Goal: Information Seeking & Learning: Learn about a topic

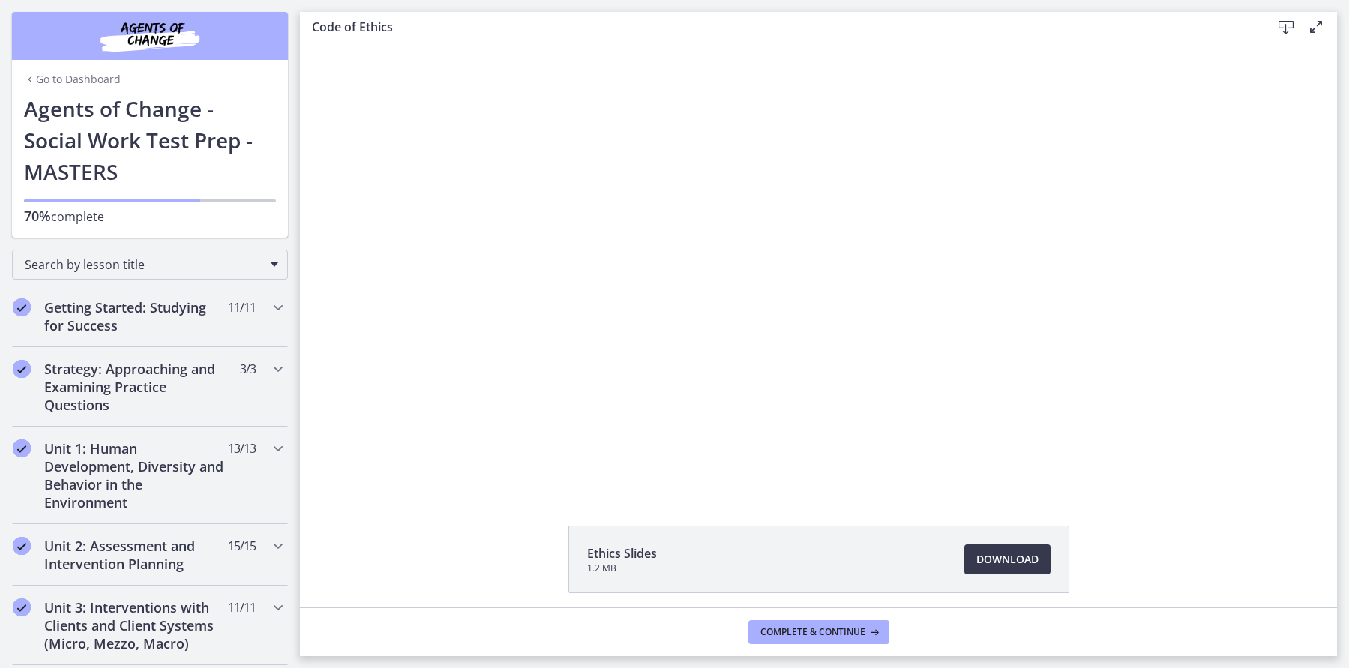
scroll to position [599, 0]
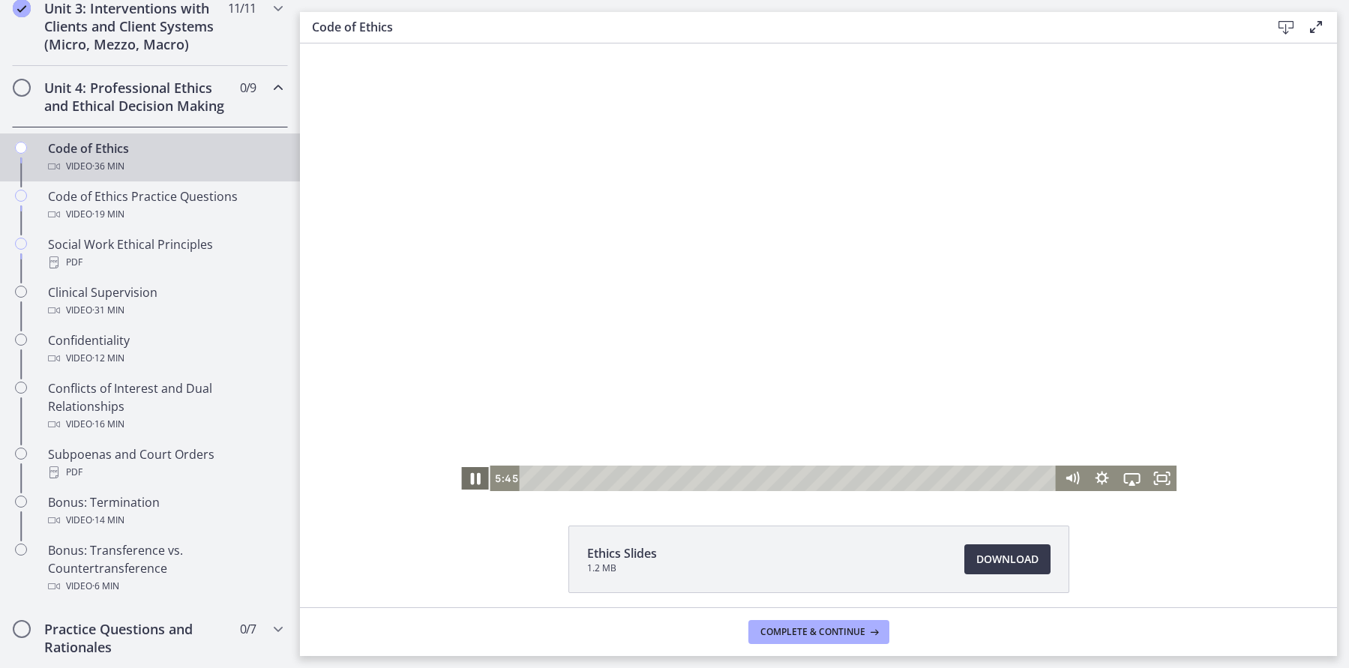
click at [474, 478] on icon "Pause" at bounding box center [476, 479] width 10 height 12
click at [473, 478] on icon "Play Video" at bounding box center [476, 478] width 9 height 13
click at [473, 479] on icon "Pause" at bounding box center [476, 479] width 10 height 12
click at [472, 478] on icon "Play Video" at bounding box center [476, 478] width 30 height 25
click at [472, 478] on icon "Pause" at bounding box center [476, 479] width 8 height 10
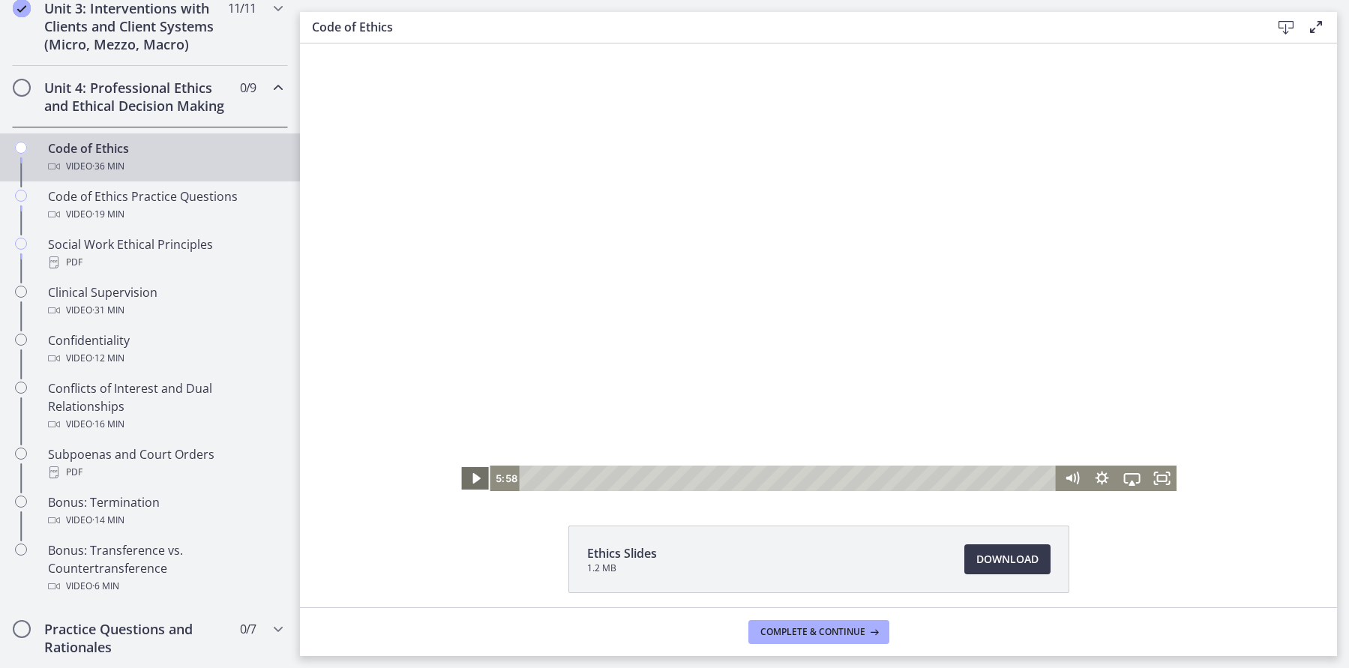
drag, startPoint x: 474, startPoint y: 476, endPoint x: 483, endPoint y: 471, distance: 10.4
click at [476, 475] on icon "Play Video" at bounding box center [475, 478] width 7 height 10
click at [486, 479] on icon "Pause" at bounding box center [475, 478] width 30 height 25
click at [472, 483] on icon "Play Video" at bounding box center [476, 478] width 30 height 25
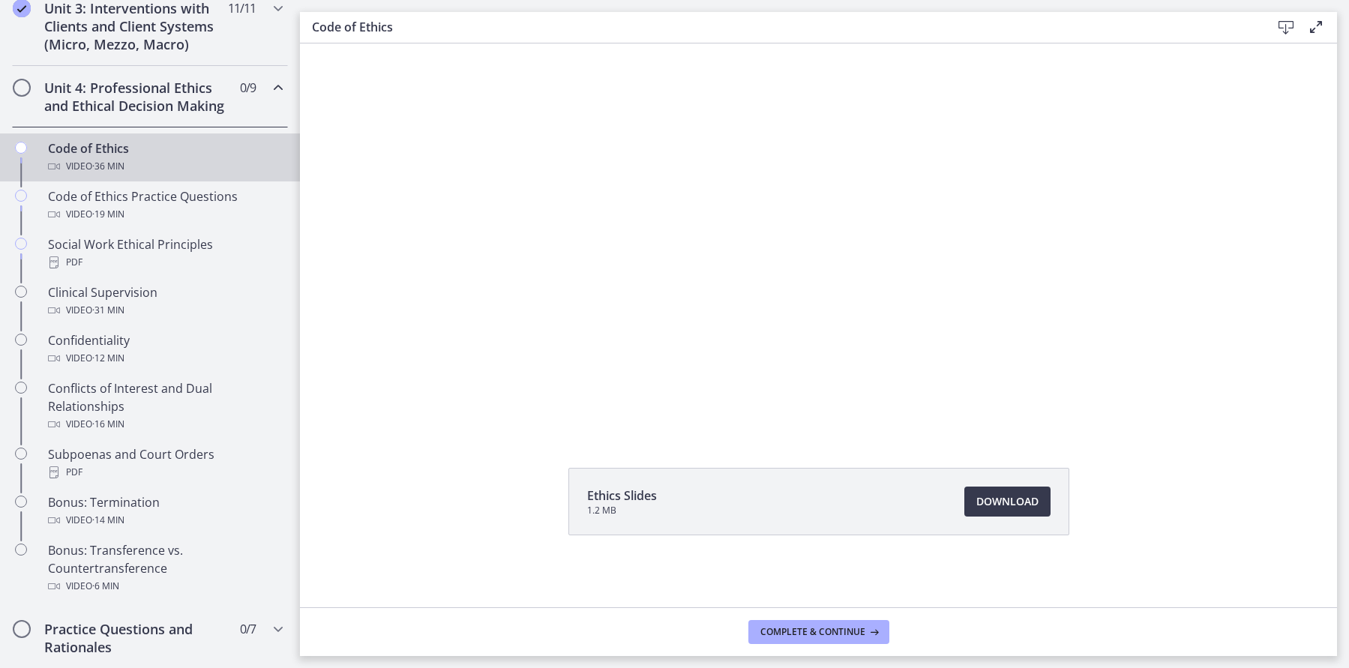
scroll to position [58, 0]
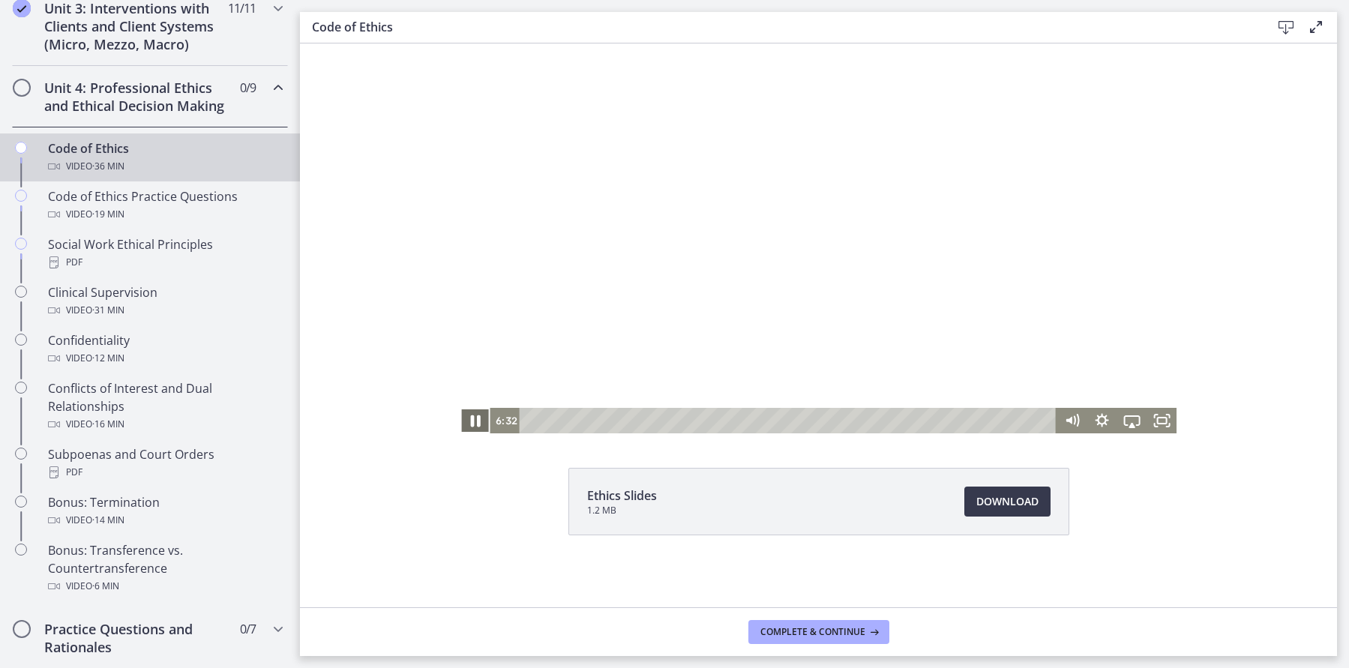
click at [473, 418] on icon "Pause" at bounding box center [476, 421] width 10 height 12
click at [474, 417] on icon "Play Video" at bounding box center [476, 421] width 9 height 13
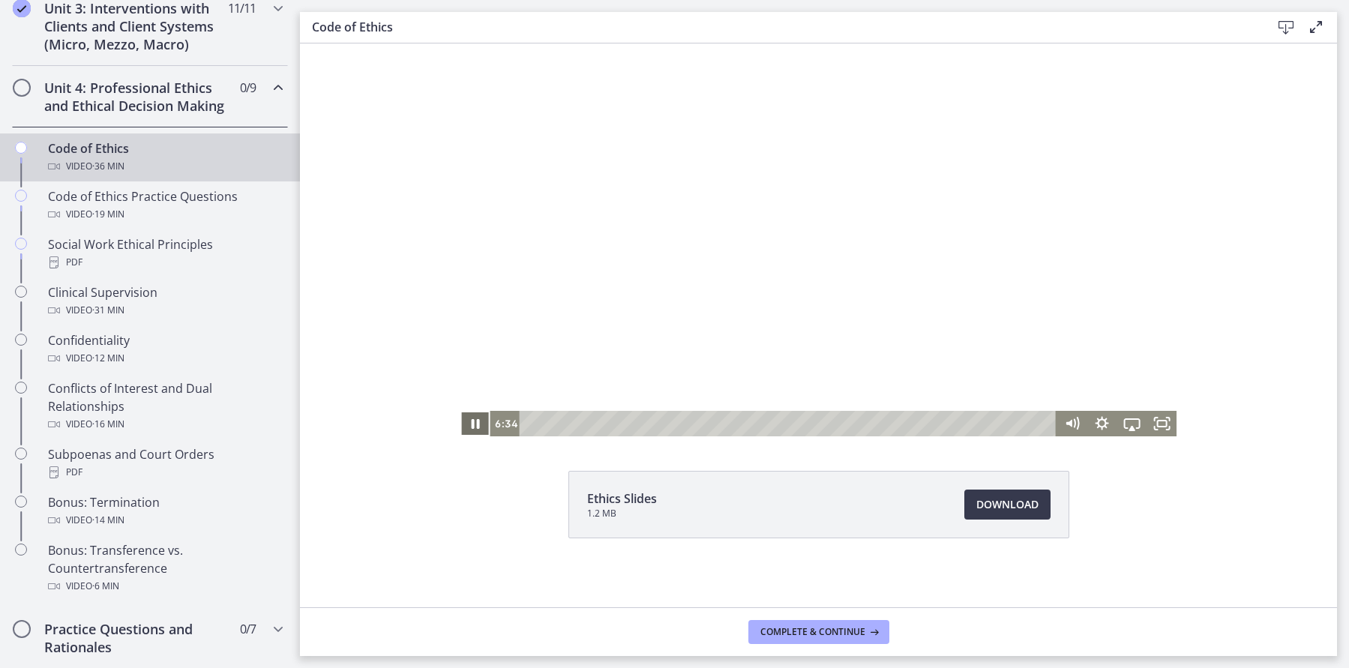
click at [474, 424] on icon "Pause" at bounding box center [476, 424] width 8 height 10
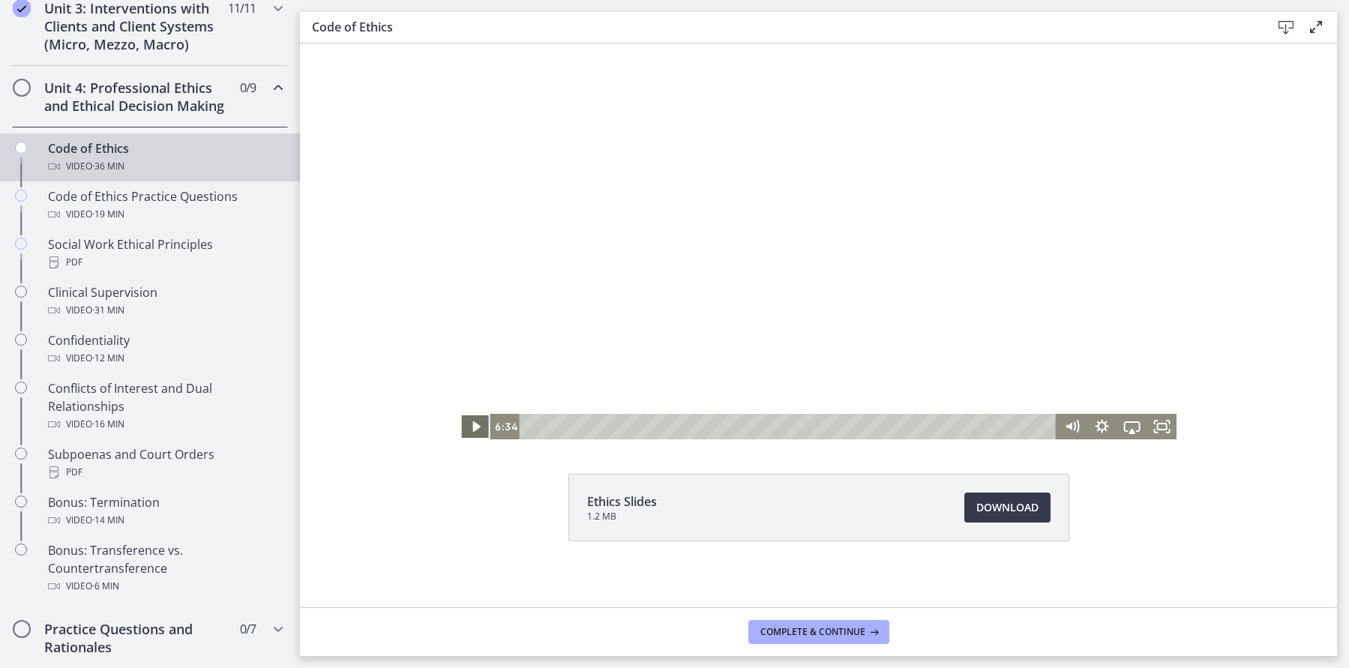
click at [474, 433] on icon "Play Video" at bounding box center [476, 426] width 30 height 25
click at [474, 433] on icon "Pause" at bounding box center [475, 427] width 36 height 31
click at [474, 433] on icon "Play Video" at bounding box center [476, 427] width 30 height 25
click at [474, 433] on icon "Pause" at bounding box center [475, 427] width 36 height 31
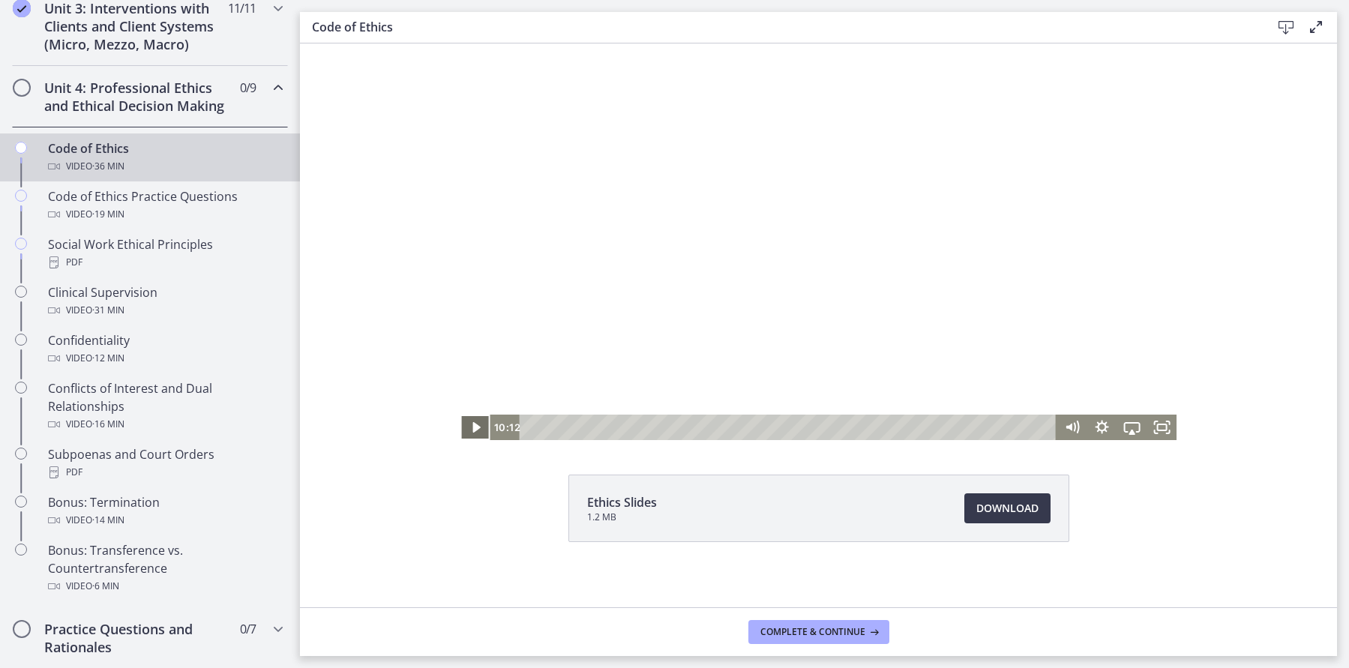
click at [474, 433] on icon "Play Video" at bounding box center [476, 427] width 30 height 25
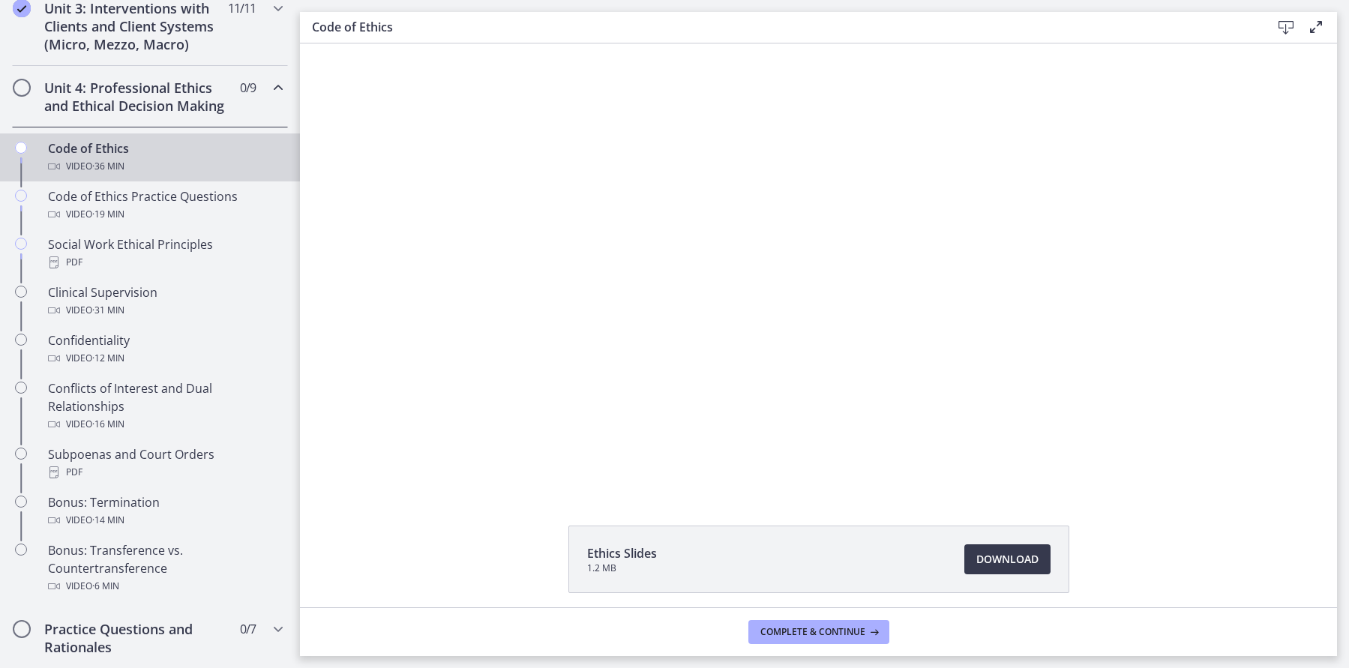
scroll to position [9, 0]
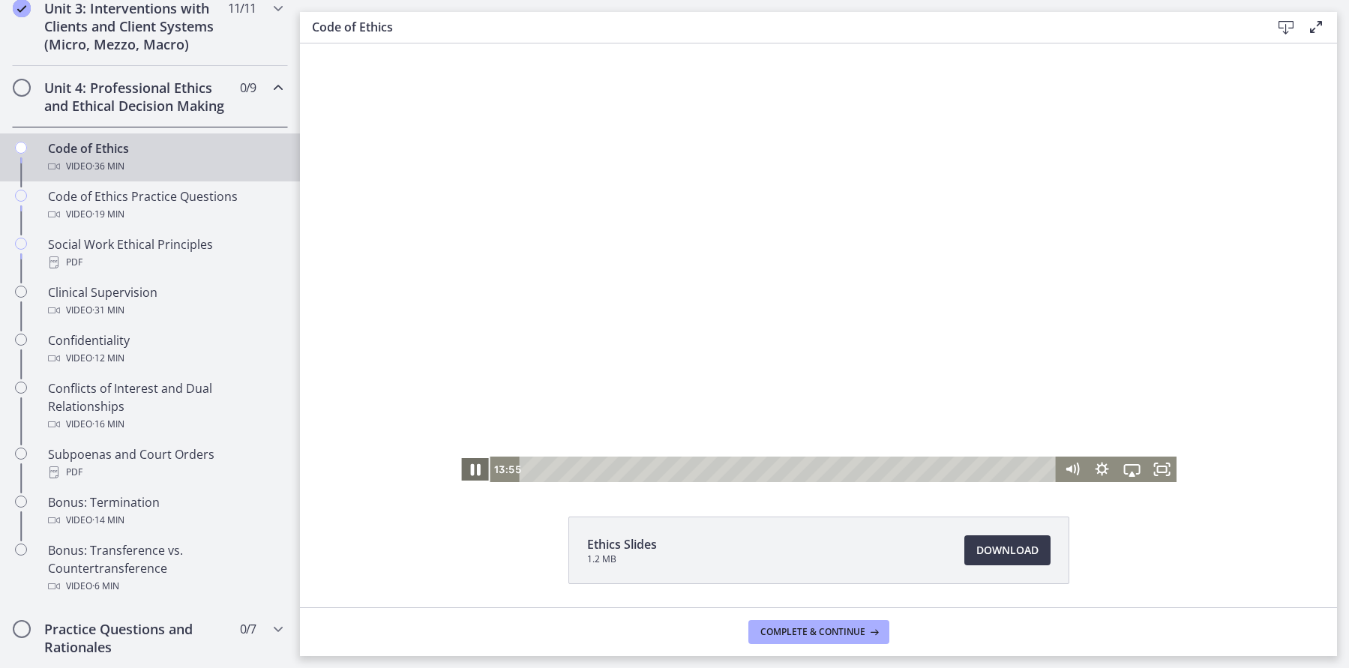
click at [473, 460] on icon "Pause" at bounding box center [475, 469] width 36 height 31
click at [472, 460] on icon "Play Video" at bounding box center [476, 469] width 30 height 25
click at [483, 469] on icon "Pause" at bounding box center [475, 469] width 30 height 25
click at [483, 469] on icon "Play Video" at bounding box center [477, 469] width 36 height 31
click at [483, 469] on icon "Pause" at bounding box center [475, 469] width 30 height 25
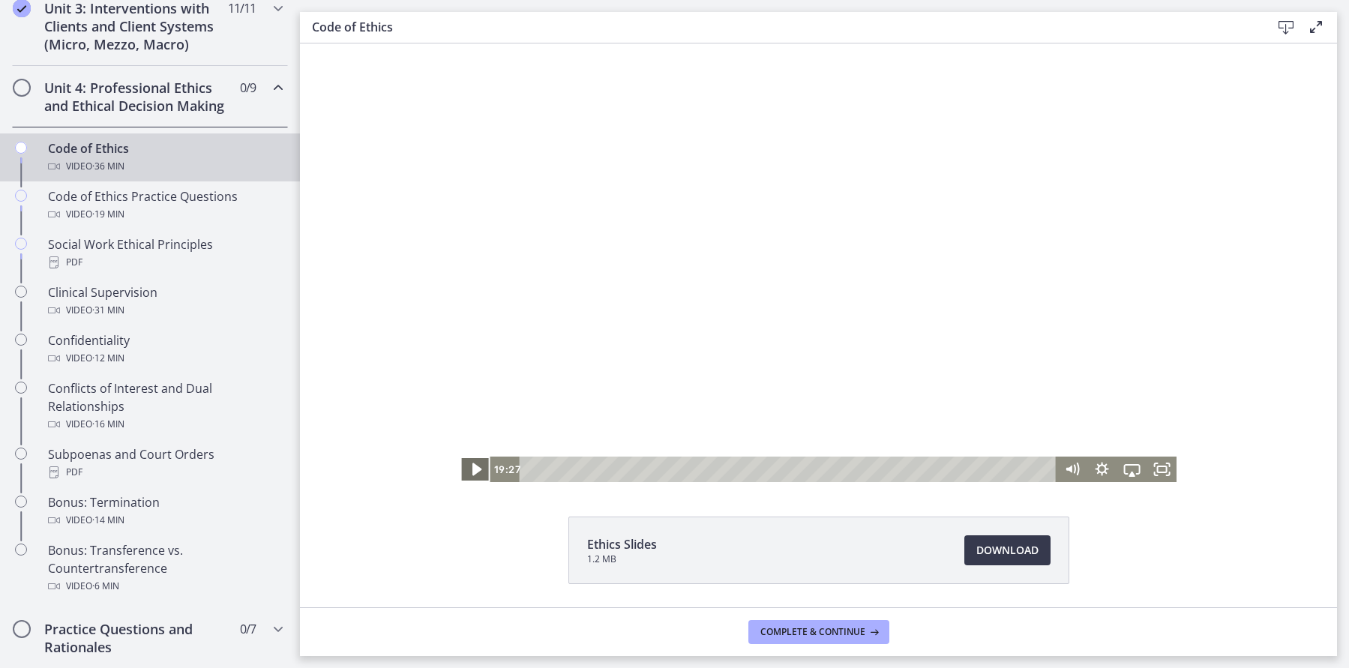
click at [474, 464] on icon "Play Video" at bounding box center [477, 469] width 36 height 31
click at [474, 464] on icon "Pause" at bounding box center [475, 469] width 30 height 25
click at [474, 464] on icon "Play Video" at bounding box center [476, 469] width 30 height 25
click at [474, 464] on icon "Pause" at bounding box center [475, 469] width 36 height 31
click at [474, 463] on icon "Play Video" at bounding box center [476, 469] width 30 height 25
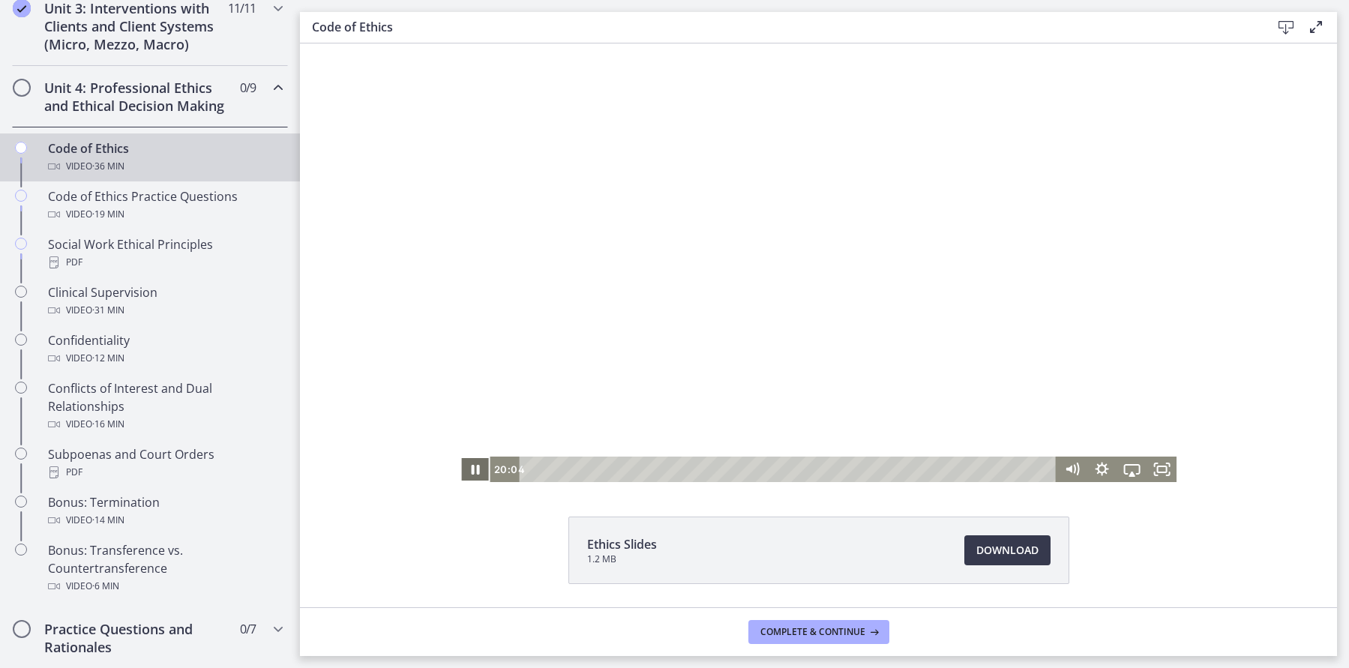
click at [474, 467] on icon "Pause" at bounding box center [475, 469] width 30 height 25
click at [473, 463] on icon "Play Video" at bounding box center [476, 467] width 9 height 13
click at [473, 463] on icon "Pause" at bounding box center [476, 468] width 10 height 12
click at [473, 463] on icon "Play Video" at bounding box center [476, 467] width 9 height 13
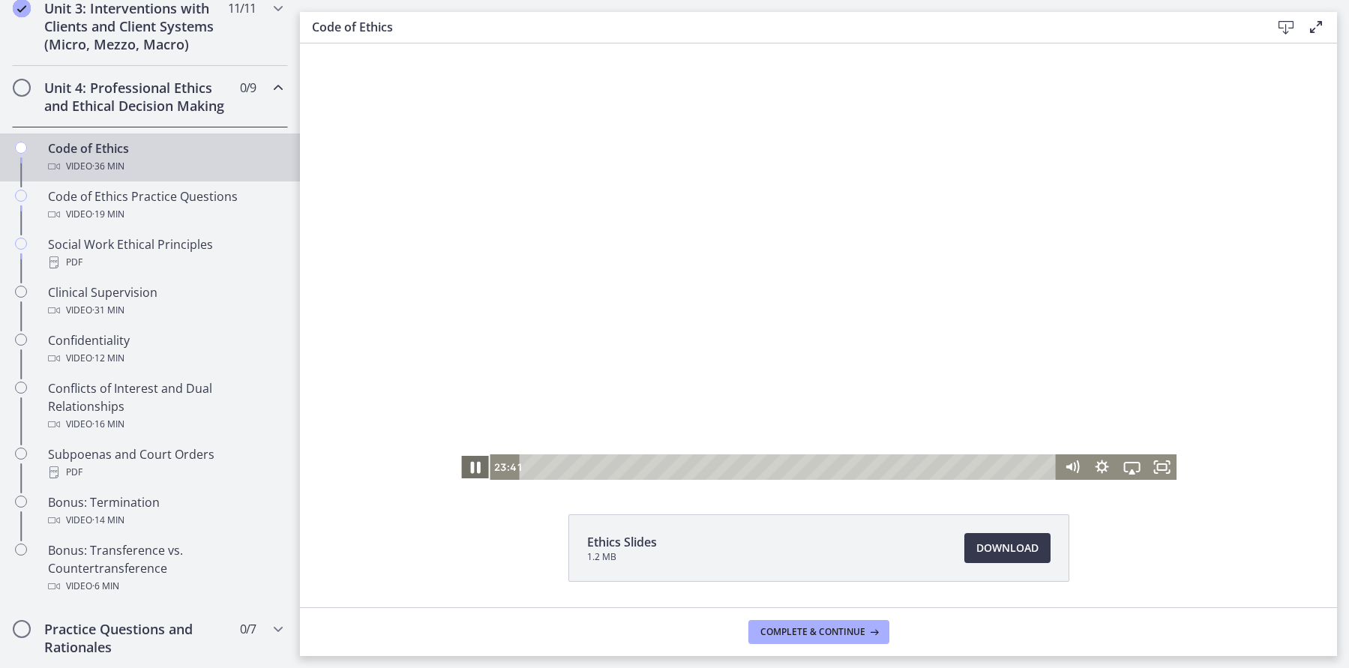
click at [472, 463] on icon "Pause" at bounding box center [476, 468] width 10 height 12
click at [472, 463] on icon "Play Video" at bounding box center [476, 466] width 30 height 25
click at [473, 463] on icon "Pause" at bounding box center [476, 468] width 8 height 10
click at [474, 467] on icon "Play Video" at bounding box center [476, 467] width 9 height 13
click at [868, 471] on div "23:43" at bounding box center [789, 466] width 519 height 25
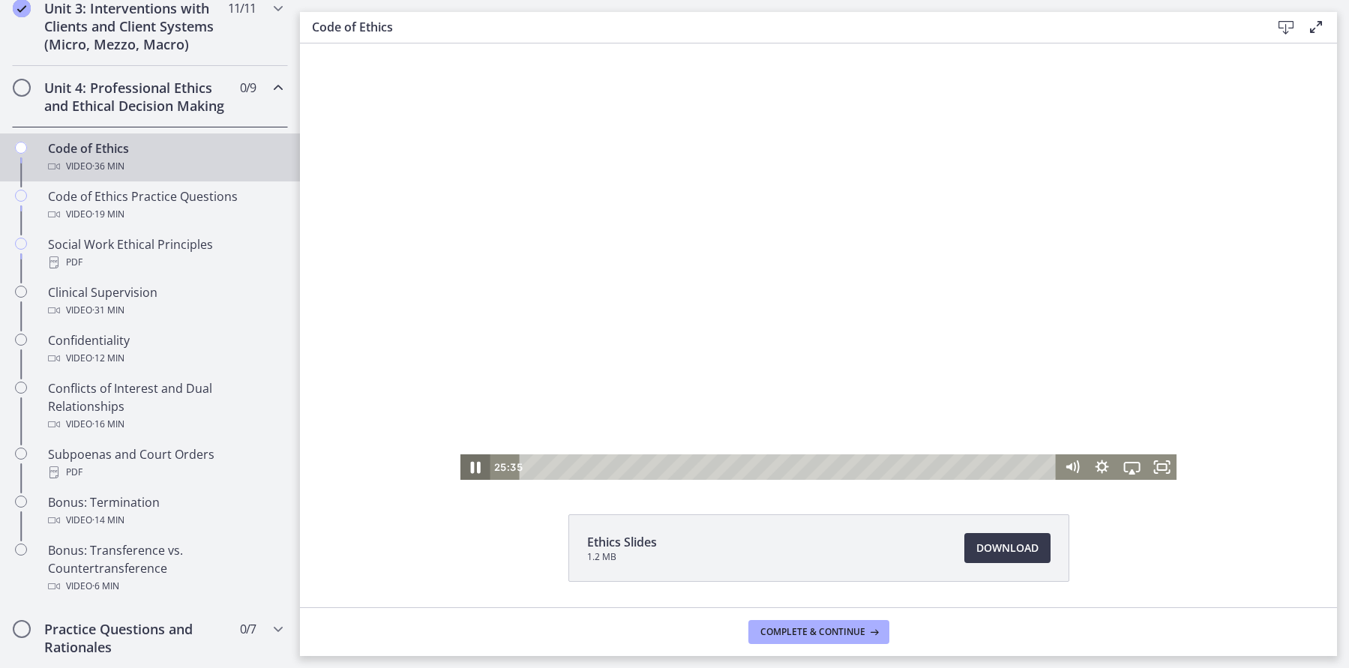
click at [474, 468] on icon "Pause" at bounding box center [476, 468] width 10 height 12
click at [475, 469] on icon "Play Video" at bounding box center [475, 467] width 7 height 10
click at [475, 469] on icon "Pause" at bounding box center [475, 466] width 30 height 25
click at [475, 468] on icon "Play Video" at bounding box center [475, 467] width 7 height 10
click at [475, 468] on icon "Pause" at bounding box center [475, 466] width 30 height 25
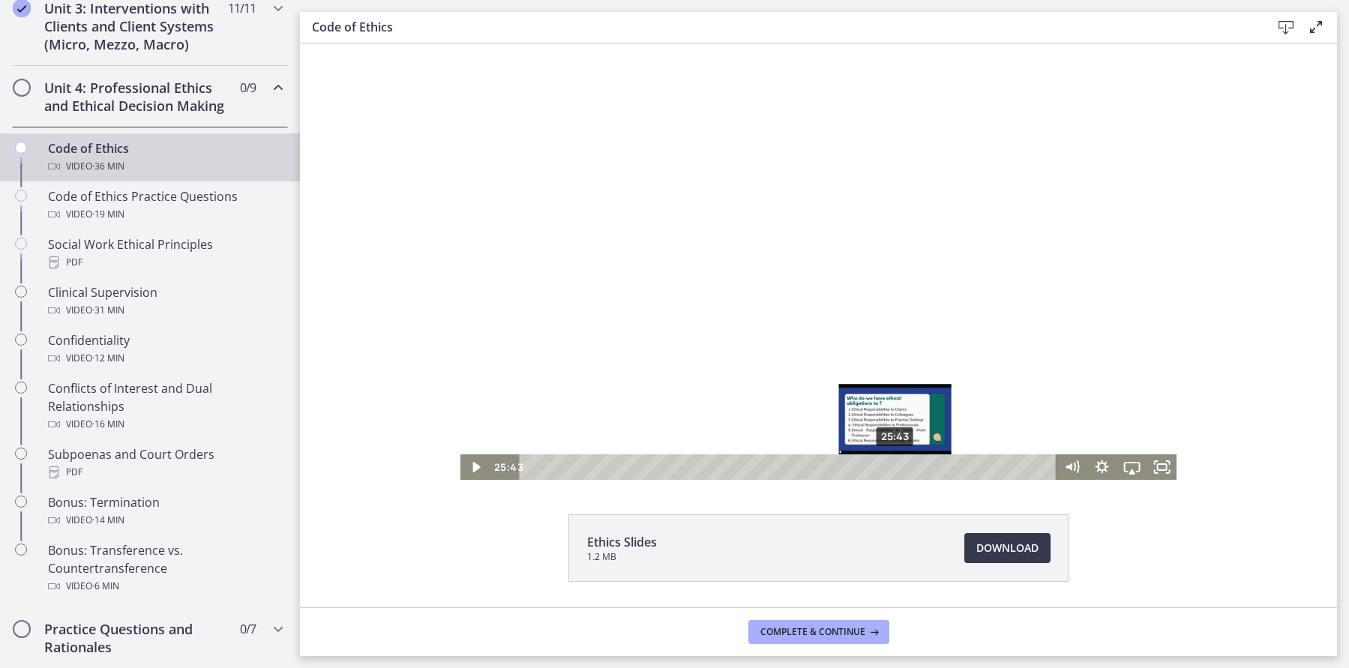
click at [896, 466] on div "25:43" at bounding box center [789, 466] width 519 height 25
click at [480, 469] on icon "Play Video" at bounding box center [476, 466] width 30 height 25
click at [925, 468] on div "Playbar" at bounding box center [923, 467] width 8 height 8
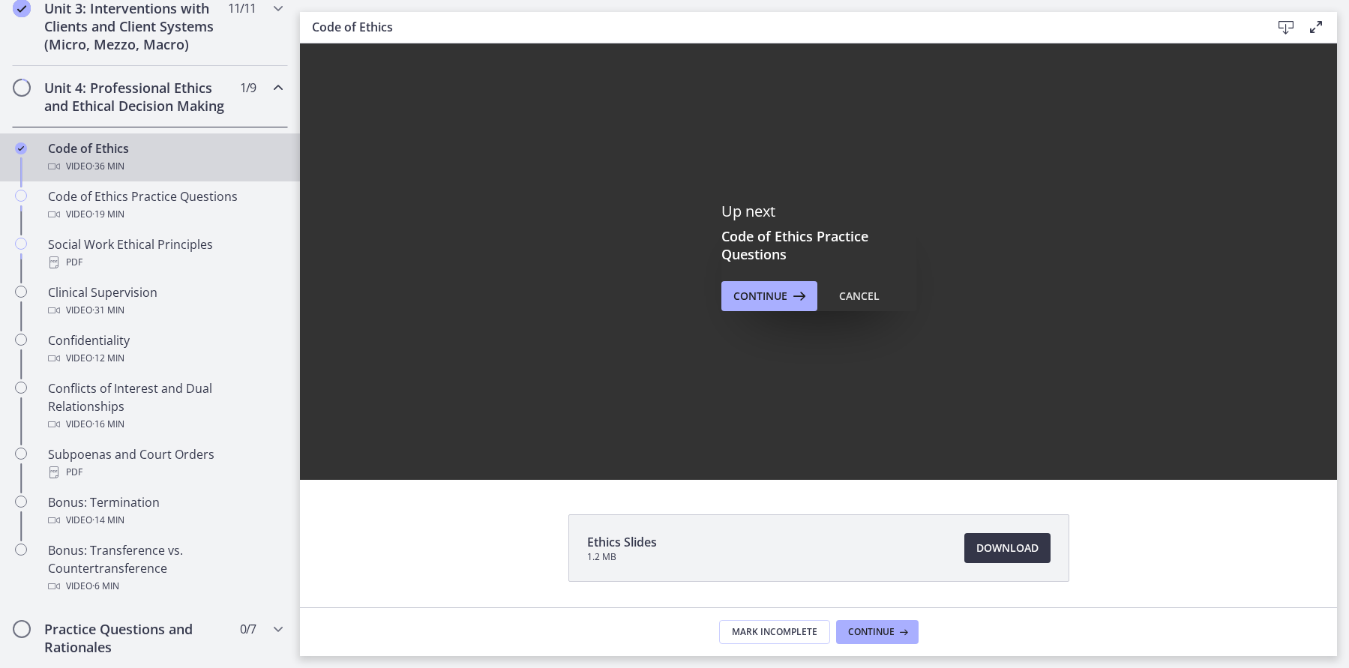
click at [994, 544] on span "Download Opens in a new window" at bounding box center [1007, 548] width 62 height 18
click at [876, 631] on span "Continue" at bounding box center [871, 632] width 46 height 12
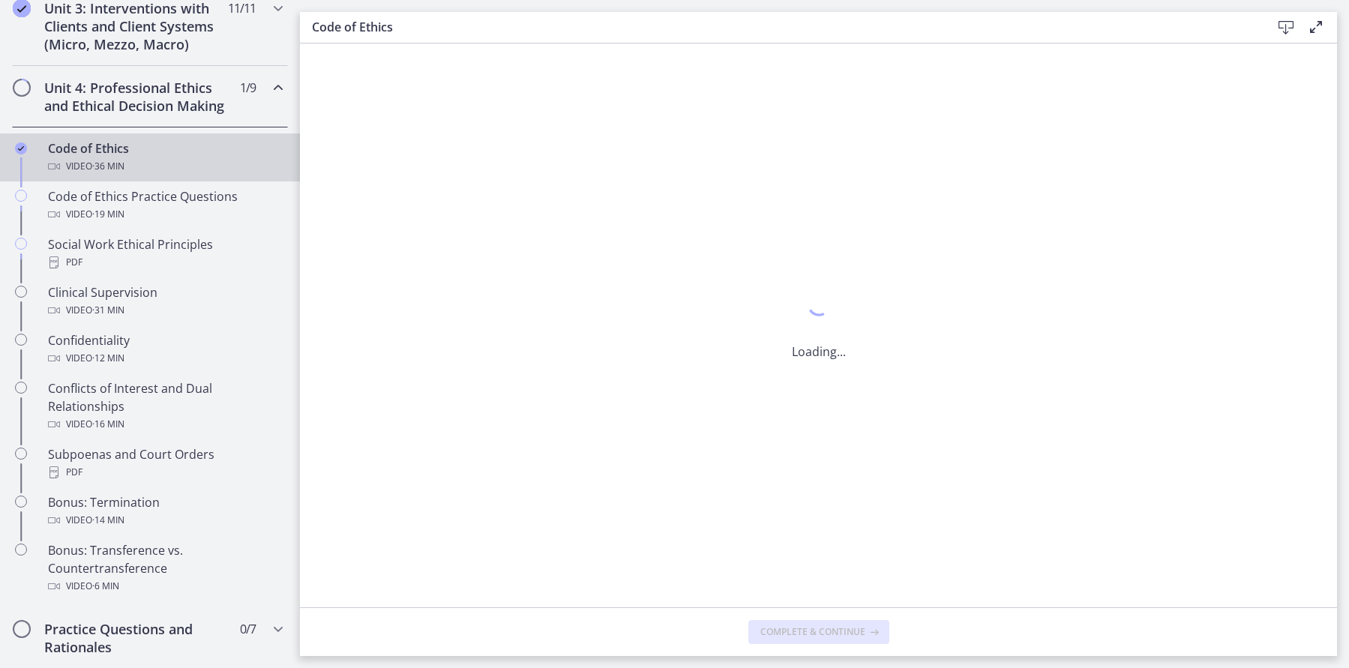
scroll to position [0, 0]
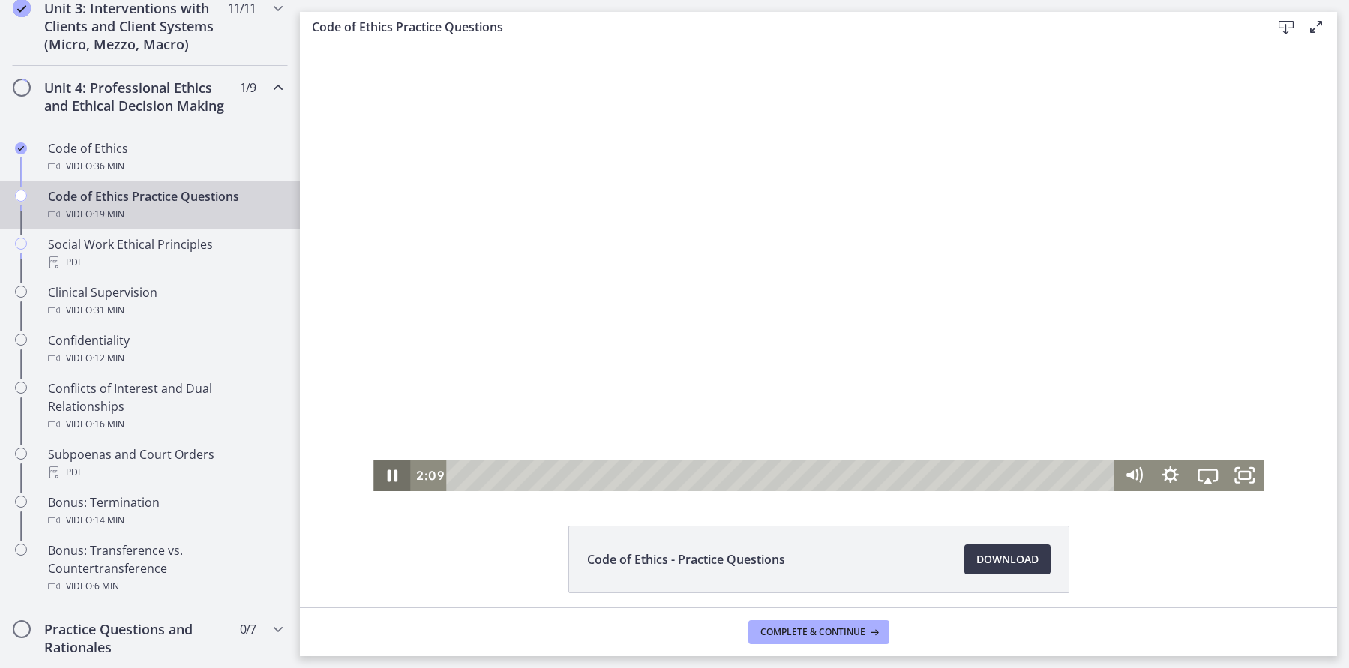
click at [378, 476] on icon "Pause" at bounding box center [391, 475] width 37 height 31
click at [401, 481] on icon "Play Video" at bounding box center [393, 475] width 37 height 31
click at [401, 481] on icon "Pause" at bounding box center [391, 475] width 37 height 31
click at [400, 481] on icon "Play Video" at bounding box center [393, 475] width 37 height 31
click at [400, 481] on icon "Pause" at bounding box center [392, 475] width 44 height 37
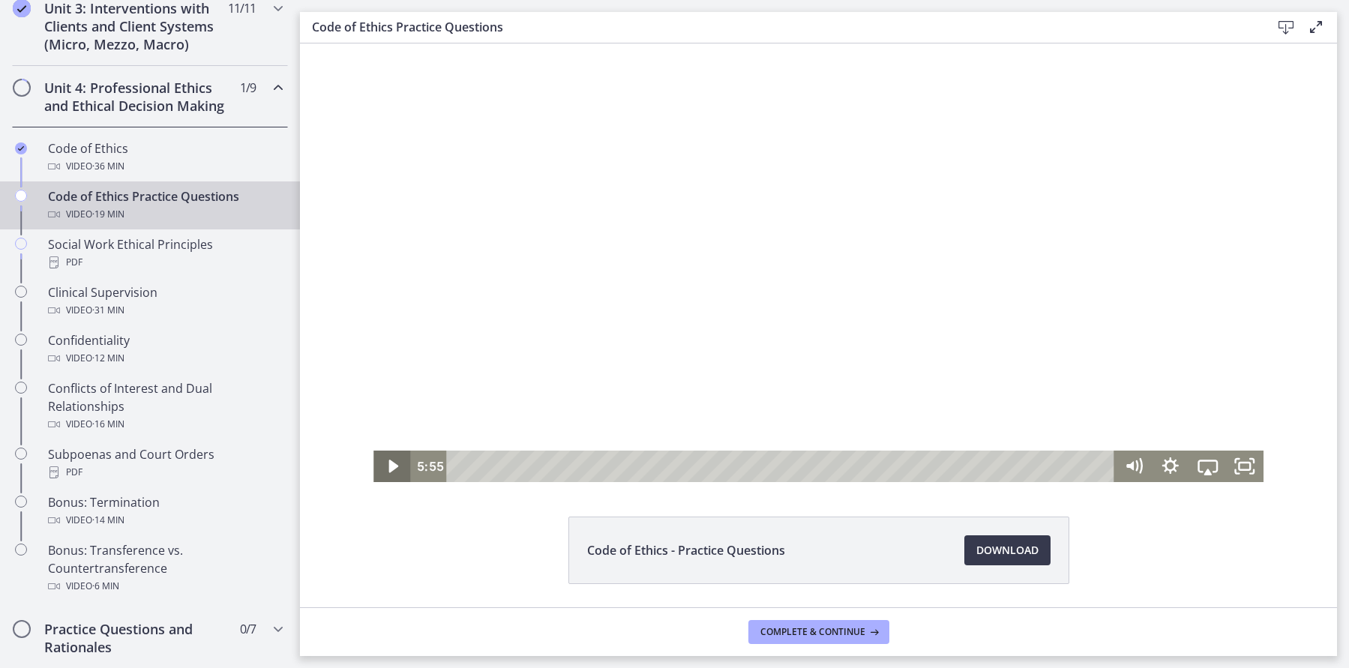
scroll to position [4, 0]
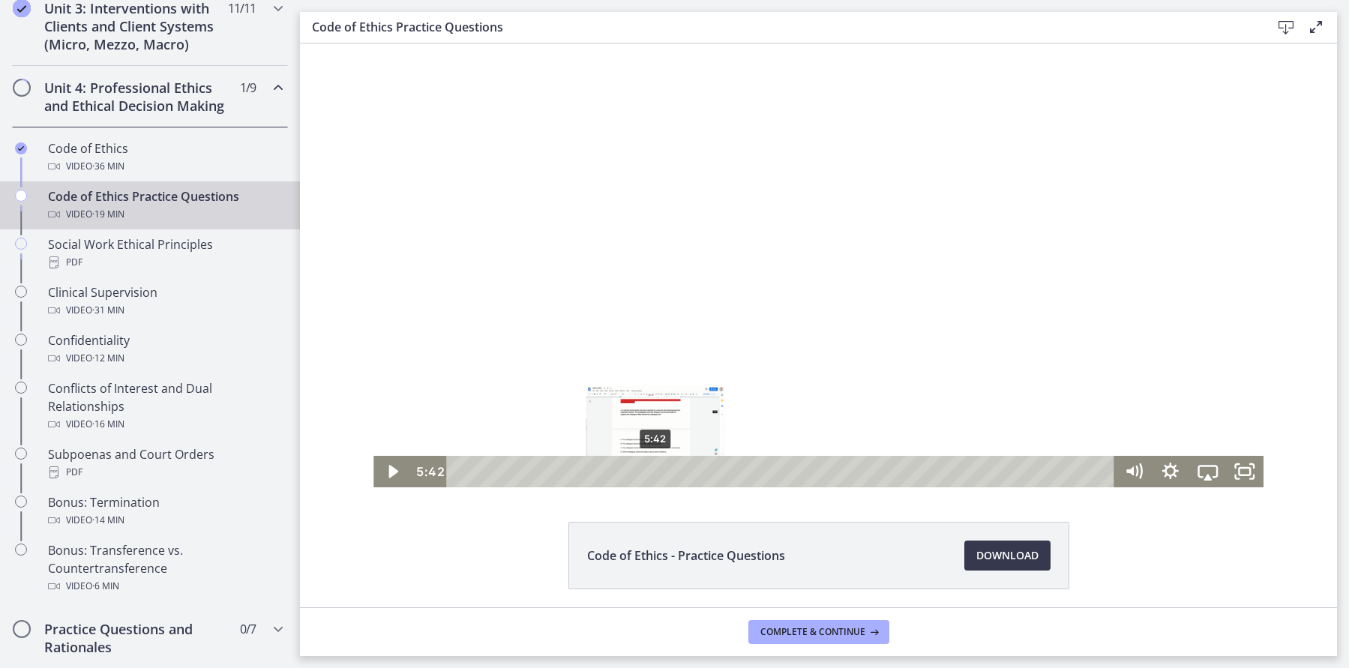
click at [656, 470] on div "5:42" at bounding box center [783, 471] width 646 height 31
click at [391, 479] on icon "Play Video" at bounding box center [393, 471] width 37 height 31
click at [395, 484] on icon "Pause" at bounding box center [391, 471] width 37 height 31
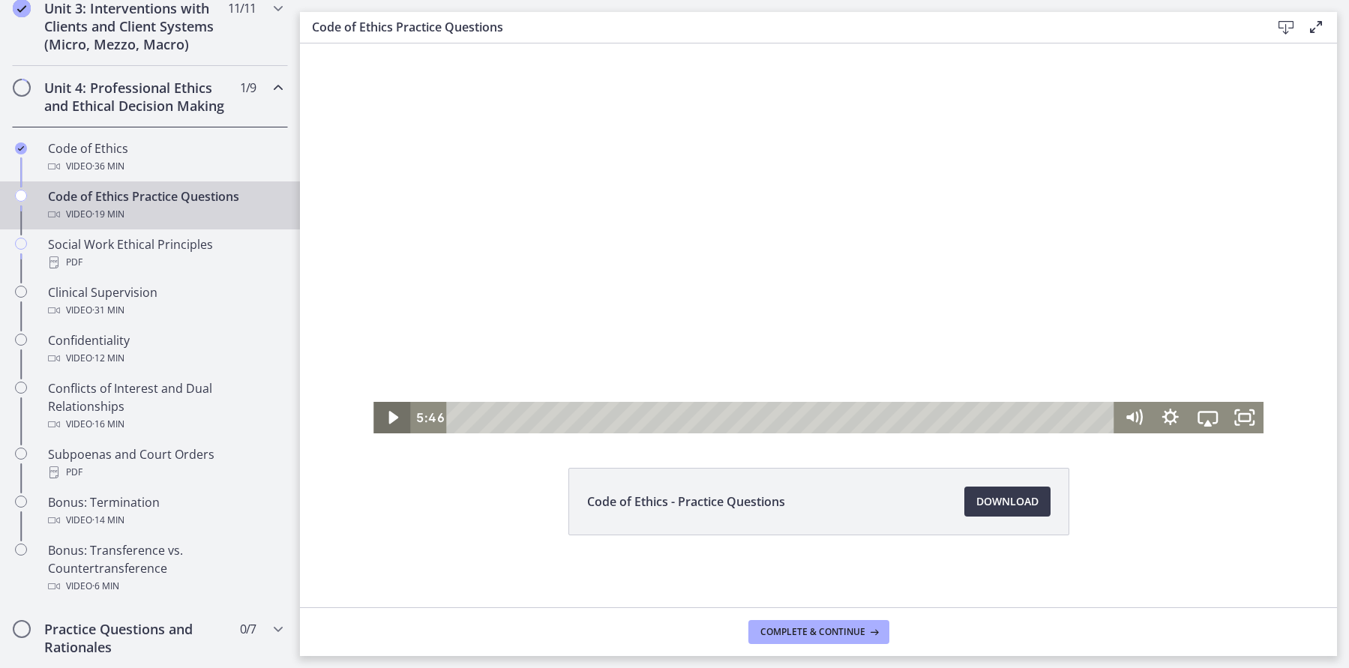
scroll to position [58, 0]
click at [391, 409] on icon "Play Video" at bounding box center [393, 417] width 37 height 31
click at [655, 420] on div "5:40" at bounding box center [783, 417] width 646 height 31
click at [395, 417] on icon "Pause" at bounding box center [393, 418] width 12 height 14
click at [395, 417] on icon "Play Video" at bounding box center [393, 418] width 11 height 16
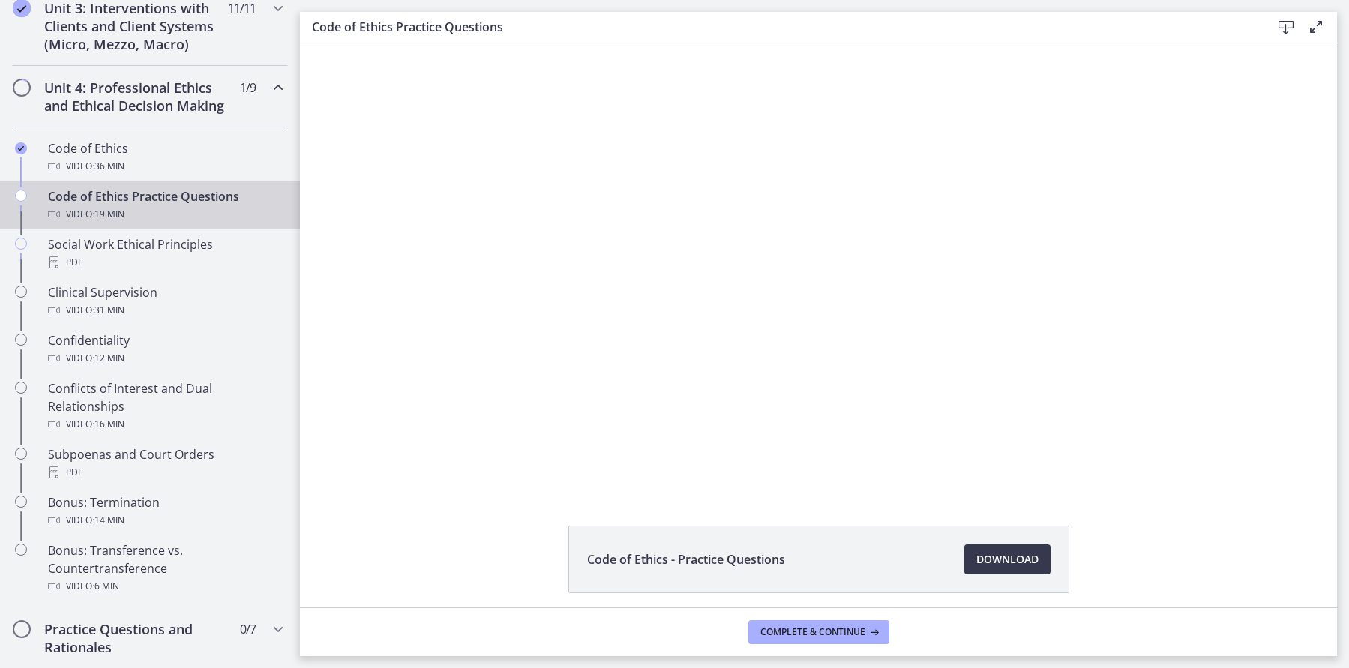
scroll to position [0, 0]
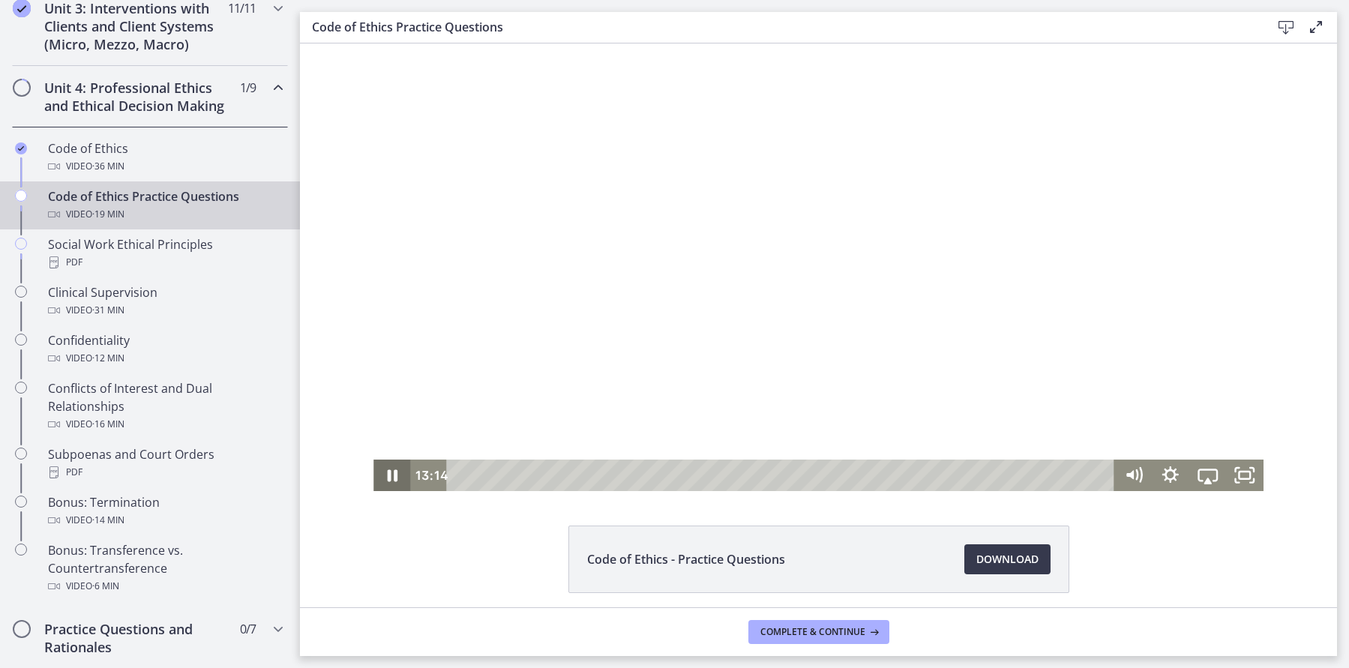
click at [382, 471] on icon "Pause" at bounding box center [391, 475] width 37 height 31
click at [400, 475] on icon "Play Video" at bounding box center [393, 475] width 37 height 31
click at [400, 475] on icon "Pause" at bounding box center [391, 475] width 37 height 31
click at [400, 475] on icon "Play Video" at bounding box center [393, 475] width 44 height 37
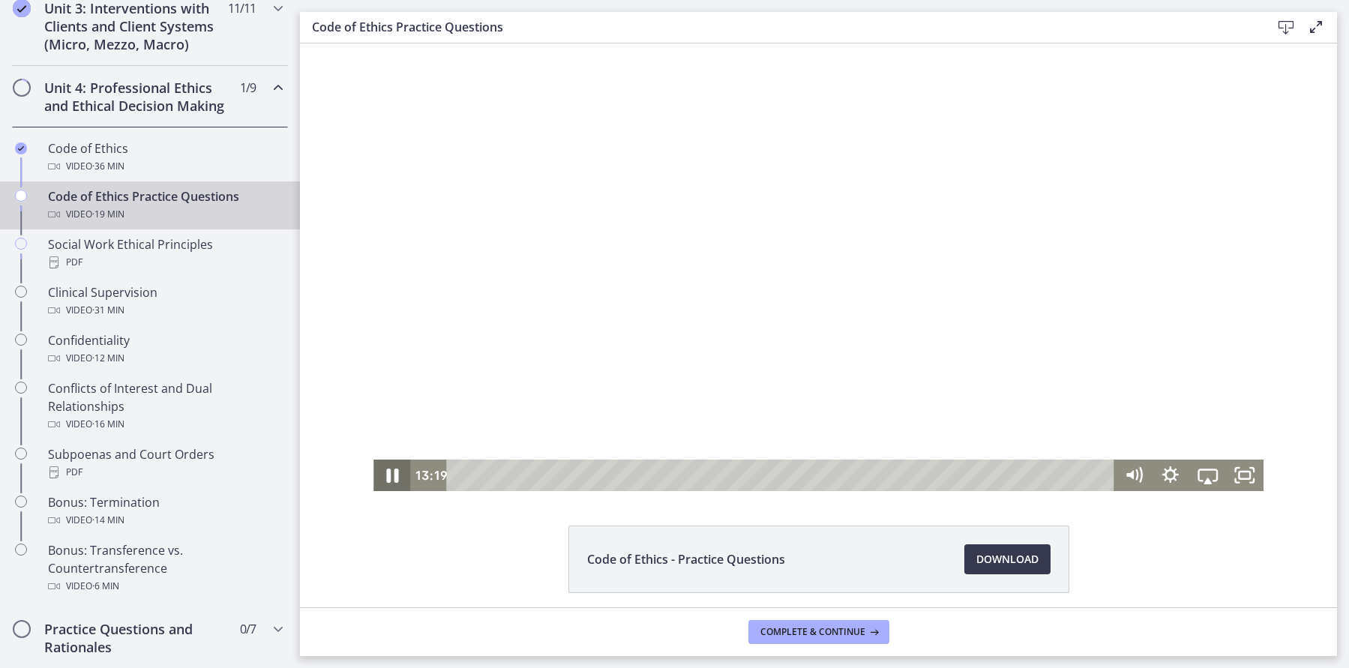
click at [400, 475] on icon "Pause" at bounding box center [392, 475] width 44 height 37
click at [400, 475] on icon "Play Video" at bounding box center [393, 475] width 37 height 31
click at [404, 480] on icon "Pause" at bounding box center [392, 475] width 44 height 37
click at [404, 480] on icon "Play Video" at bounding box center [393, 475] width 37 height 31
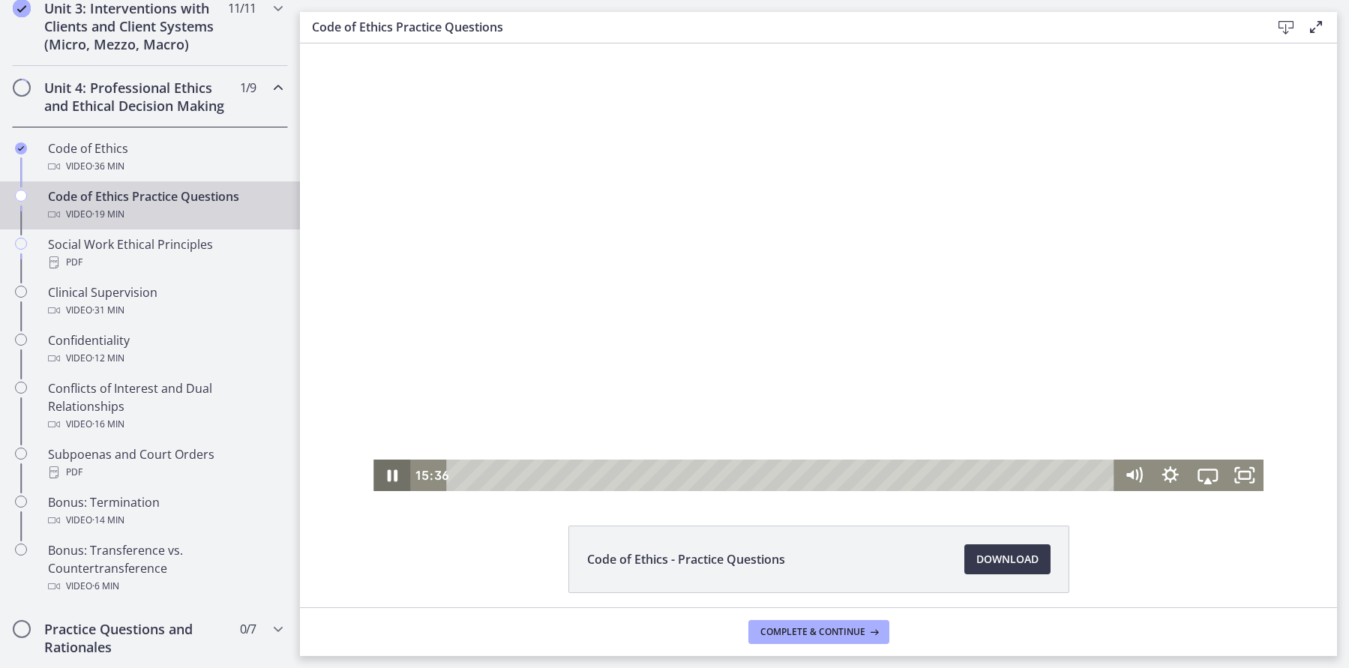
click at [401, 478] on icon "Pause" at bounding box center [391, 475] width 37 height 31
click at [403, 478] on icon "Play Video" at bounding box center [393, 475] width 37 height 31
click at [382, 467] on icon "Pause" at bounding box center [391, 475] width 37 height 31
click at [383, 467] on icon "Play Video" at bounding box center [393, 475] width 37 height 31
click at [387, 471] on icon "Pause" at bounding box center [392, 475] width 44 height 37
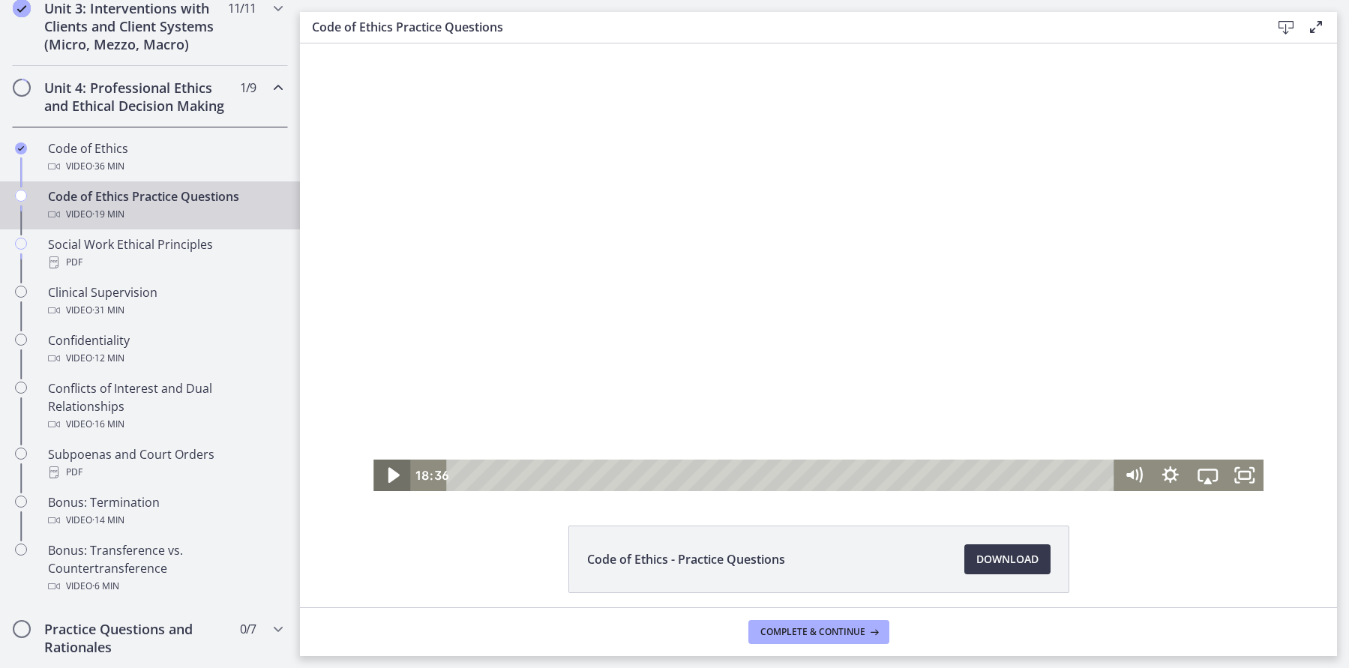
click at [387, 471] on icon "Play Video" at bounding box center [393, 475] width 44 height 37
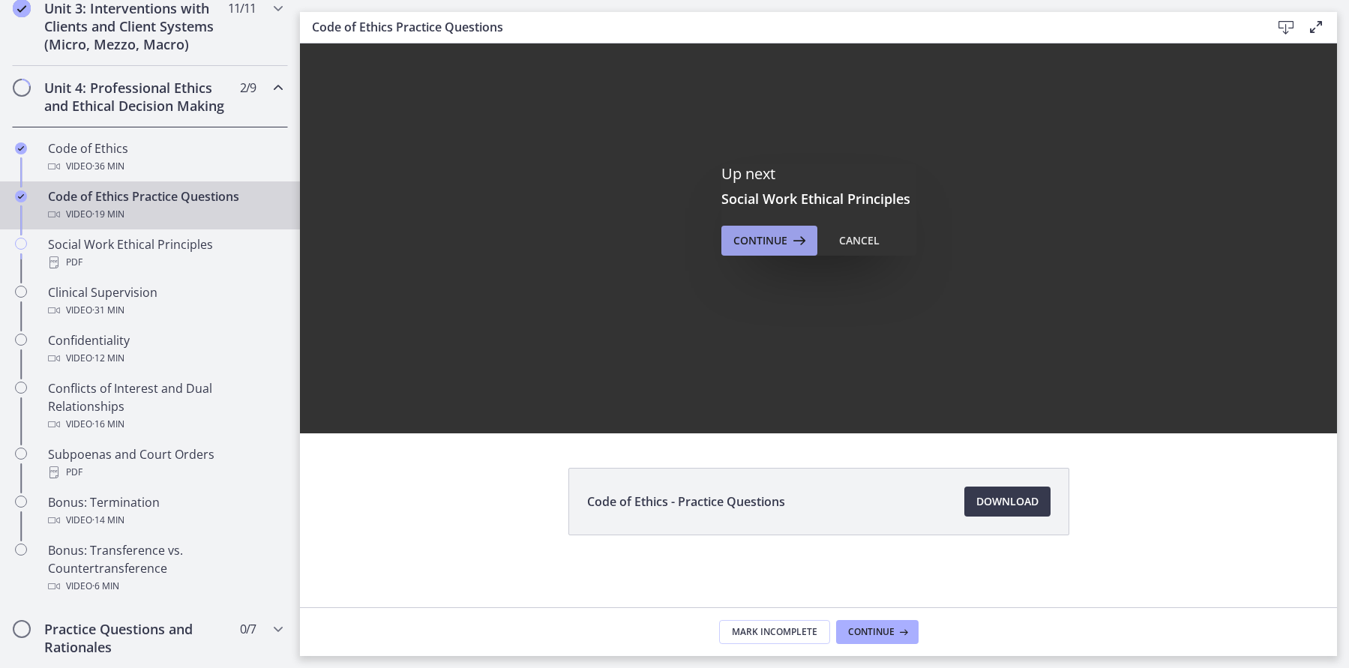
click at [778, 247] on span "Continue" at bounding box center [760, 241] width 54 height 18
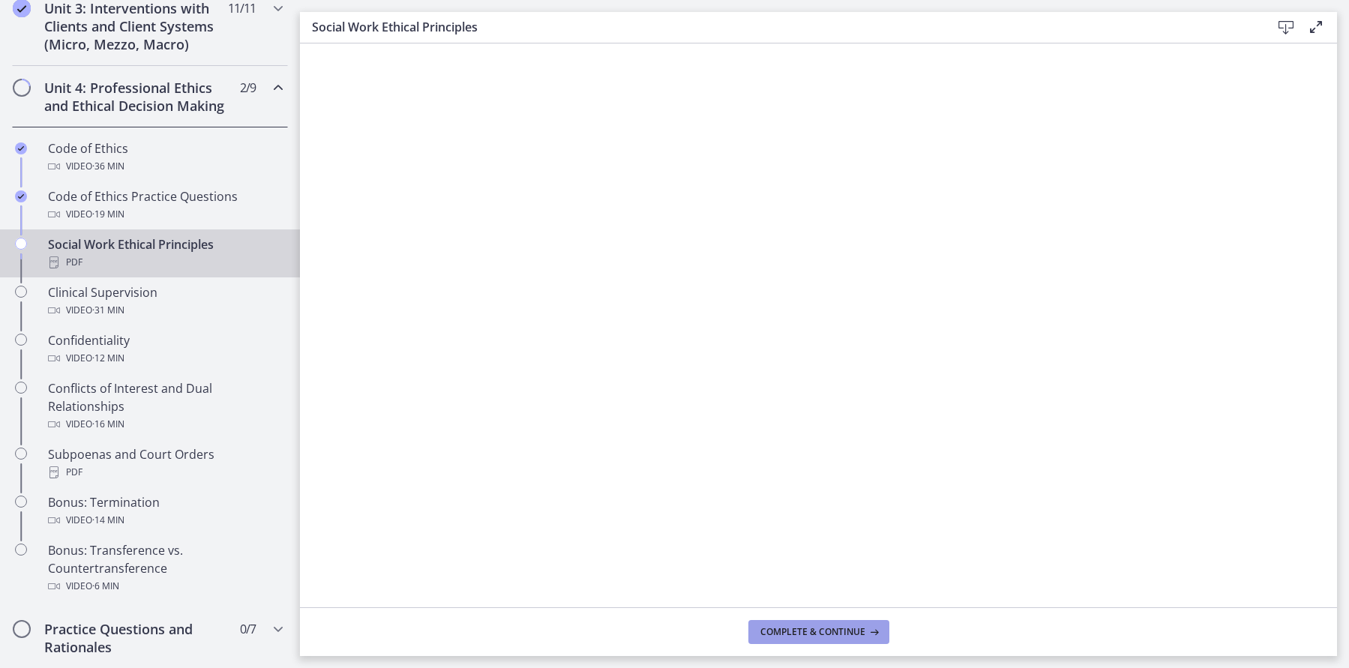
click at [810, 634] on span "Complete & continue" at bounding box center [812, 632] width 105 height 12
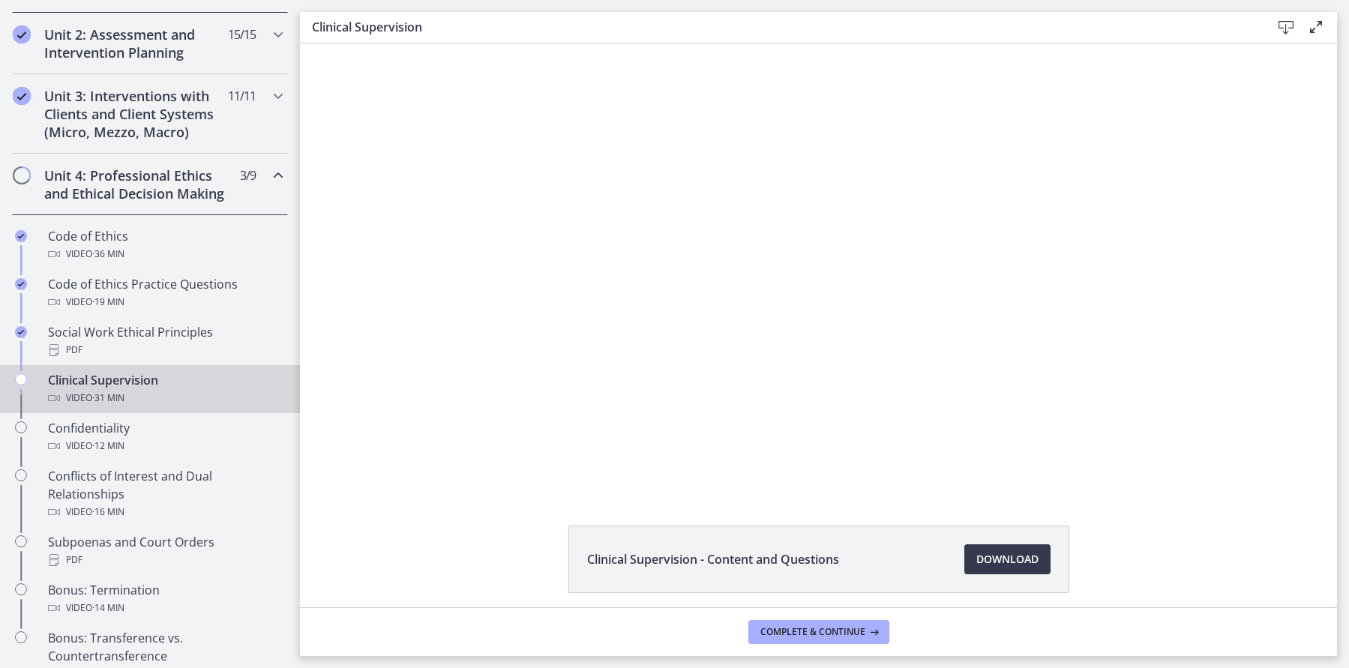
scroll to position [531, 0]
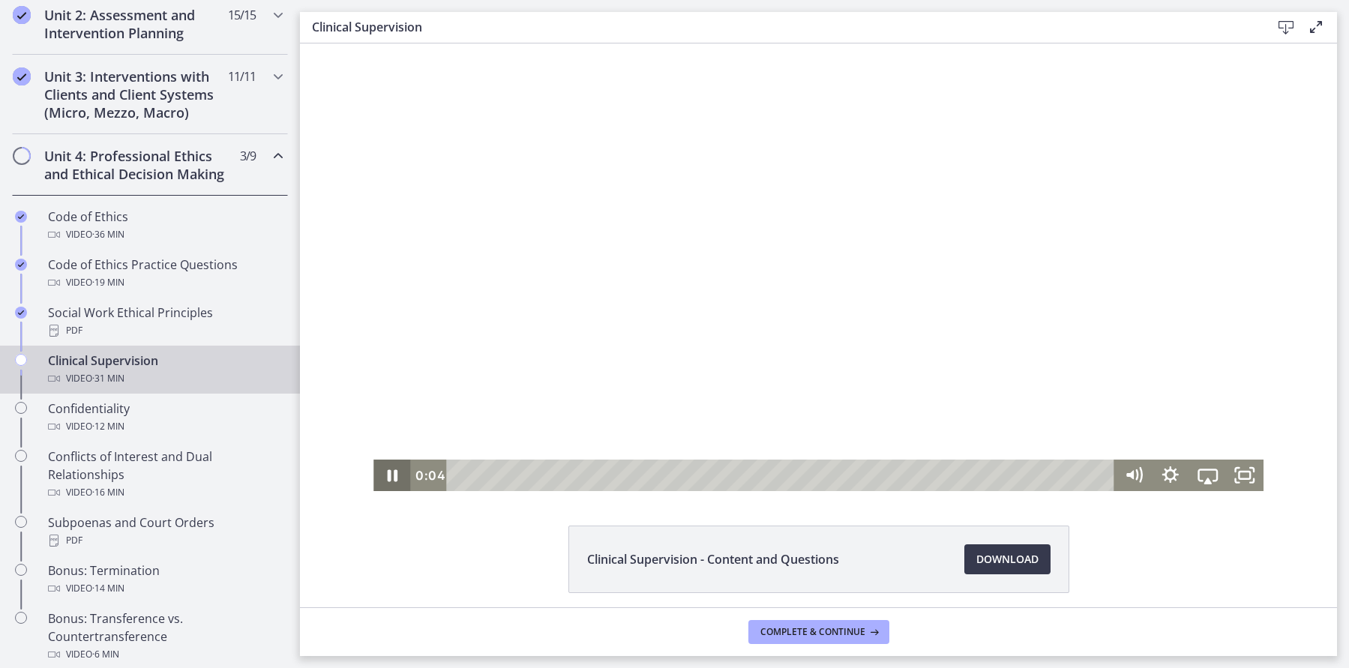
click at [386, 470] on icon "Pause" at bounding box center [391, 475] width 37 height 31
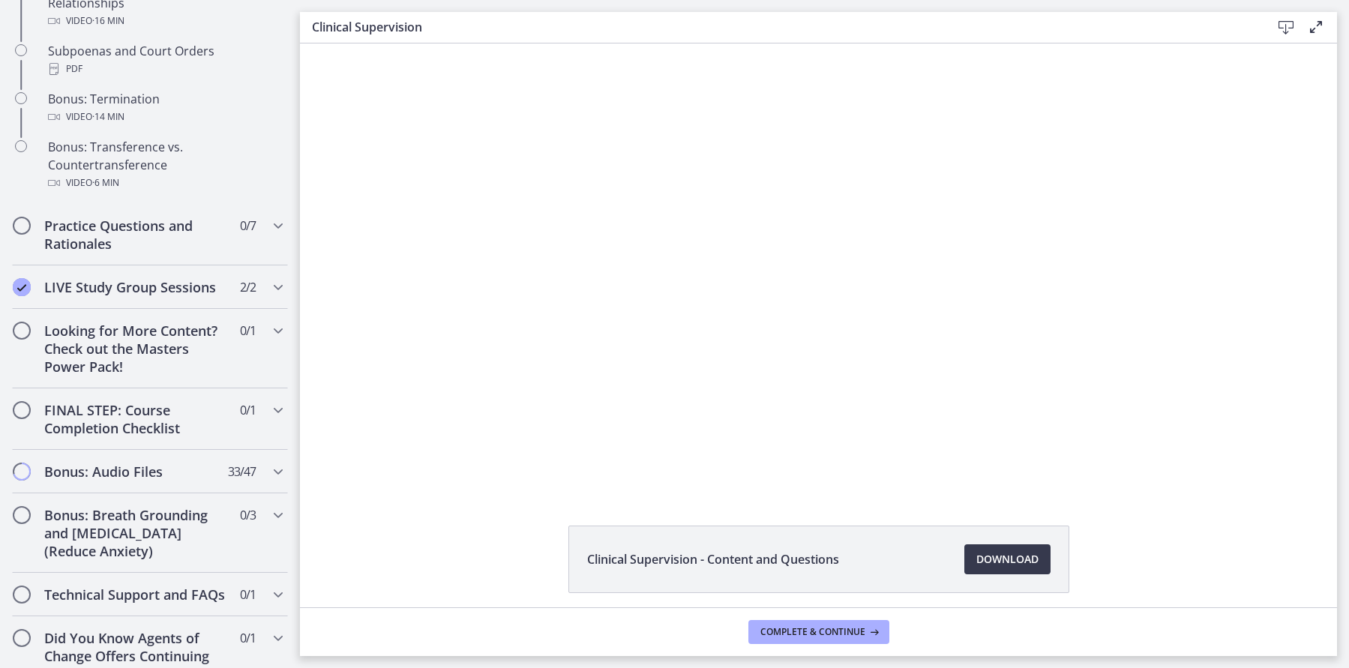
scroll to position [1004, 0]
click at [284, 229] on icon "Chapters" at bounding box center [278, 224] width 18 height 18
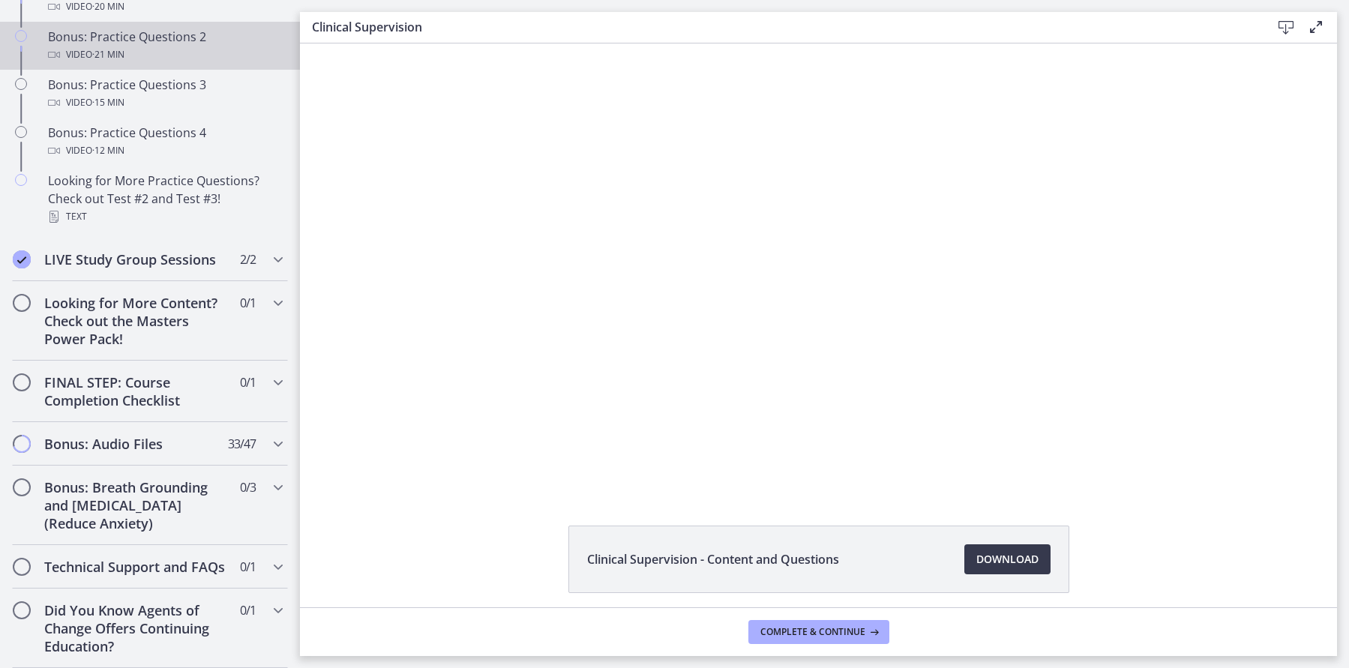
scroll to position [934, 0]
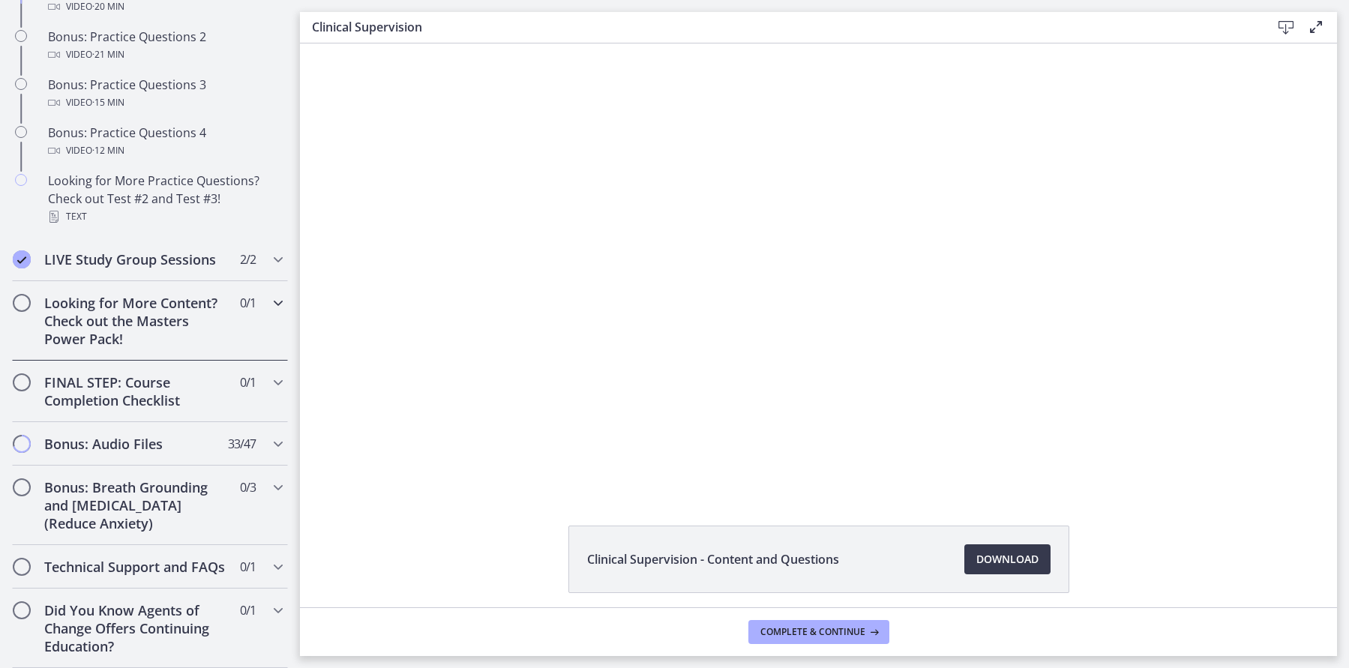
click at [279, 301] on icon "Chapters" at bounding box center [278, 303] width 18 height 18
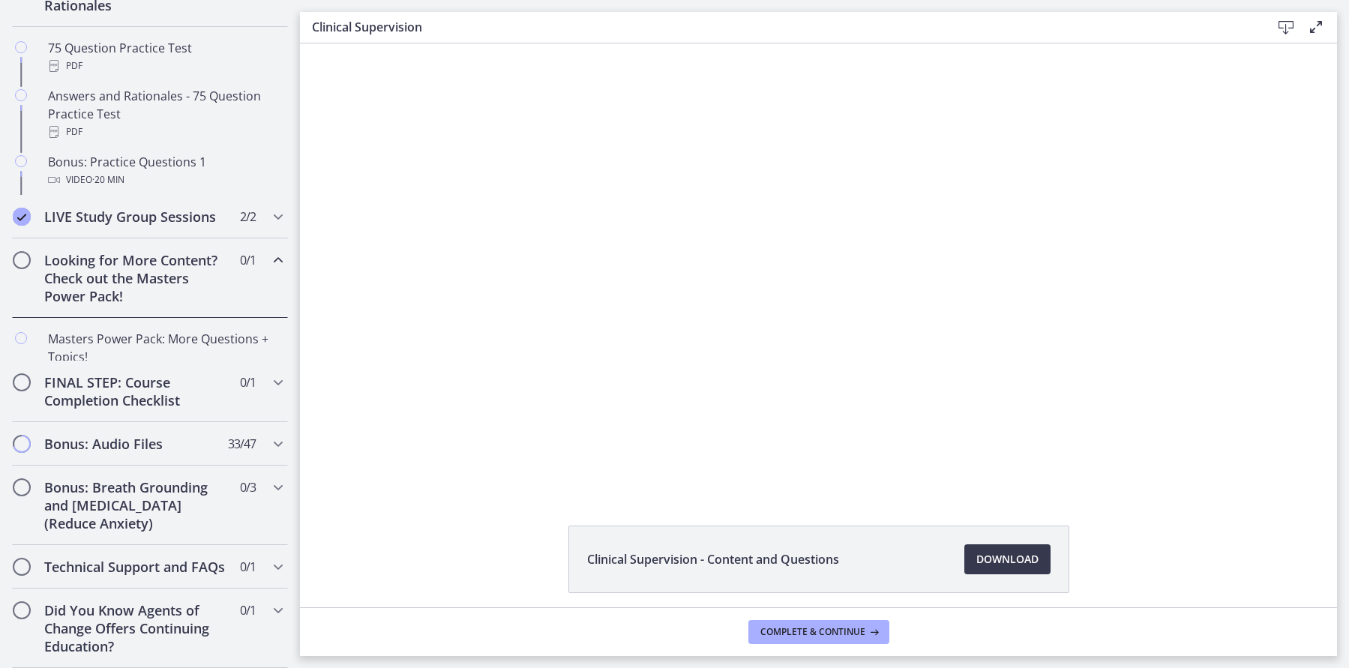
scroll to position [628, 0]
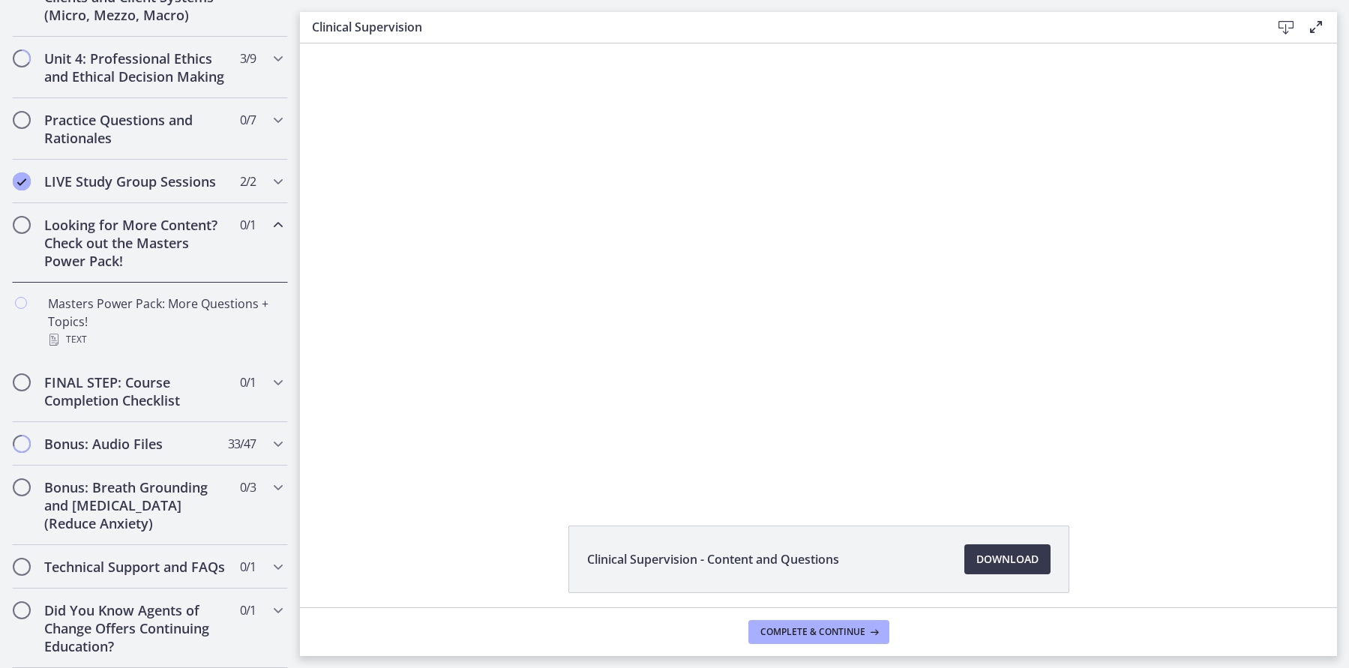
click at [274, 223] on icon "Chapters" at bounding box center [278, 225] width 18 height 18
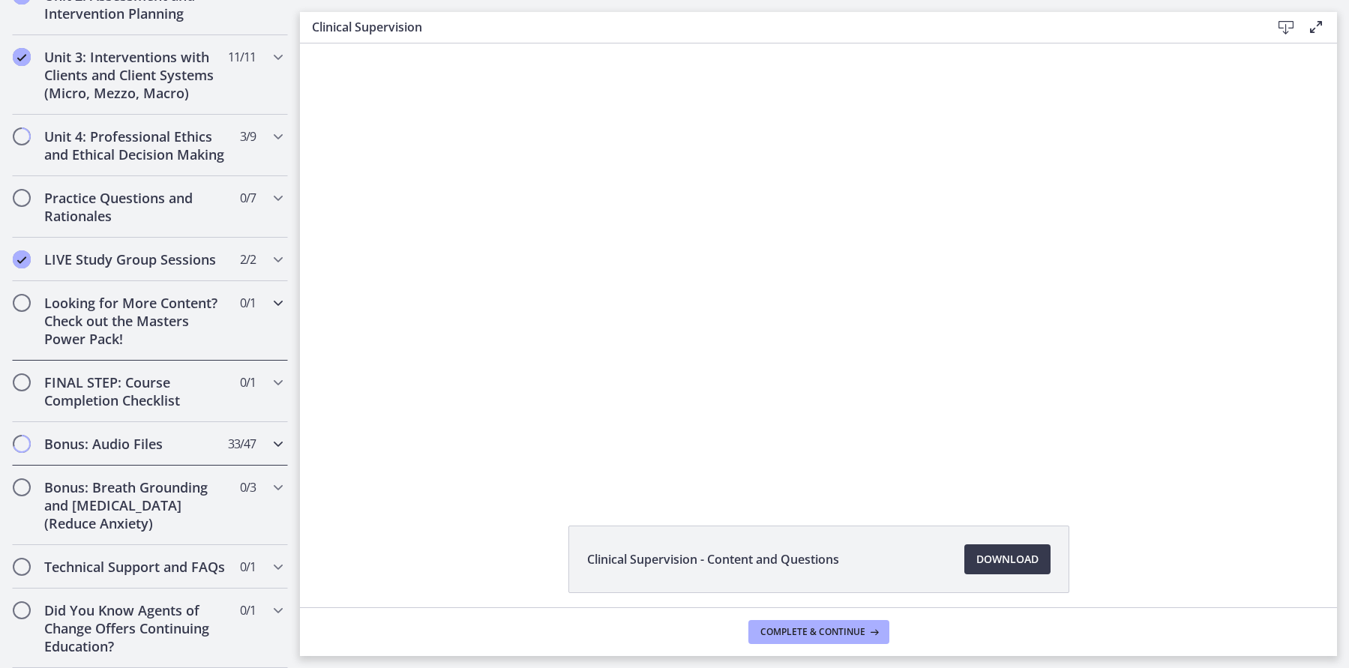
scroll to position [0, 0]
click at [159, 451] on h2 "Bonus: Audio Files" at bounding box center [135, 444] width 183 height 18
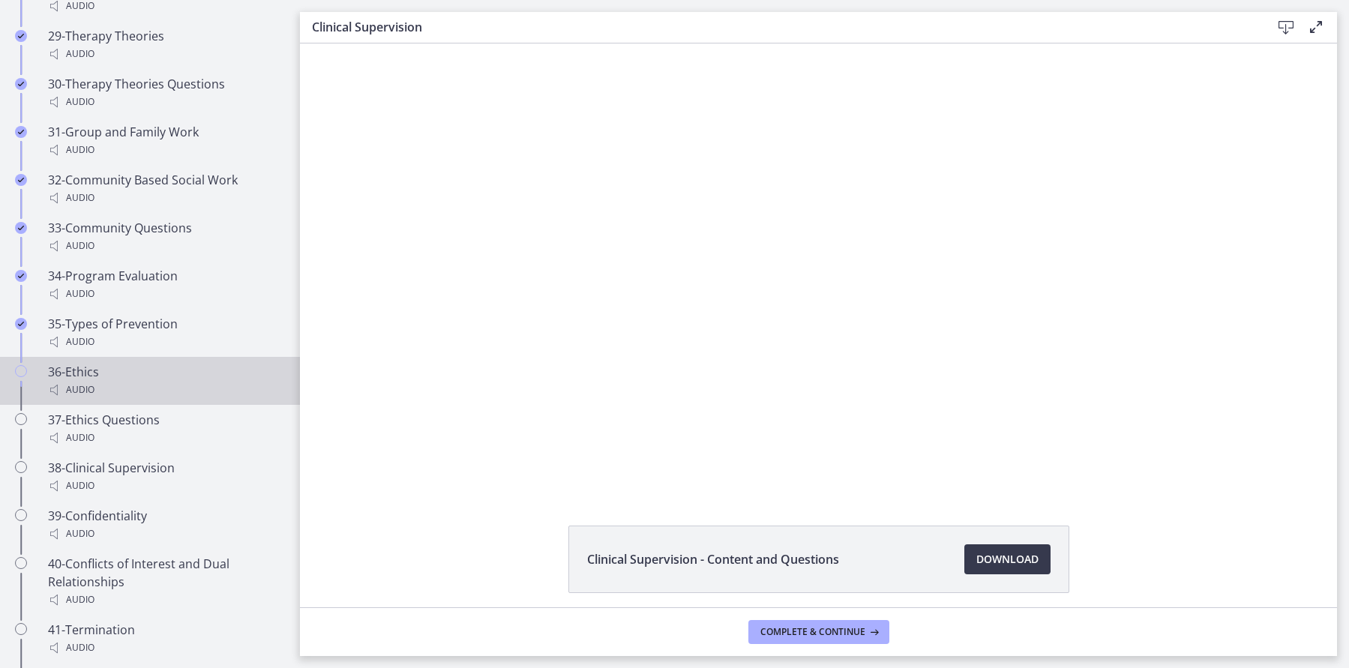
scroll to position [2399, 0]
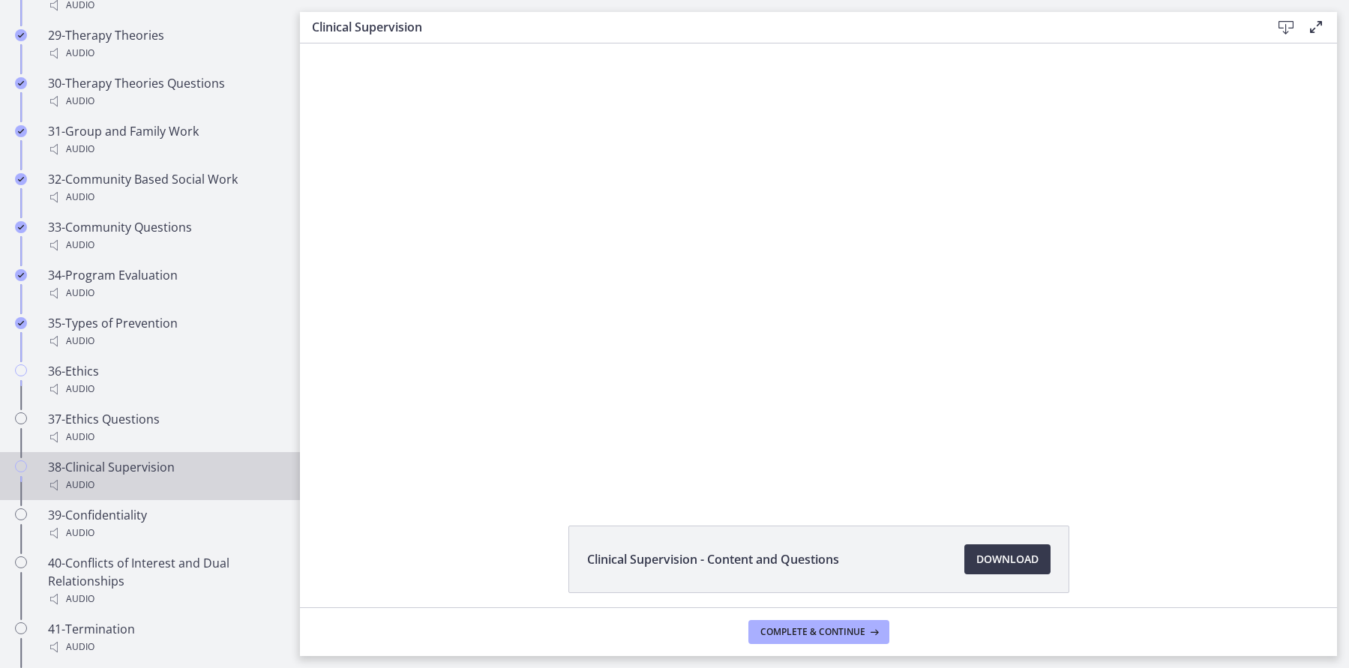
drag, startPoint x: 97, startPoint y: 370, endPoint x: 202, endPoint y: 436, distance: 123.4
click at [97, 380] on div "Audio" at bounding box center [165, 389] width 234 height 18
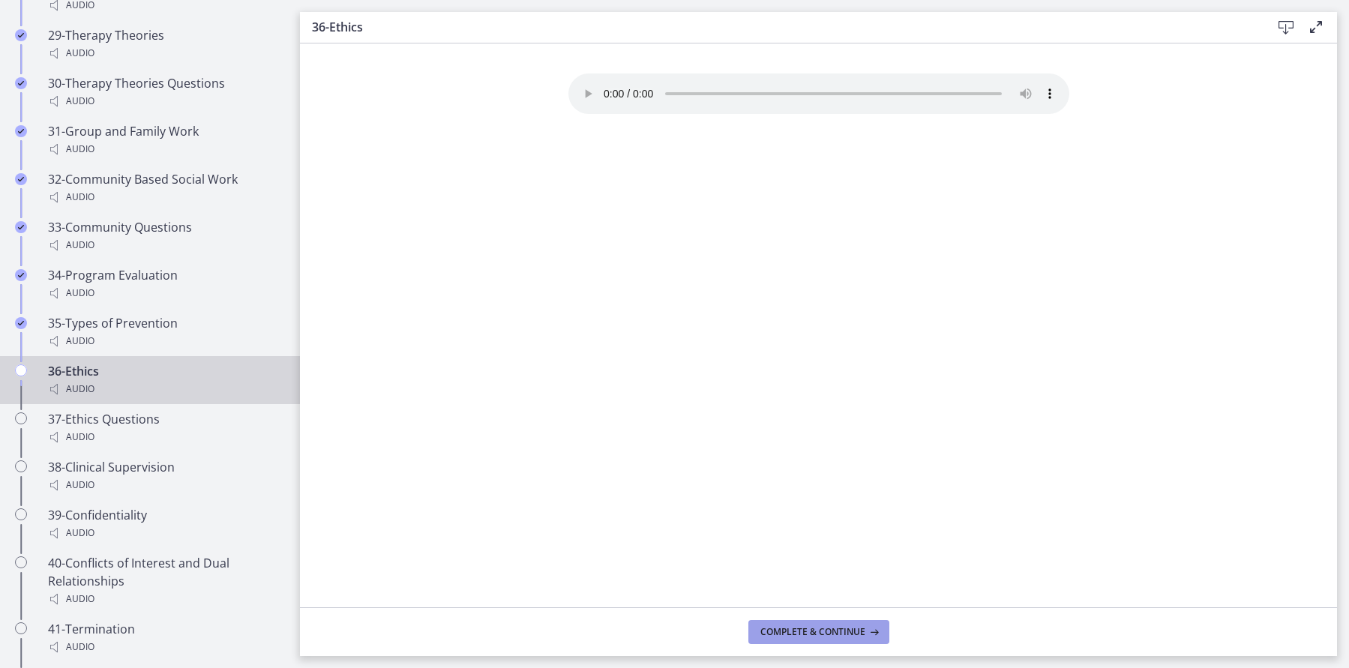
click at [819, 634] on span "Complete & continue" at bounding box center [812, 632] width 105 height 12
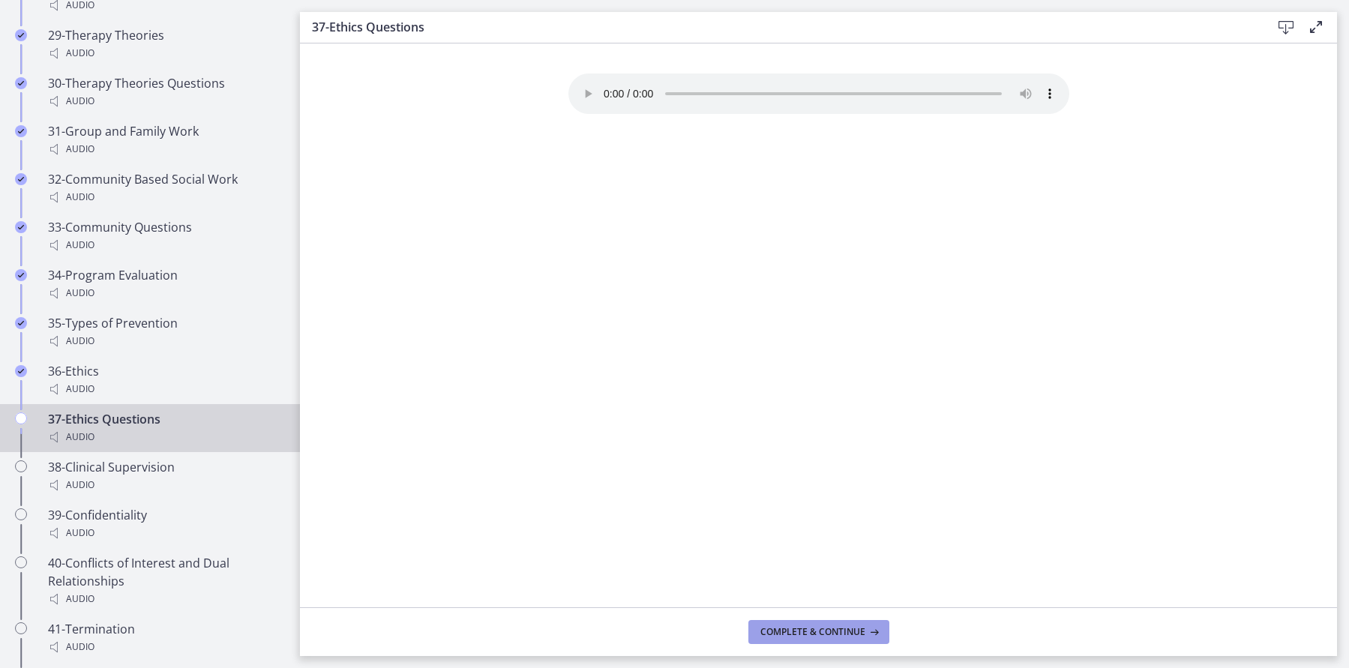
click at [790, 634] on span "Complete & continue" at bounding box center [812, 632] width 105 height 12
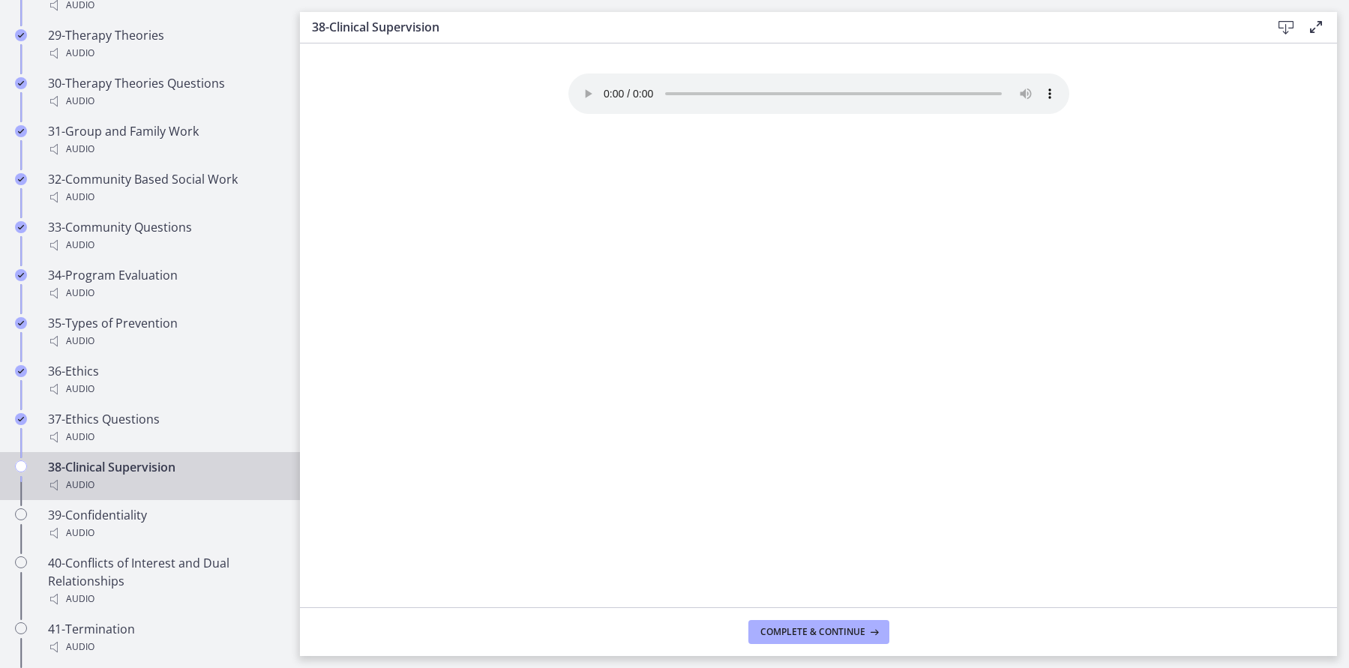
click at [605, 86] on audio "Your browser doesn't support the audio element. Download it here" at bounding box center [818, 93] width 501 height 40
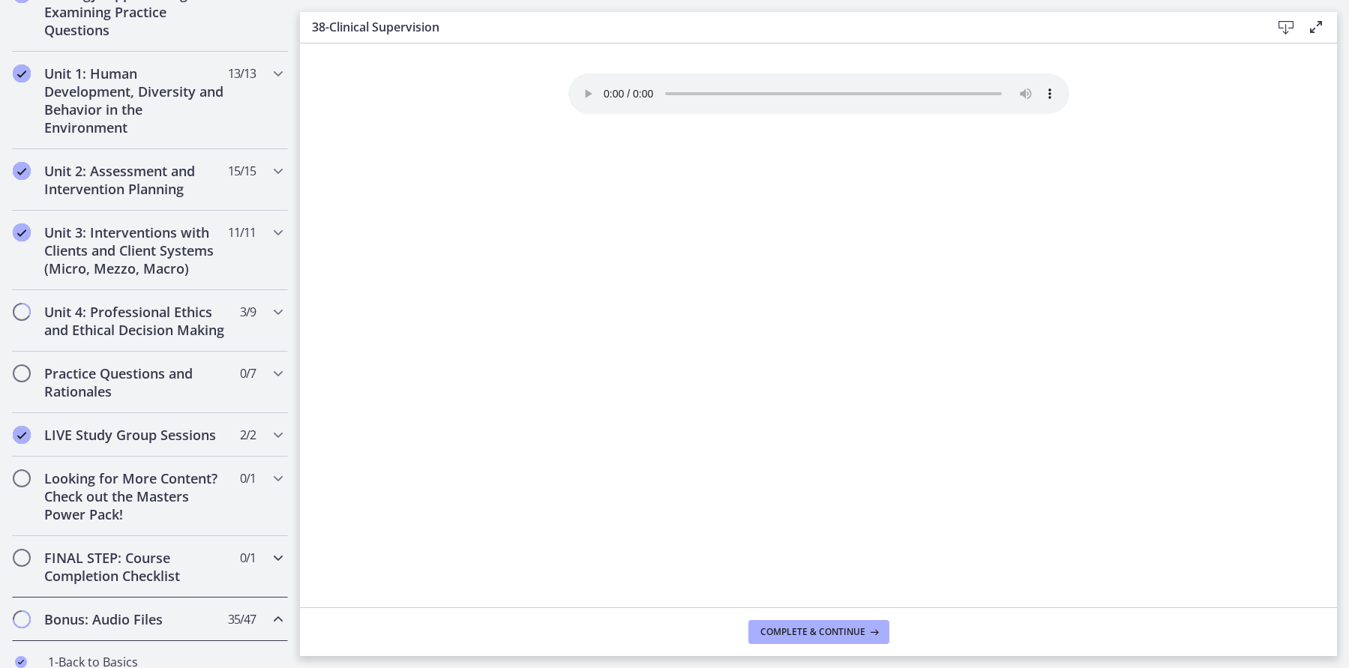
scroll to position [379, 0]
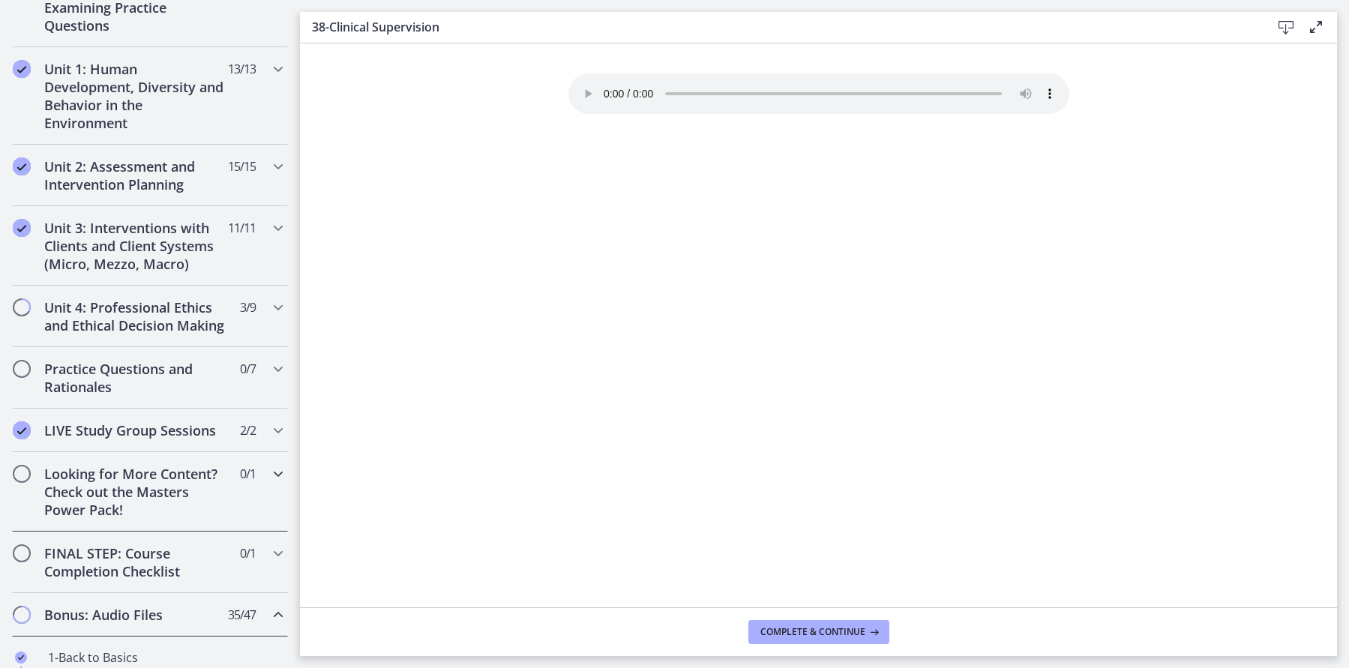
click at [275, 473] on icon "Chapters" at bounding box center [278, 474] width 18 height 18
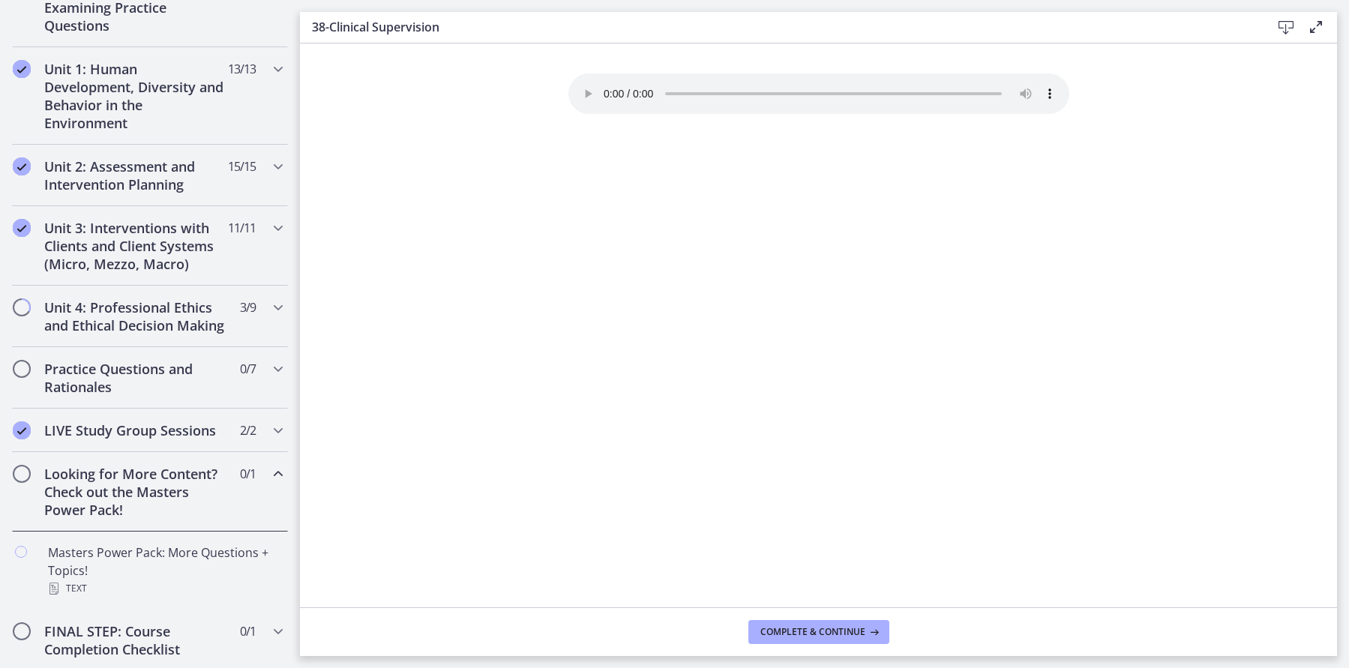
click at [275, 473] on icon "Chapters" at bounding box center [278, 474] width 18 height 18
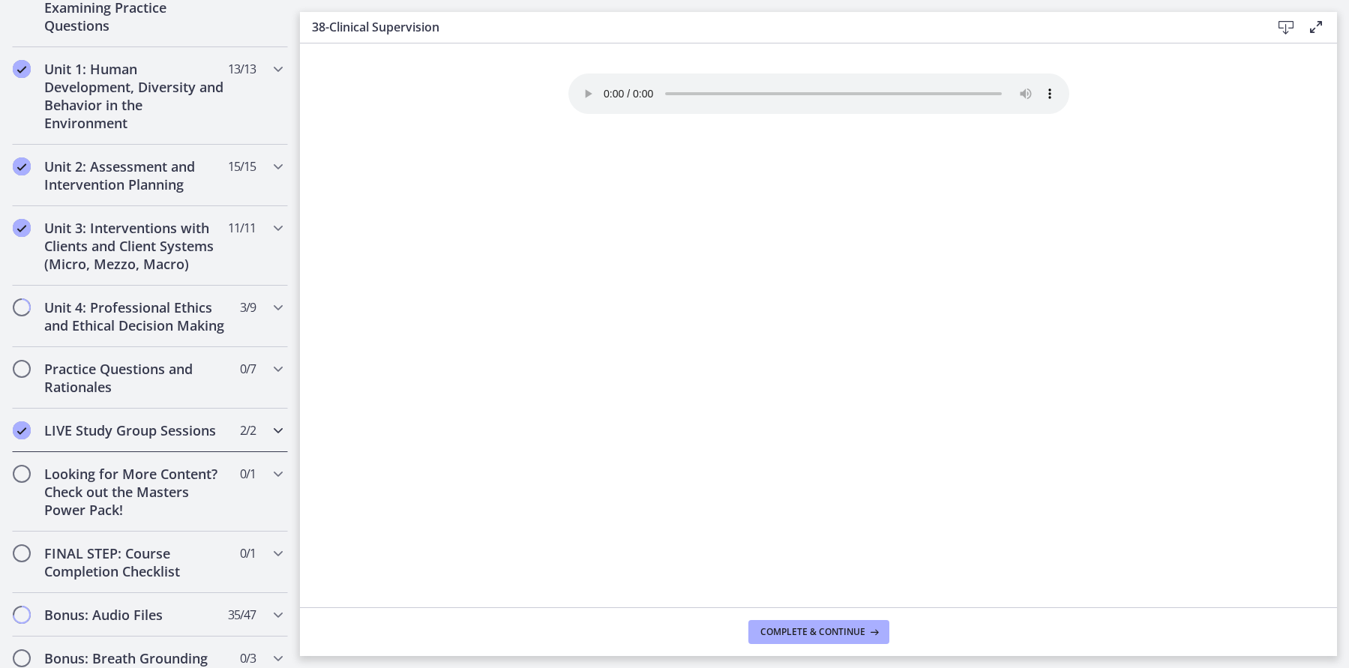
click at [275, 430] on icon "Chapters" at bounding box center [278, 430] width 18 height 18
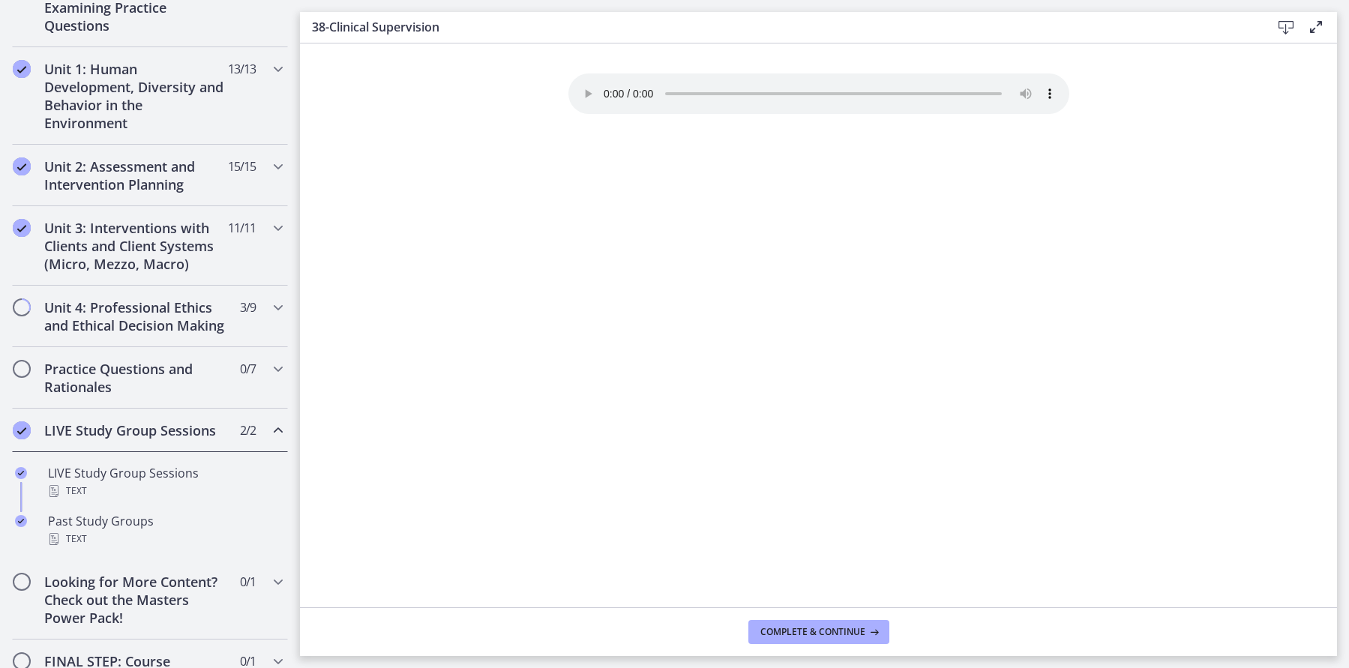
click at [275, 430] on icon "Chapters" at bounding box center [278, 430] width 18 height 18
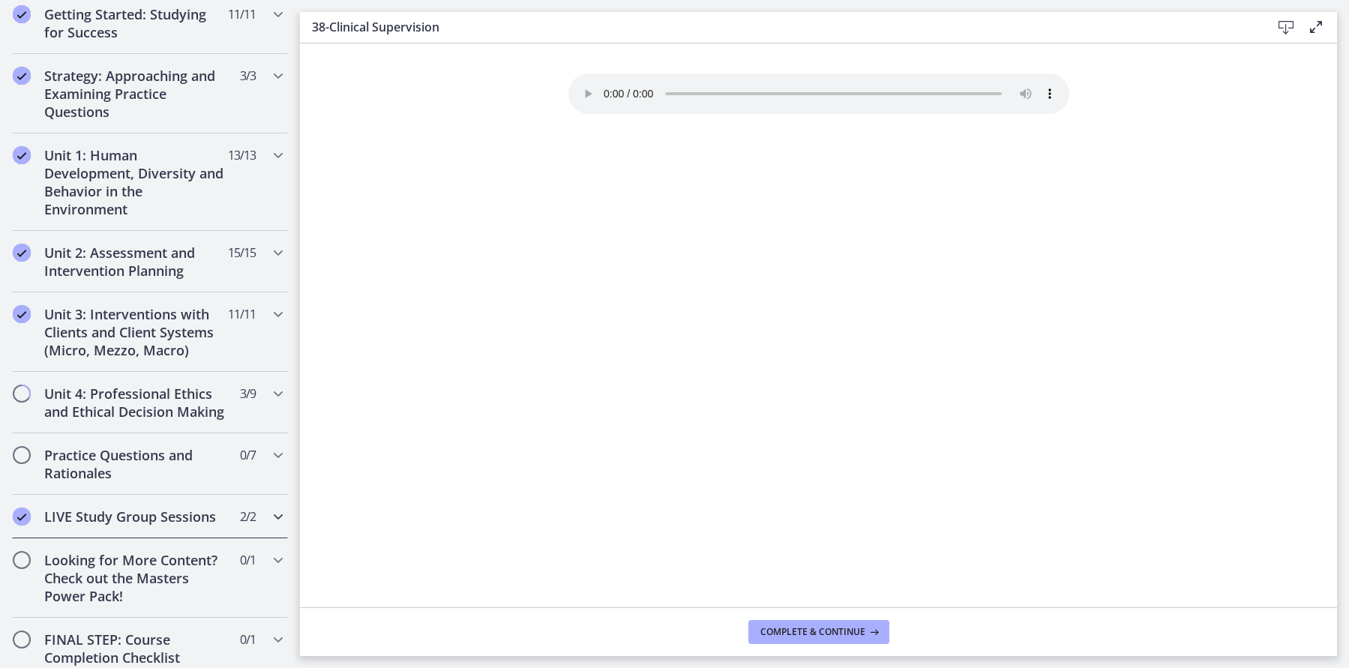
scroll to position [325, 0]
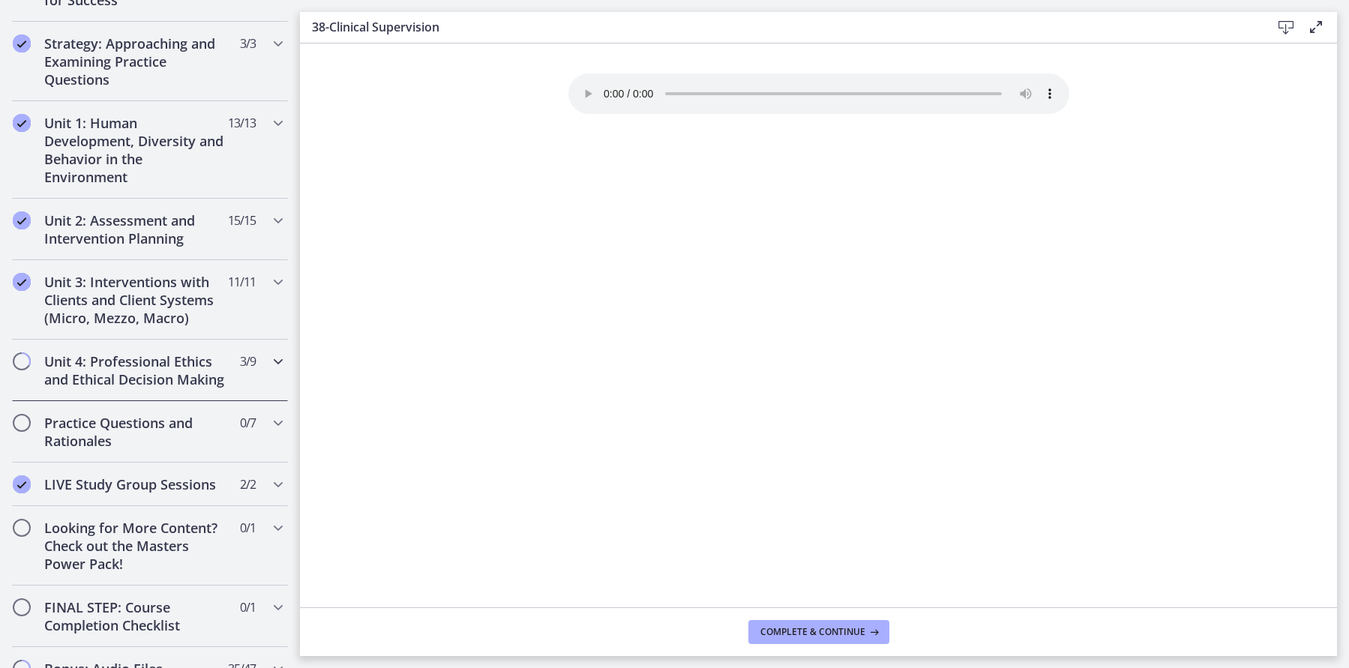
click at [274, 361] on icon "Chapters" at bounding box center [278, 361] width 18 height 18
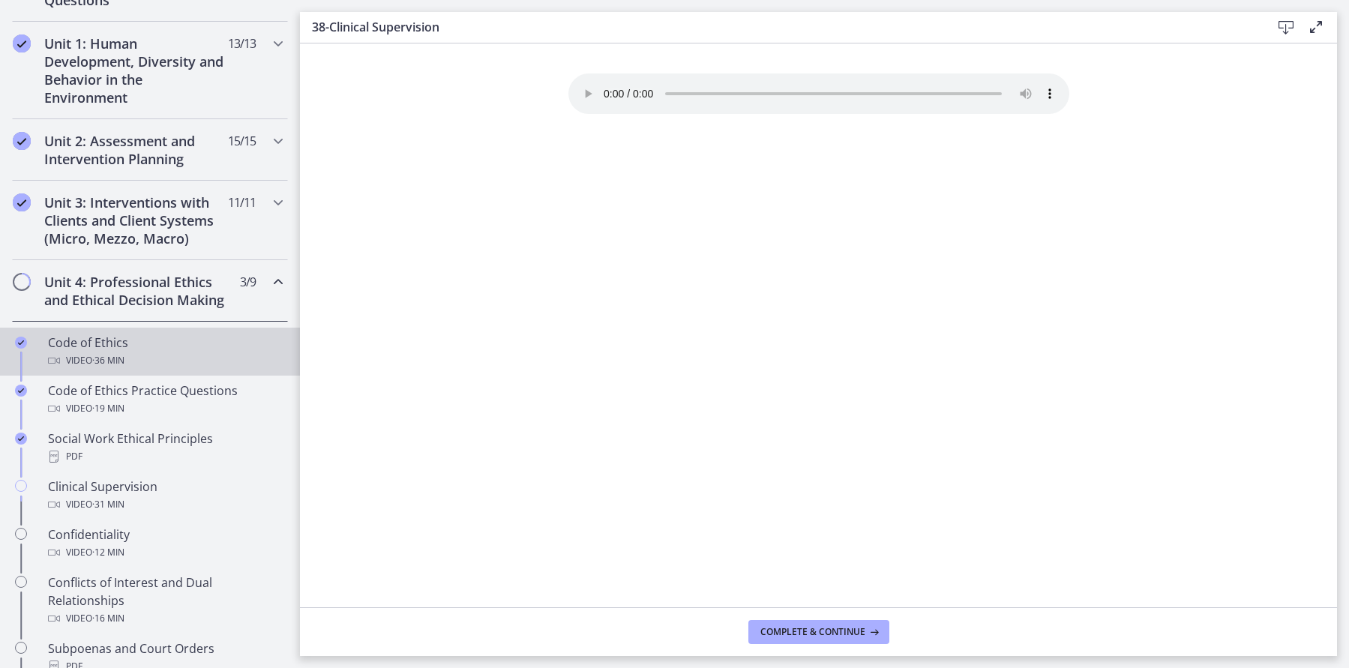
scroll to position [583, 0]
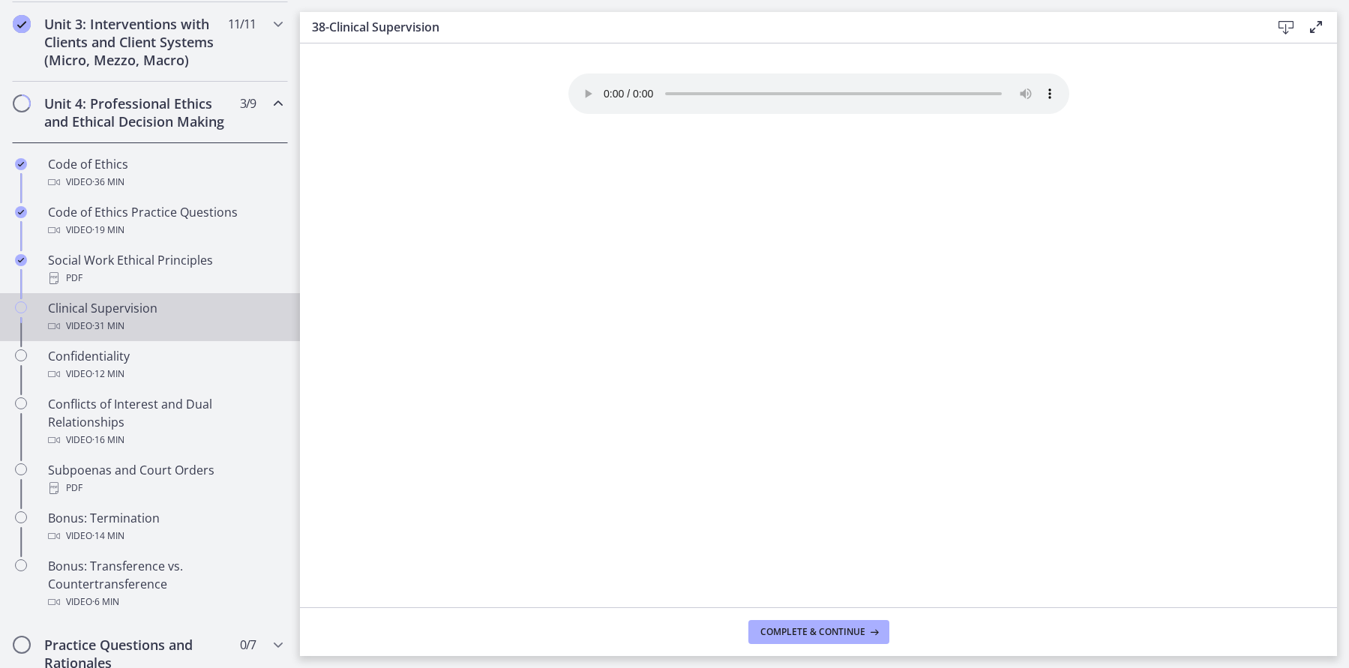
drag, startPoint x: 110, startPoint y: 307, endPoint x: 119, endPoint y: 311, distance: 10.1
click at [110, 307] on div "Clinical Supervision Video · 31 min" at bounding box center [165, 317] width 234 height 36
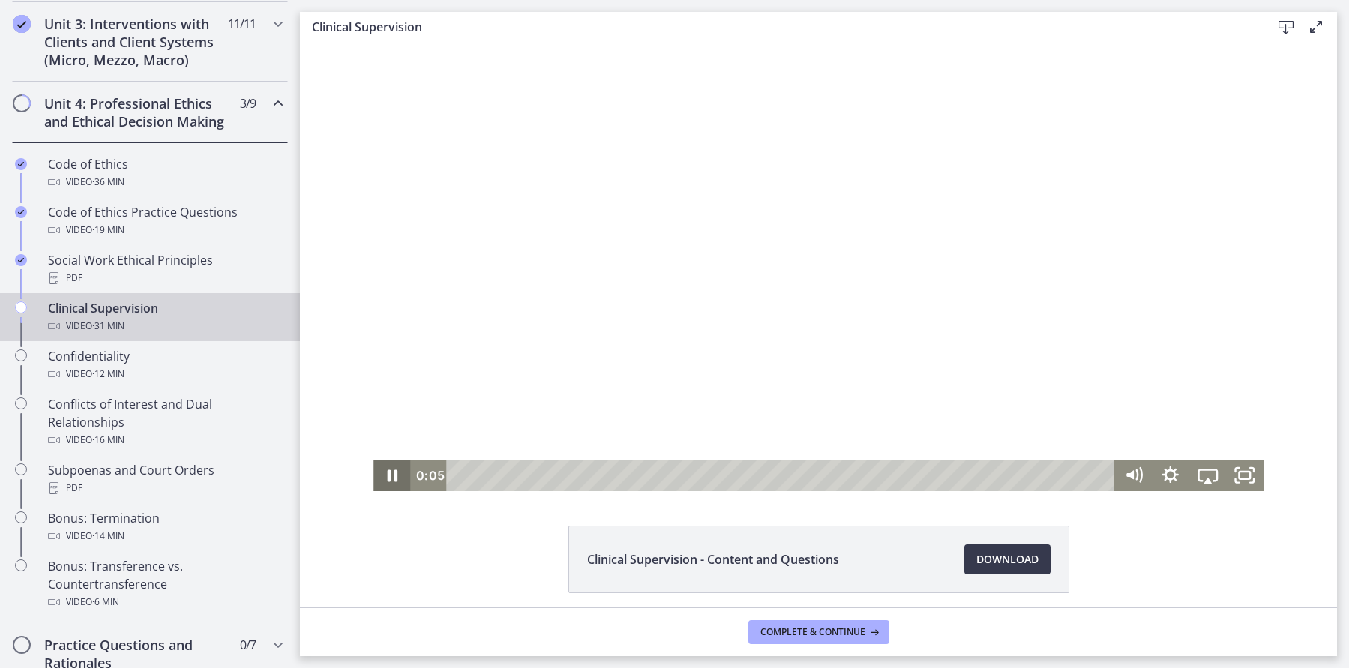
drag, startPoint x: 388, startPoint y: 478, endPoint x: 439, endPoint y: 484, distance: 50.7
click at [388, 478] on icon "Pause" at bounding box center [393, 476] width 10 height 12
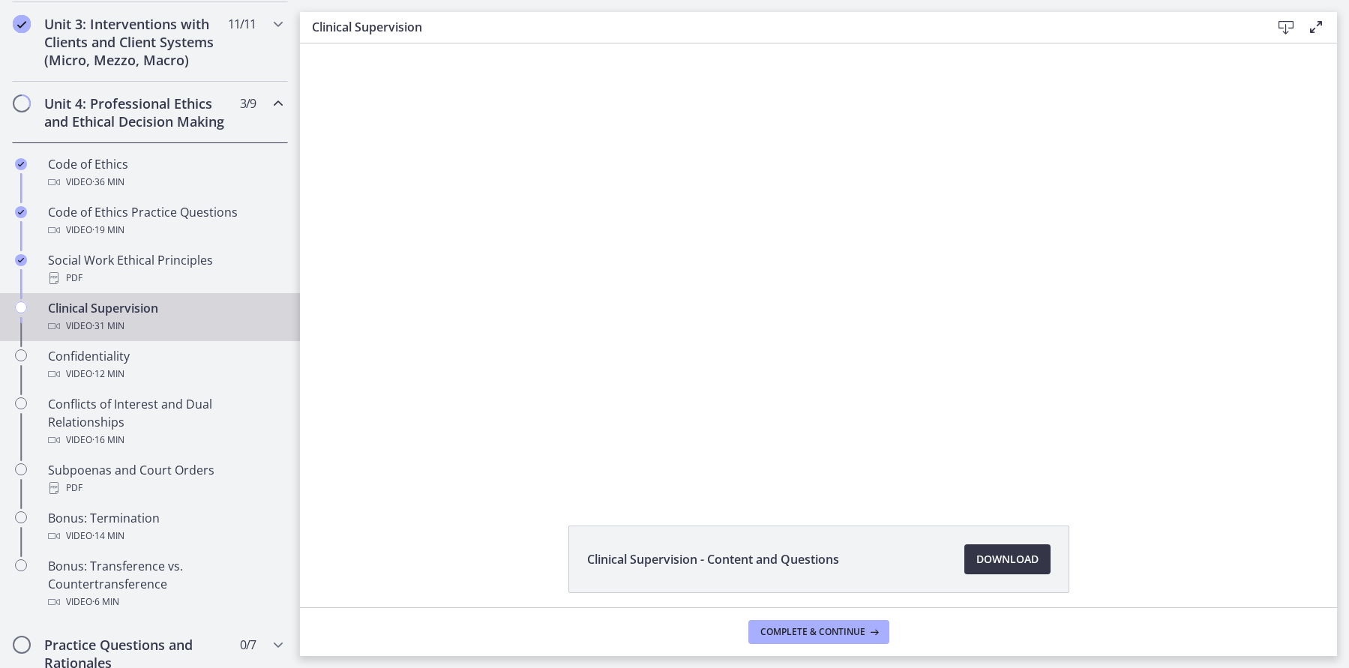
click at [1007, 556] on span "Download Opens in a new window" at bounding box center [1007, 559] width 62 height 18
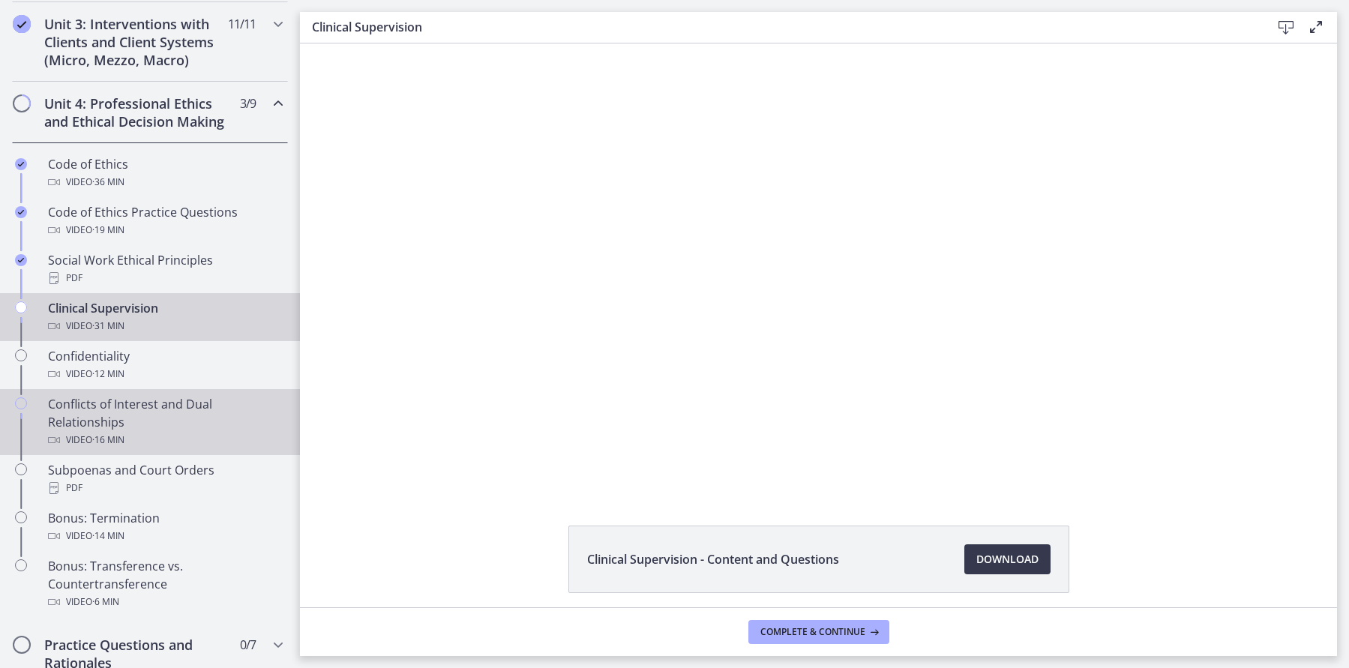
drag, startPoint x: 129, startPoint y: 367, endPoint x: 248, endPoint y: 410, distance: 126.6
click at [124, 367] on span "· 12 min" at bounding box center [108, 374] width 32 height 18
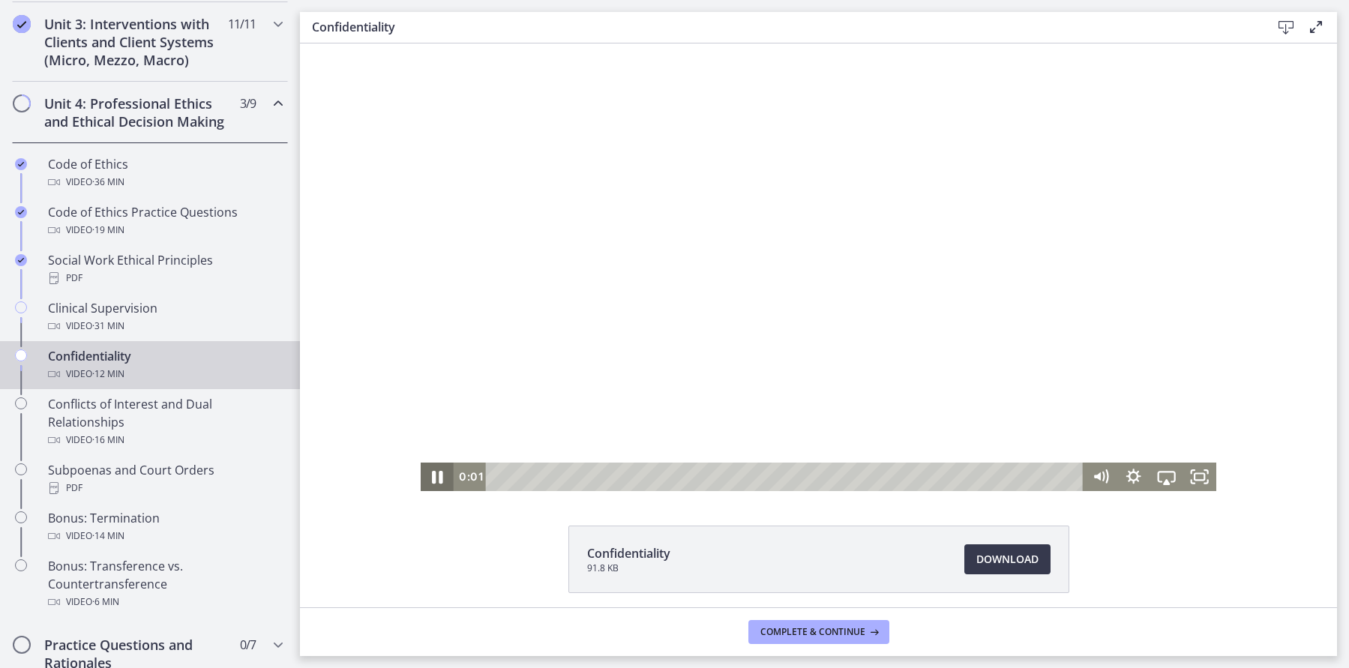
click at [433, 478] on icon "Pause" at bounding box center [437, 477] width 11 height 13
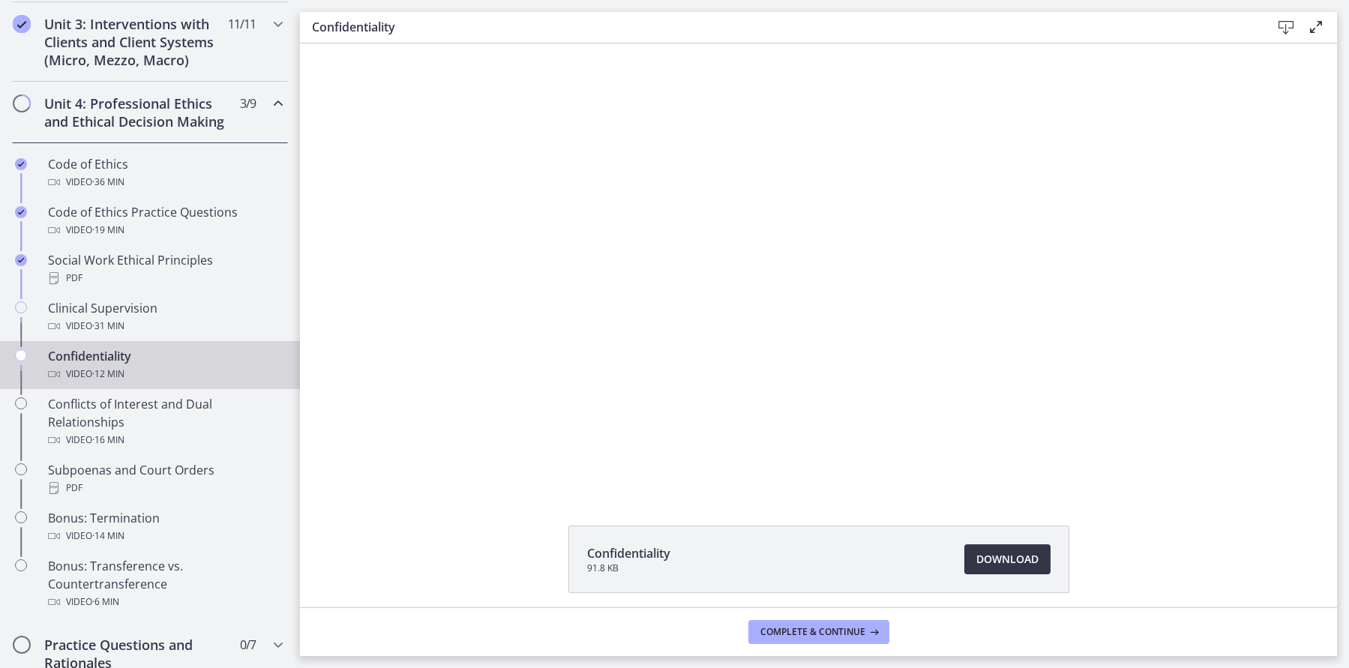
click at [1003, 559] on span "Download Opens in a new window" at bounding box center [1007, 559] width 62 height 18
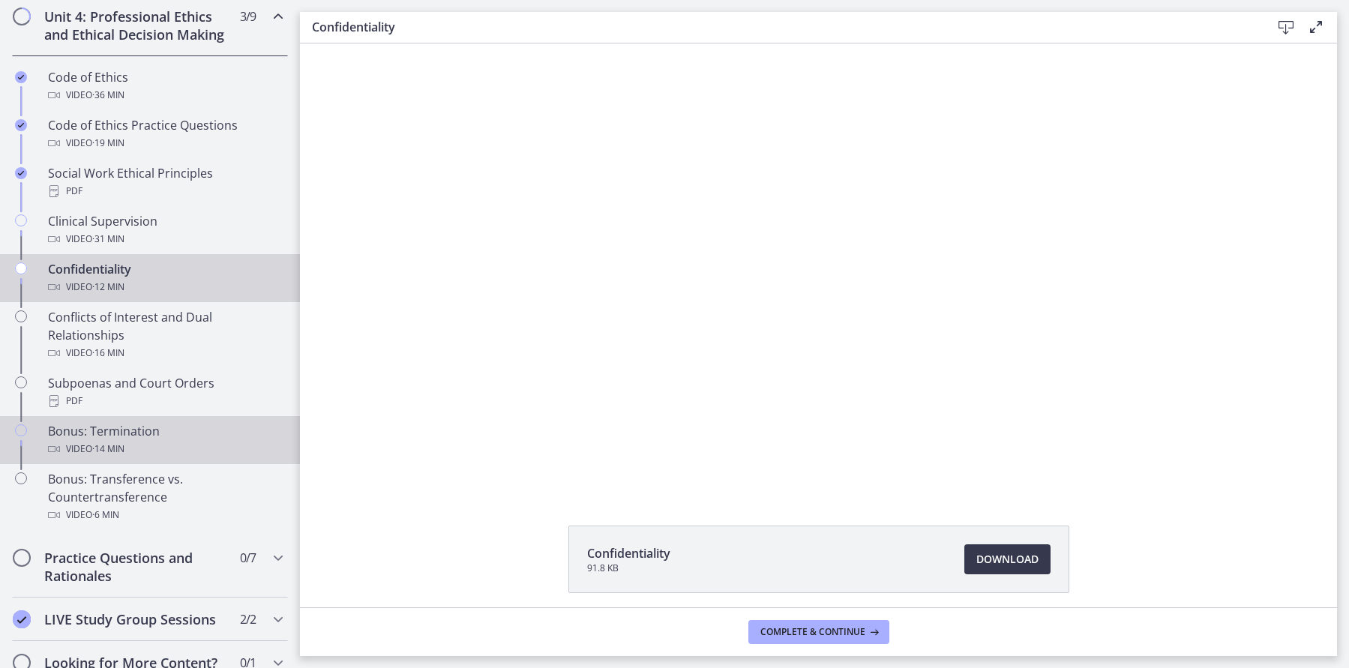
scroll to position [684, 0]
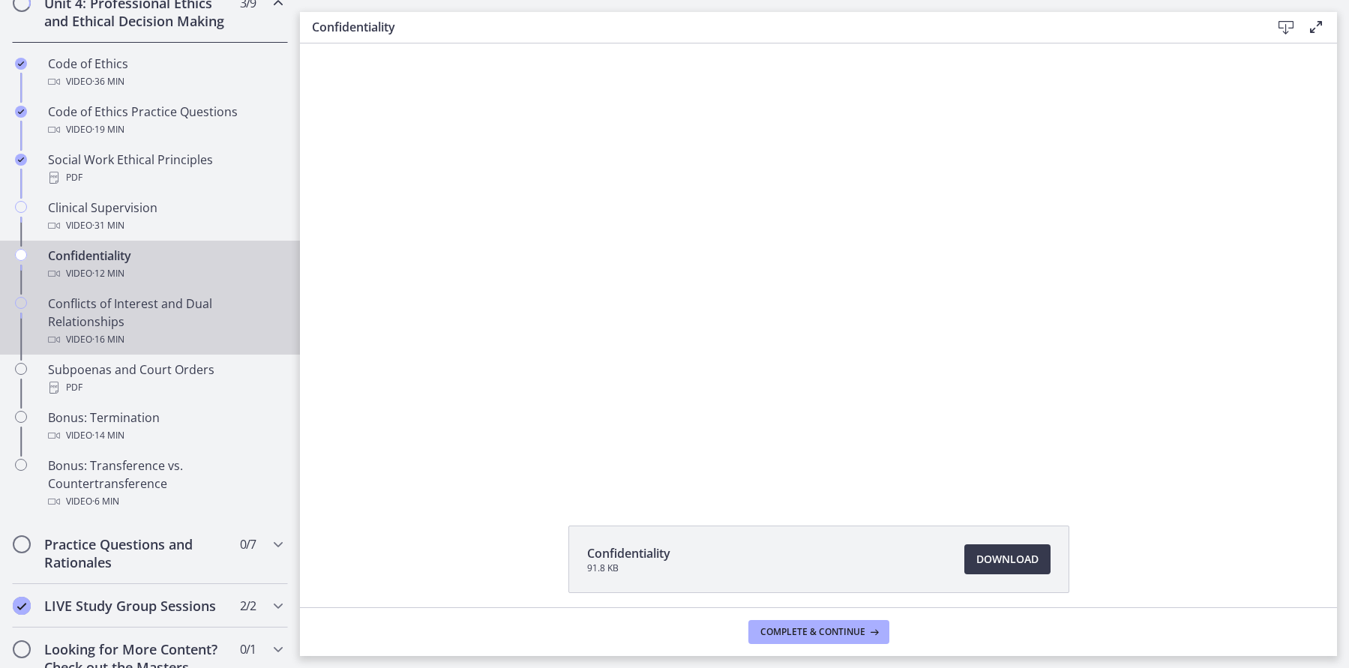
drag, startPoint x: 104, startPoint y: 326, endPoint x: 153, endPoint y: 332, distance: 49.1
click at [104, 326] on div "Conflicts of Interest and Dual Relationships Video · 16 min" at bounding box center [165, 322] width 234 height 54
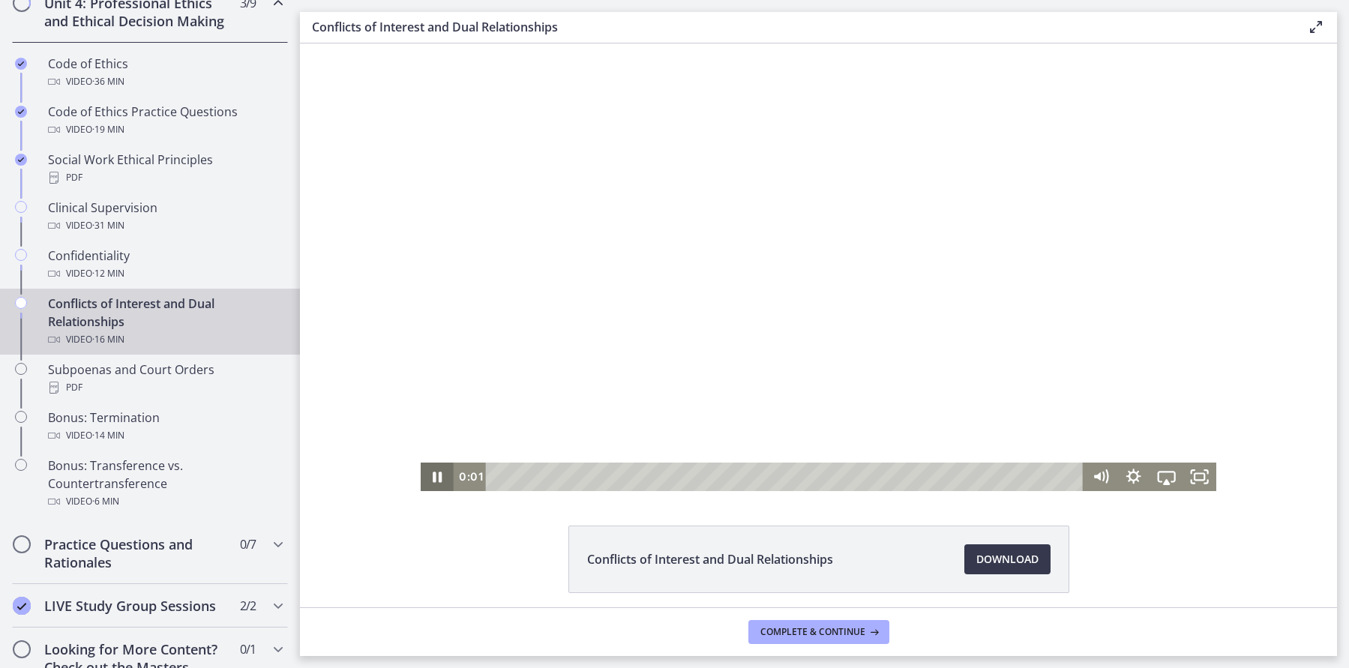
click at [439, 479] on icon "Pause" at bounding box center [437, 477] width 9 height 10
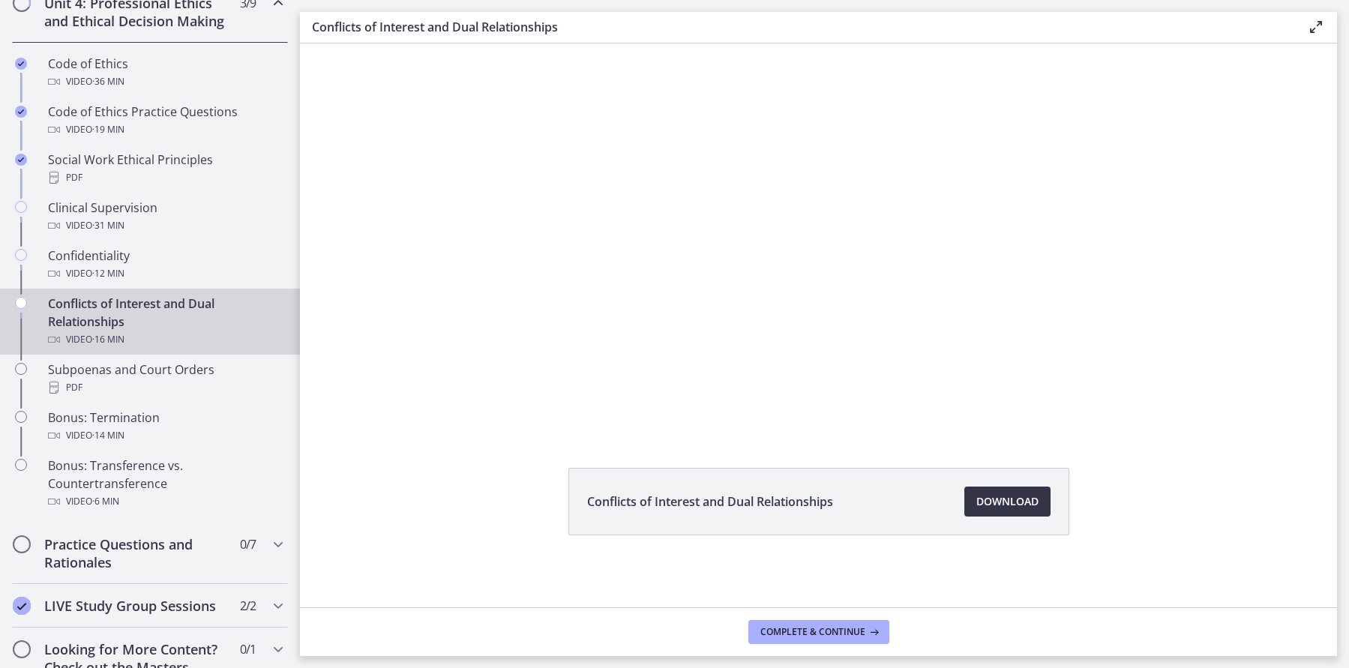
scroll to position [58, 0]
click at [1028, 493] on span "Download Opens in a new window" at bounding box center [1007, 502] width 62 height 18
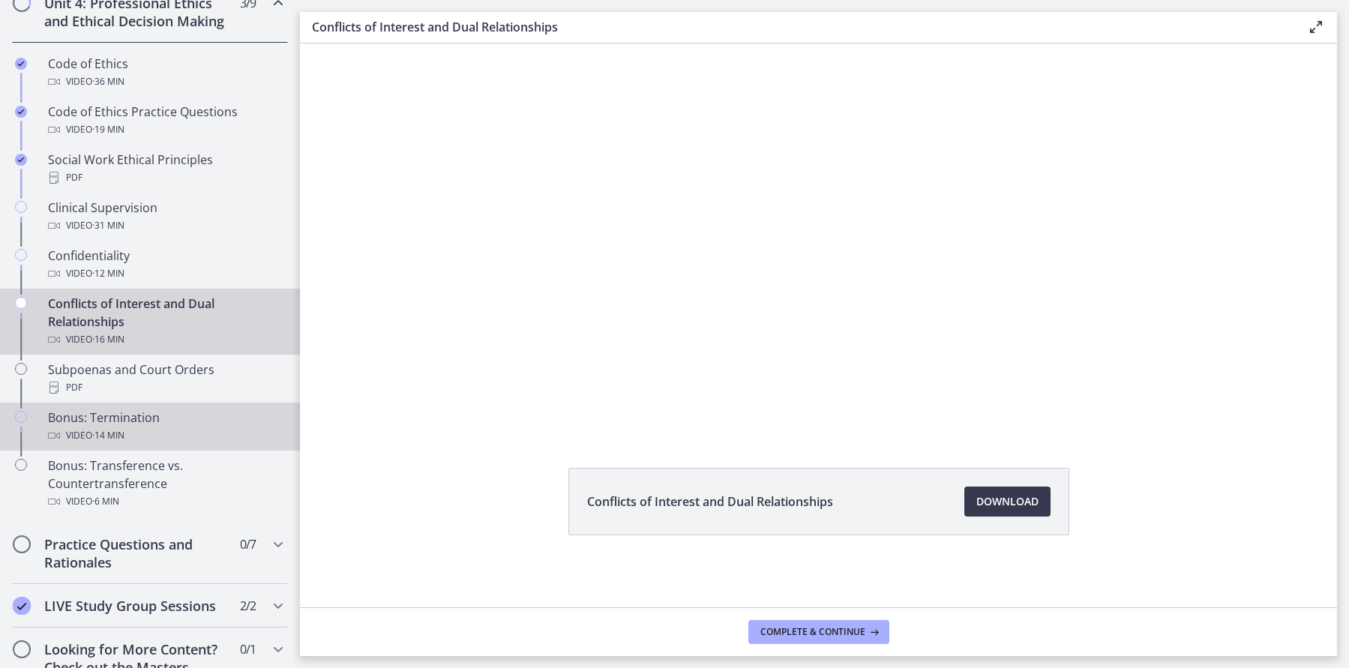
drag, startPoint x: 87, startPoint y: 383, endPoint x: 121, endPoint y: 418, distance: 48.3
click at [87, 383] on div "PDF" at bounding box center [165, 388] width 234 height 18
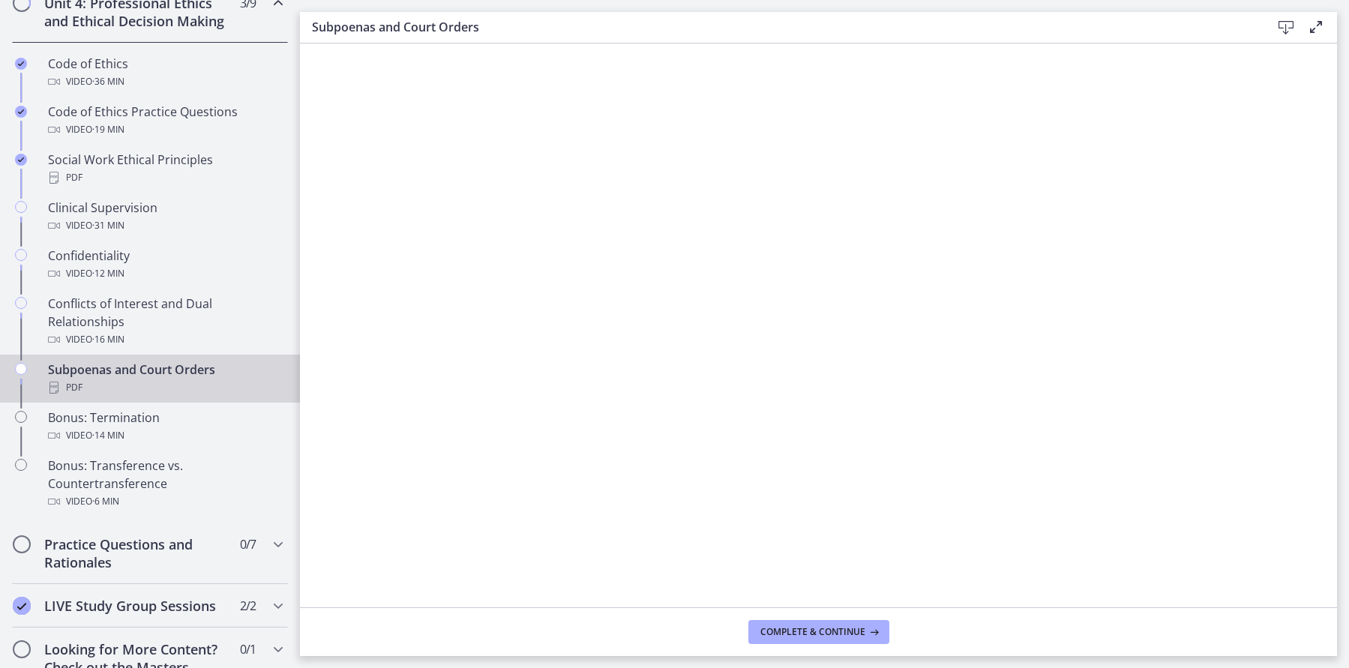
click at [1286, 27] on icon at bounding box center [1286, 28] width 18 height 18
drag, startPoint x: 119, startPoint y: 436, endPoint x: 271, endPoint y: 533, distance: 179.7
click at [119, 436] on span "· 14 min" at bounding box center [108, 436] width 32 height 18
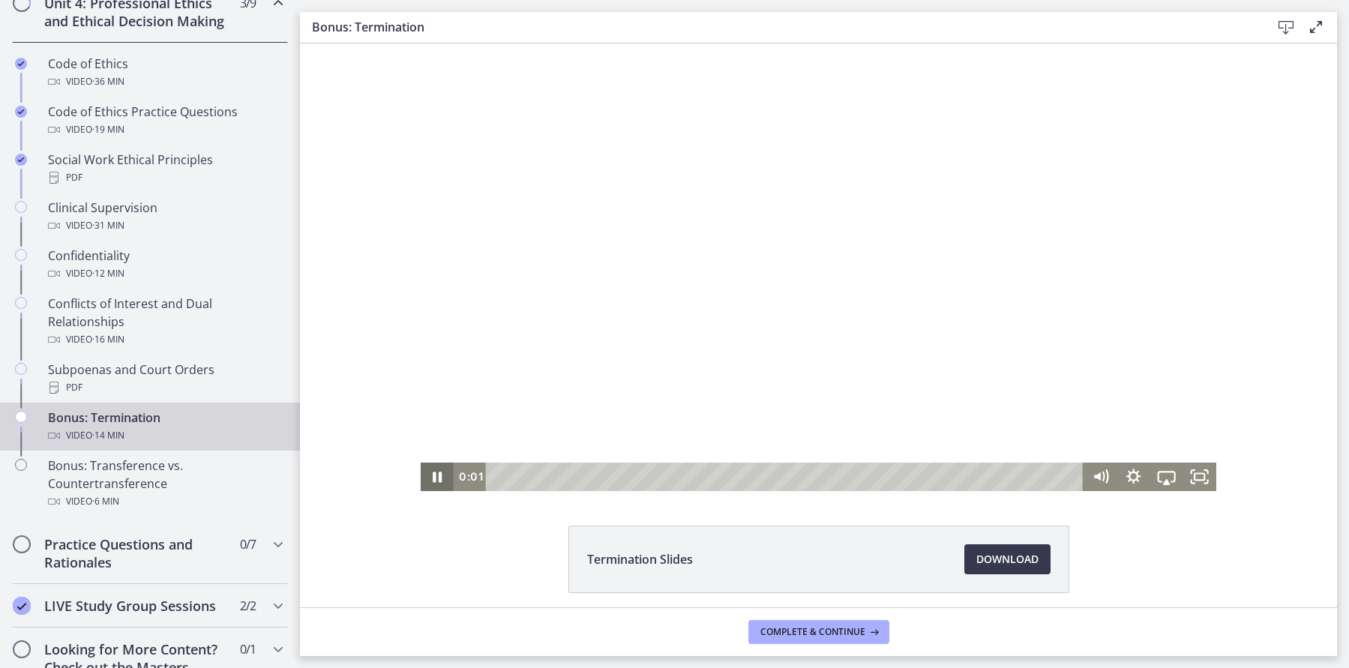
drag, startPoint x: 436, startPoint y: 475, endPoint x: 460, endPoint y: 460, distance: 28.9
click at [436, 475] on icon "Pause" at bounding box center [437, 477] width 9 height 10
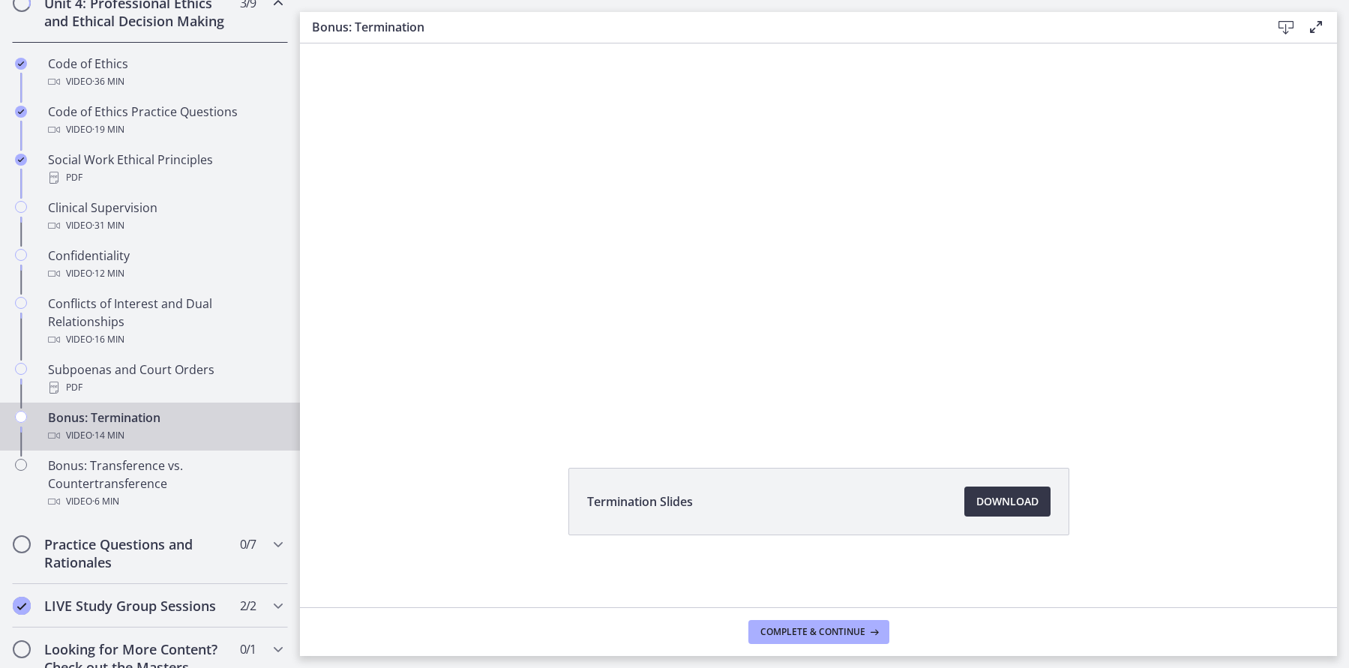
scroll to position [58, 0]
drag, startPoint x: 990, startPoint y: 500, endPoint x: 974, endPoint y: 499, distance: 15.8
click at [990, 500] on span "Download Opens in a new window" at bounding box center [1007, 502] width 62 height 18
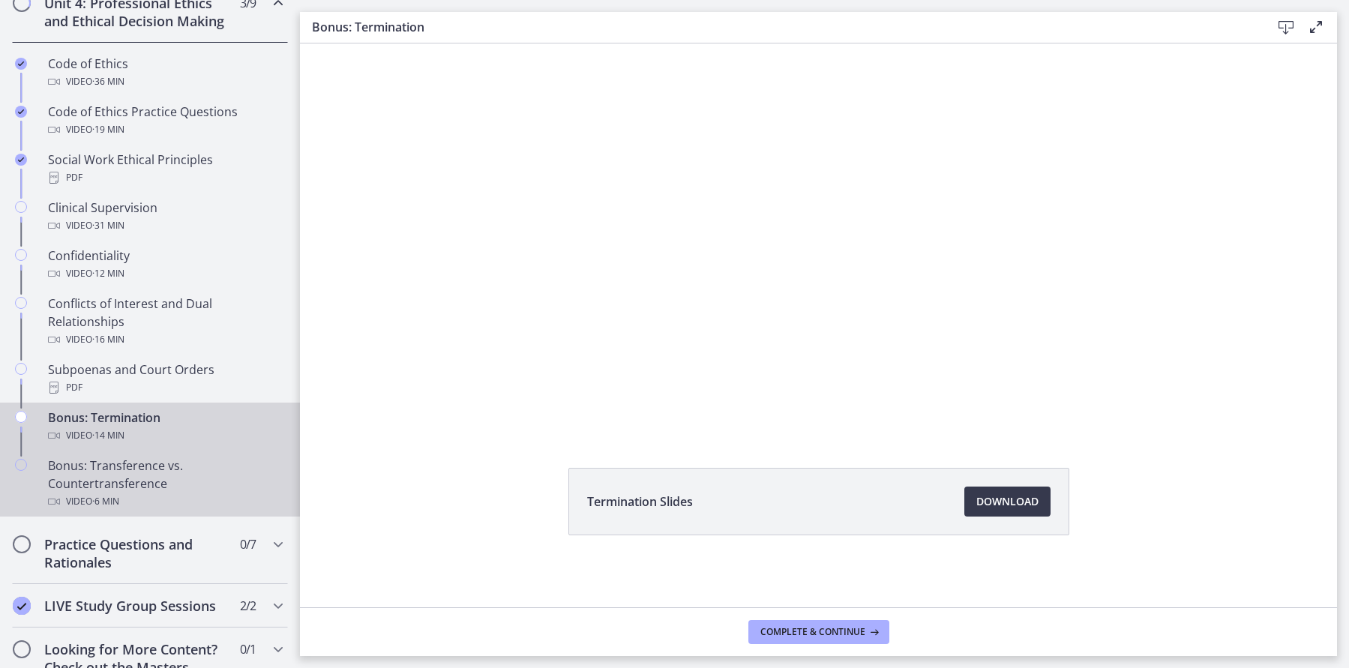
drag, startPoint x: 139, startPoint y: 475, endPoint x: 117, endPoint y: 472, distance: 22.7
click at [139, 475] on div "Bonus: Transference vs. Countertransference Video · 6 min" at bounding box center [165, 484] width 234 height 54
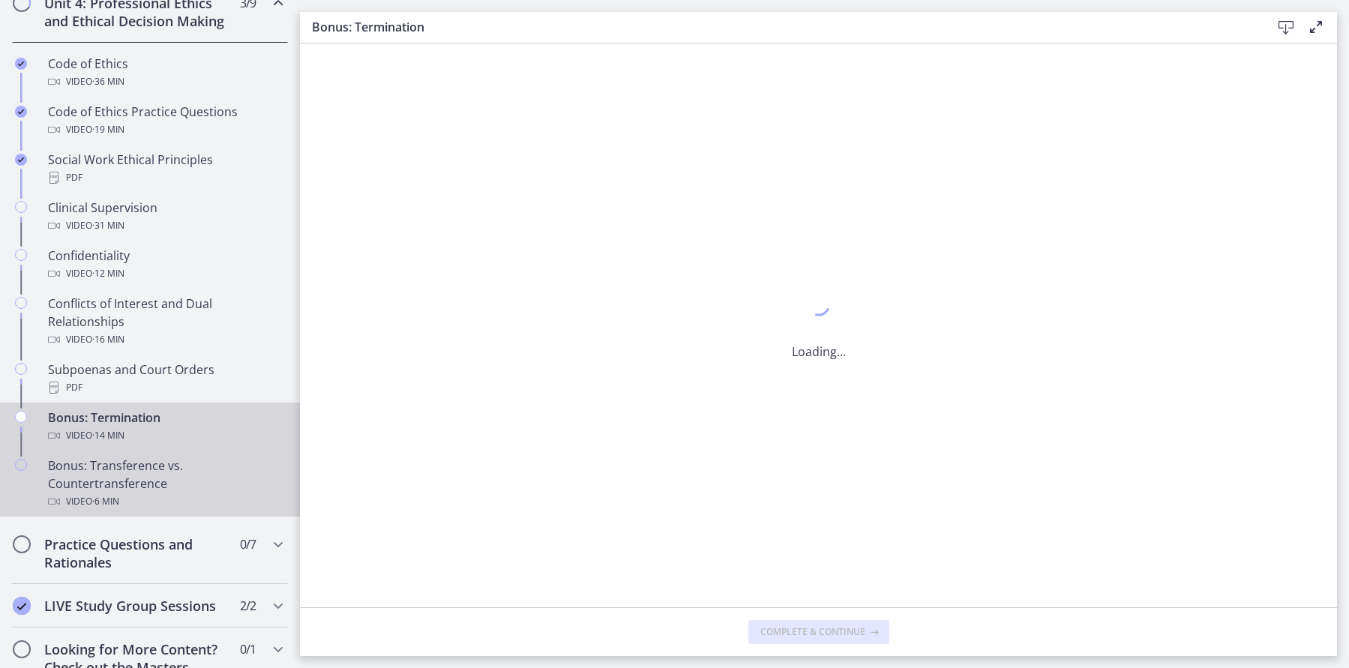
scroll to position [0, 0]
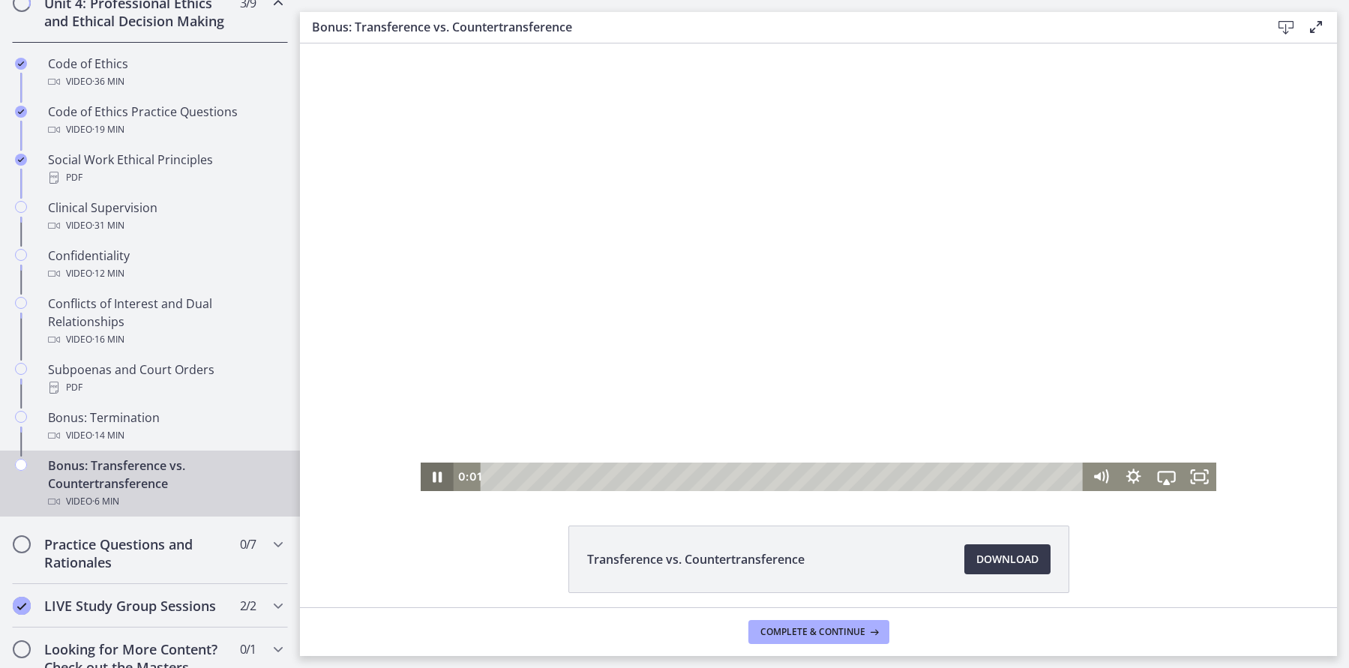
click at [433, 477] on icon "Pause" at bounding box center [437, 477] width 33 height 28
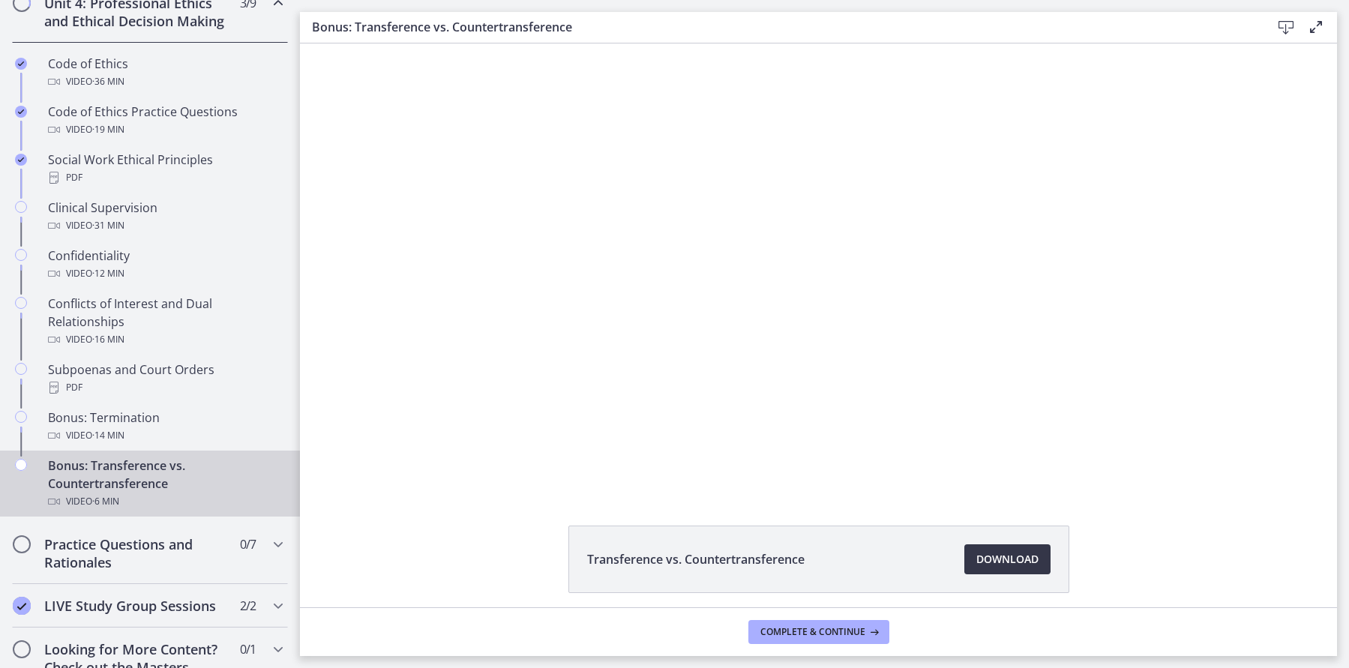
click at [1027, 569] on link "Download Opens in a new window" at bounding box center [1007, 559] width 86 height 30
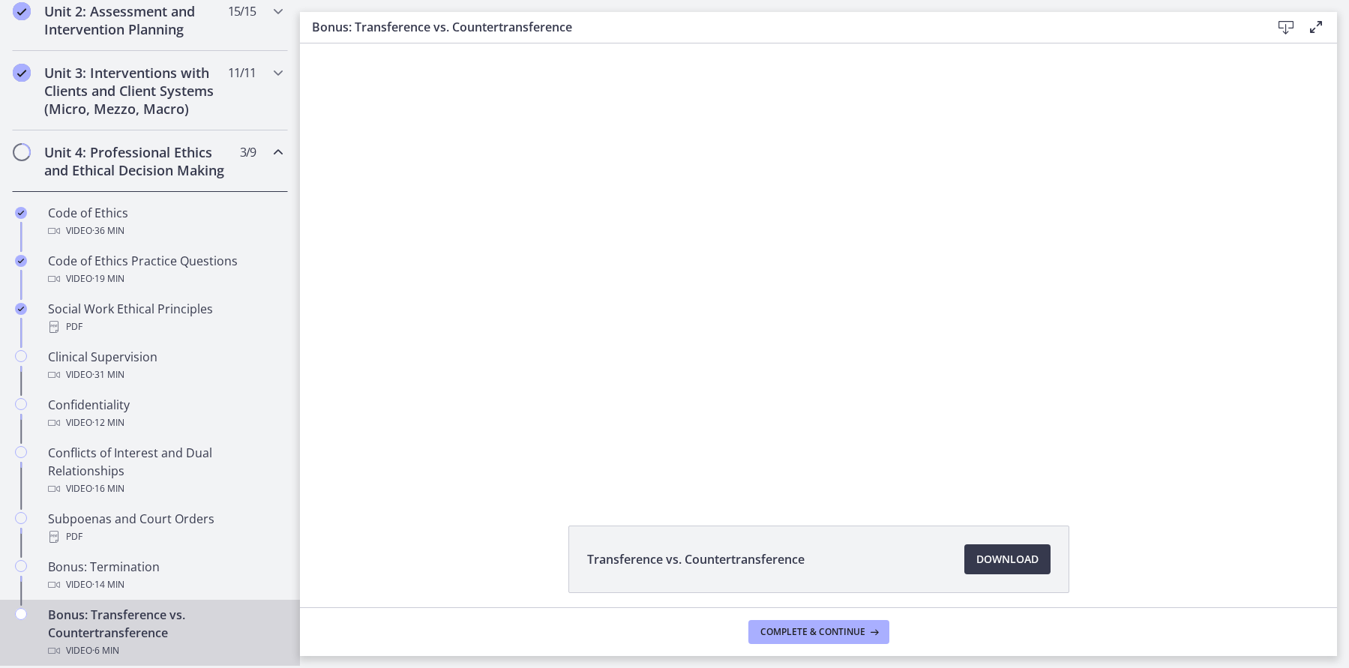
scroll to position [528, 0]
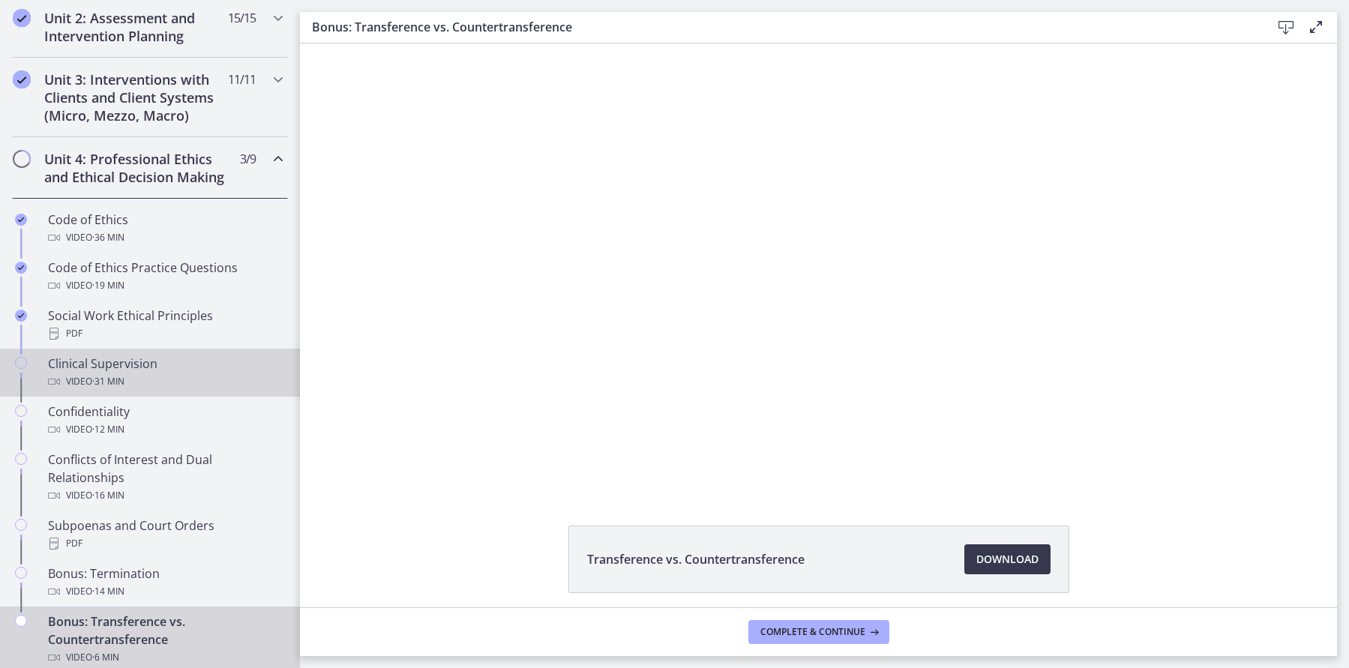
click at [109, 374] on span "· 31 min" at bounding box center [108, 382] width 32 height 18
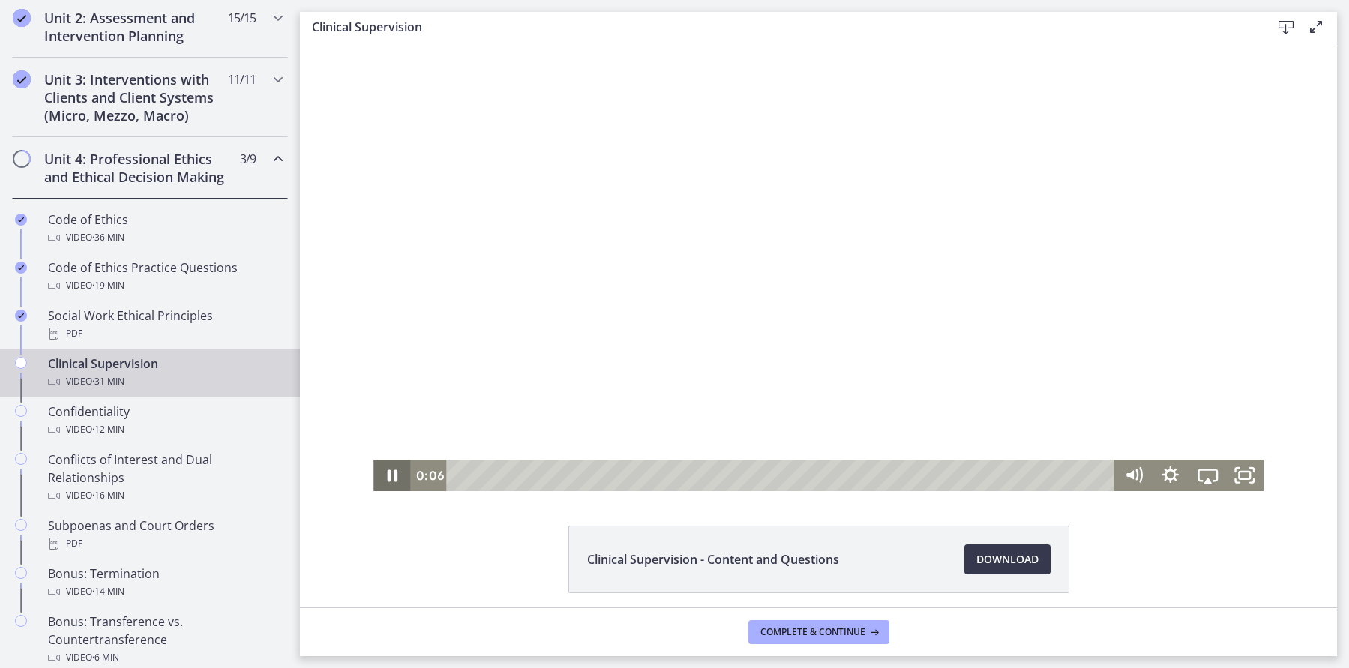
click at [400, 484] on icon "Pause" at bounding box center [391, 475] width 37 height 31
click at [400, 484] on icon "Play Video" at bounding box center [393, 475] width 44 height 37
click at [397, 479] on icon "Pause" at bounding box center [393, 476] width 10 height 12
click at [388, 477] on icon "Play Video" at bounding box center [393, 475] width 37 height 31
drag, startPoint x: 1131, startPoint y: 393, endPoint x: 1131, endPoint y: 406, distance: 13.5
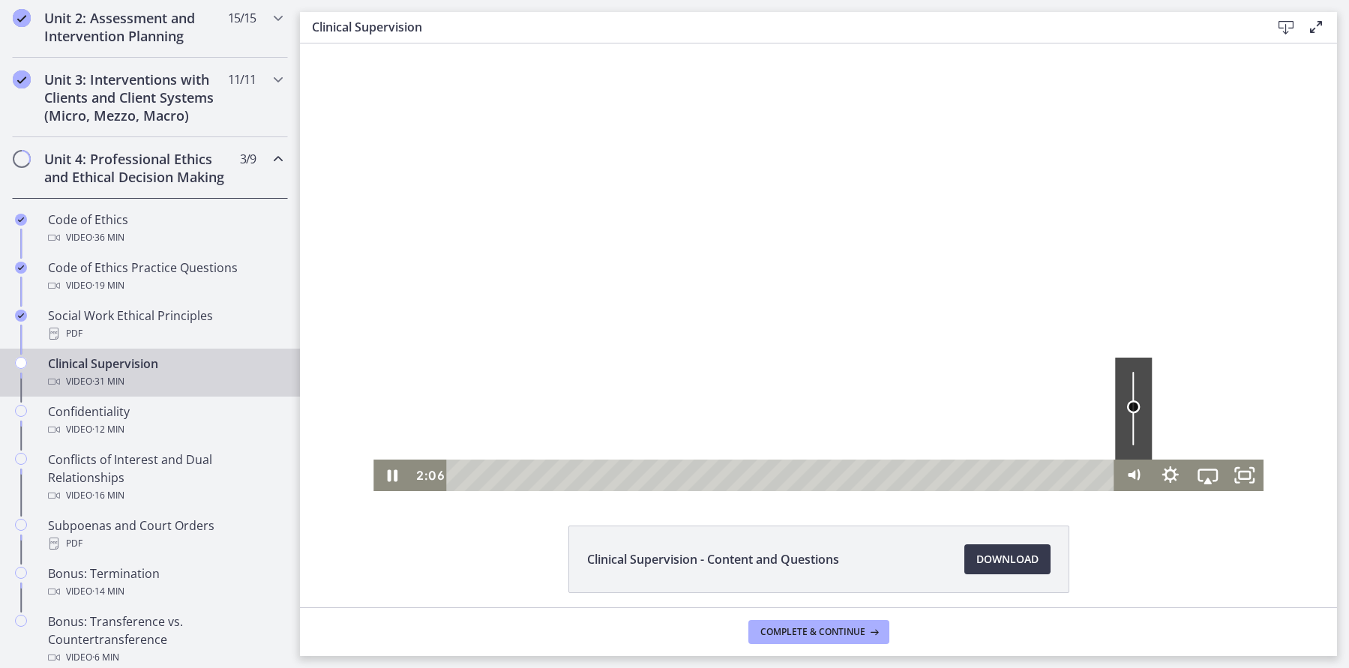
click at [1131, 406] on div "Volume" at bounding box center [1133, 406] width 13 height 13
click at [382, 481] on icon "Pause" at bounding box center [392, 475] width 44 height 37
click at [382, 481] on icon "Play Video" at bounding box center [393, 475] width 37 height 31
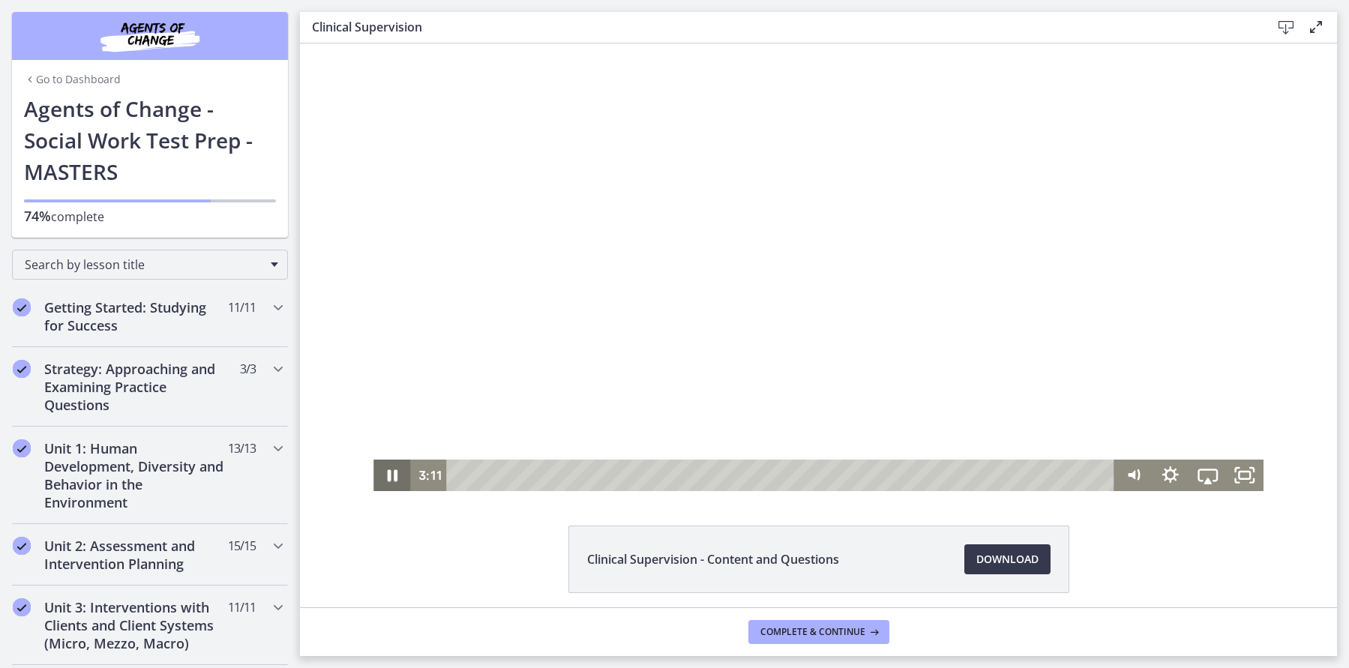
scroll to position [528, 0]
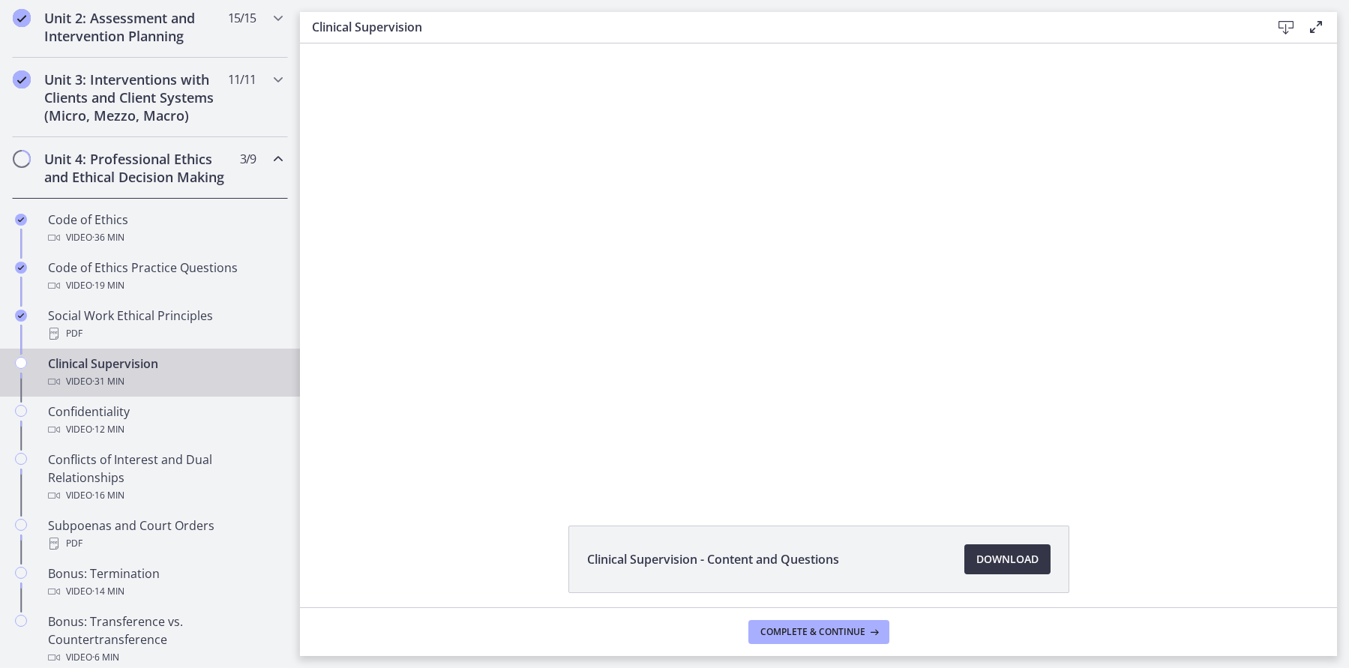
click at [1013, 558] on span "Download Opens in a new window" at bounding box center [1007, 559] width 62 height 18
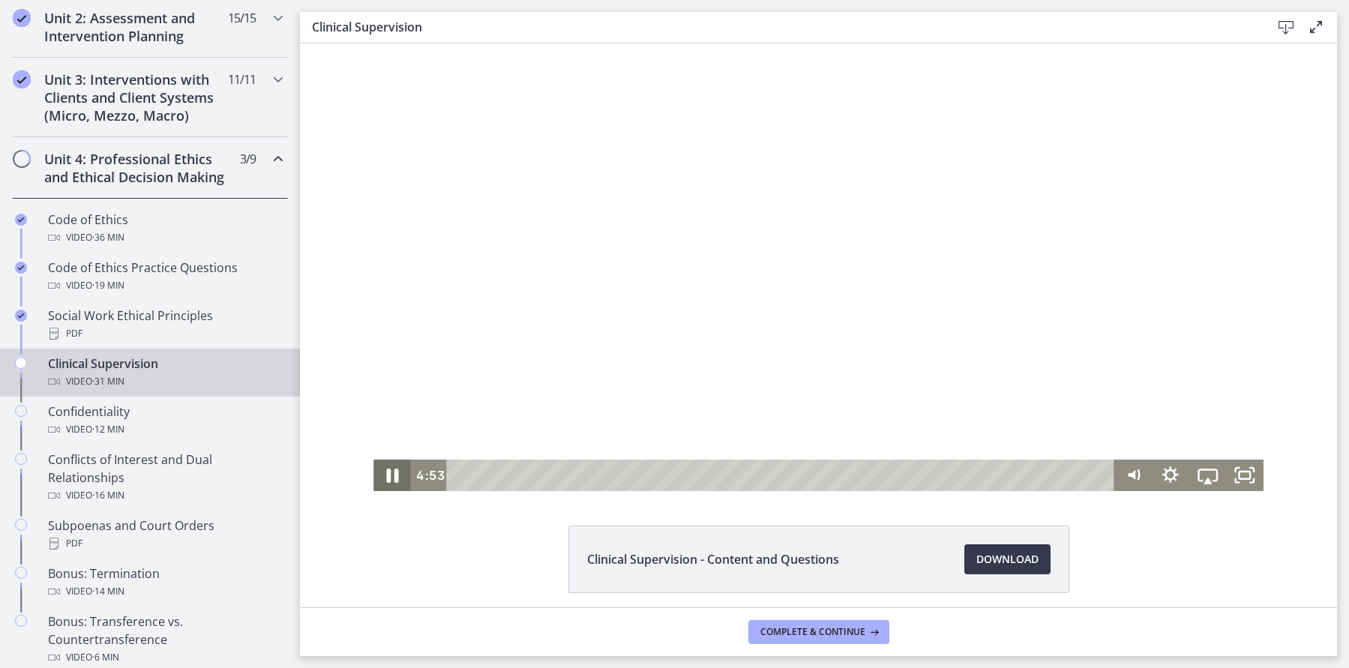
click at [392, 469] on icon "Pause" at bounding box center [392, 475] width 44 height 37
drag, startPoint x: 397, startPoint y: 475, endPoint x: 409, endPoint y: 488, distance: 17.6
click at [397, 475] on icon "Play Video" at bounding box center [394, 475] width 10 height 13
click at [394, 471] on icon "Pause" at bounding box center [391, 475] width 37 height 31
click at [396, 473] on icon "Play Video" at bounding box center [394, 475] width 10 height 13
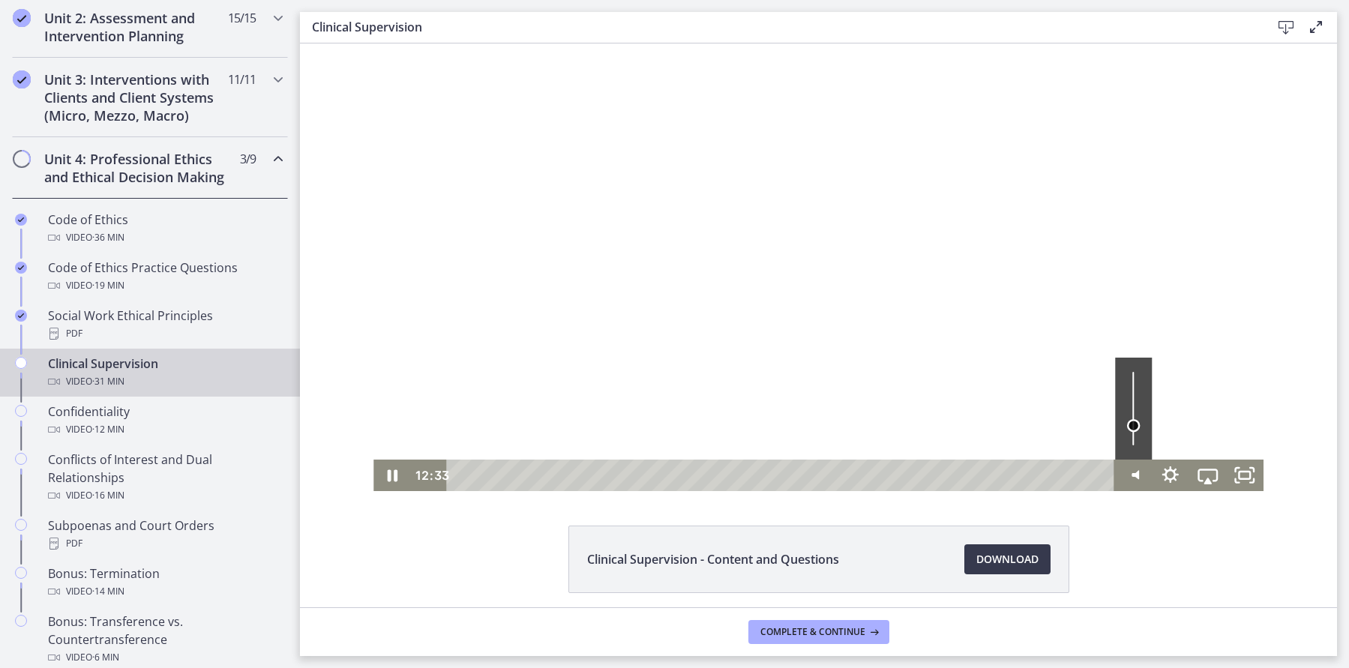
drag, startPoint x: 1135, startPoint y: 404, endPoint x: 1132, endPoint y: 425, distance: 21.2
click at [1133, 425] on div "Volume" at bounding box center [1133, 424] width 13 height 13
click at [394, 475] on icon "Pause" at bounding box center [391, 475] width 37 height 31
click at [393, 472] on icon "Play Video" at bounding box center [394, 475] width 10 height 13
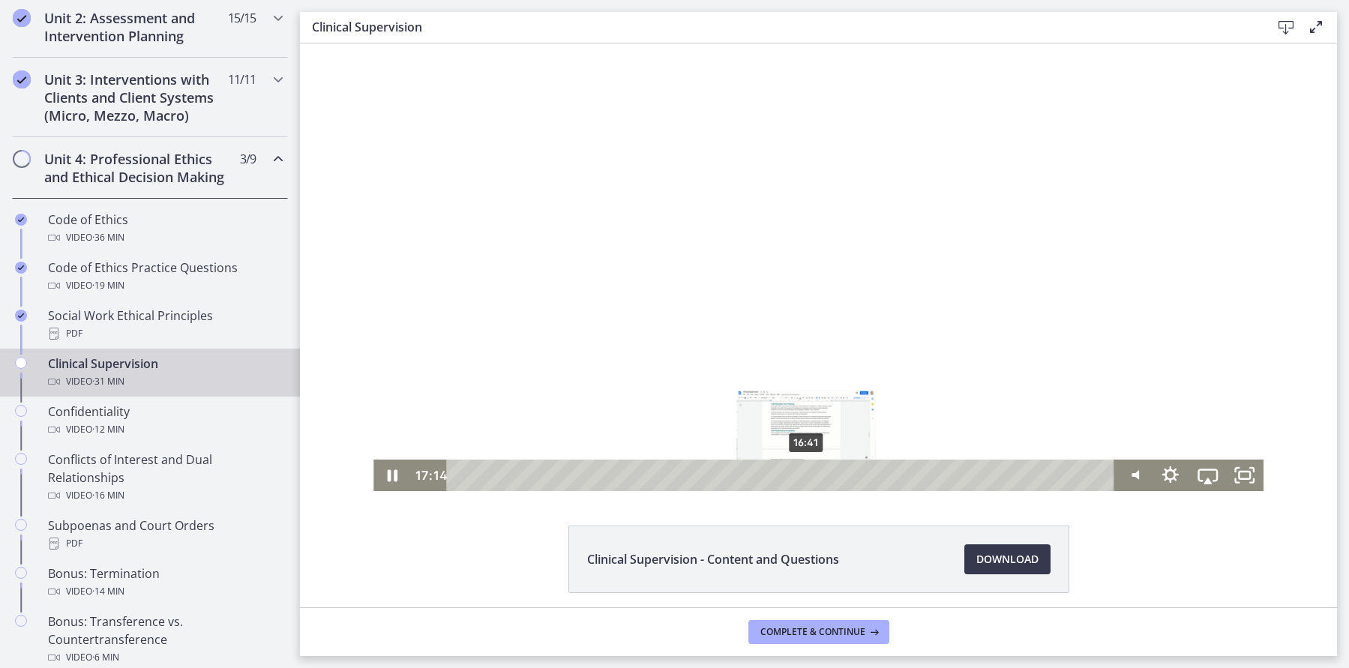
click at [807, 476] on div "16:41" at bounding box center [783, 475] width 646 height 31
click at [400, 470] on icon "Pause" at bounding box center [391, 475] width 37 height 31
click at [394, 471] on icon "Play Video" at bounding box center [393, 475] width 37 height 31
click at [394, 471] on icon "Pause" at bounding box center [393, 476] width 12 height 14
click at [394, 471] on icon "Play Video" at bounding box center [393, 475] width 37 height 31
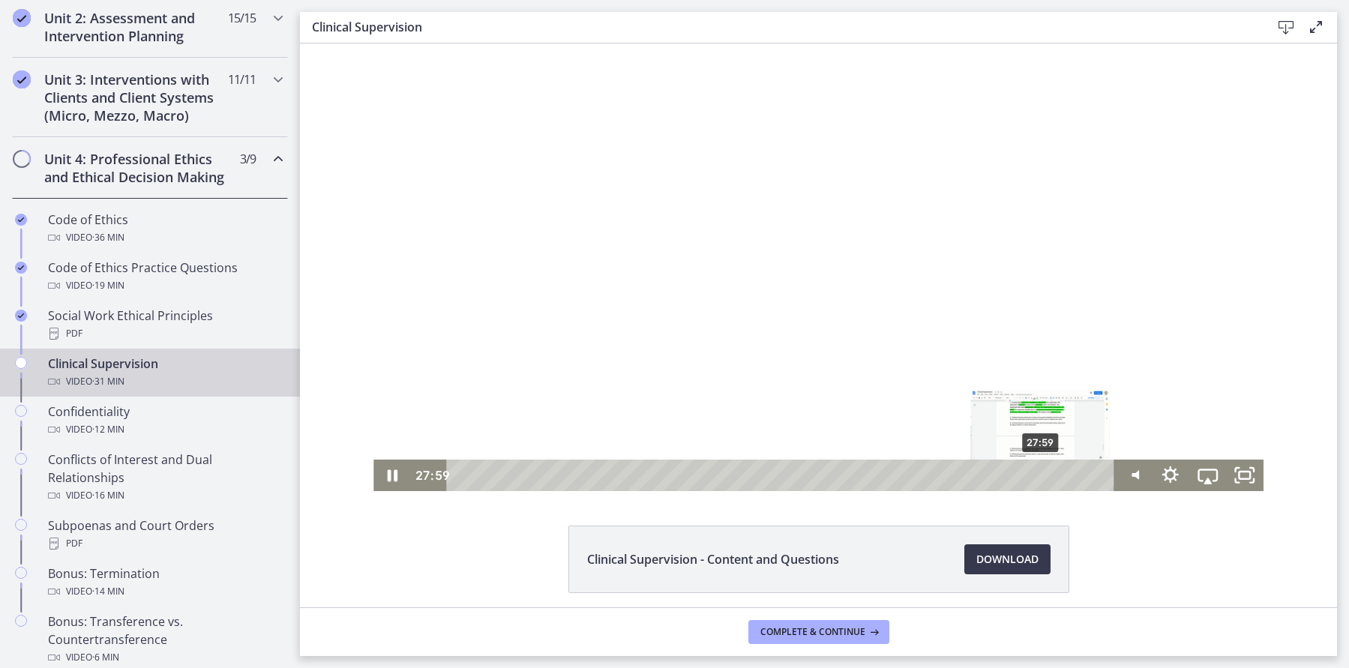
click at [1041, 475] on div "27:59" at bounding box center [783, 475] width 646 height 31
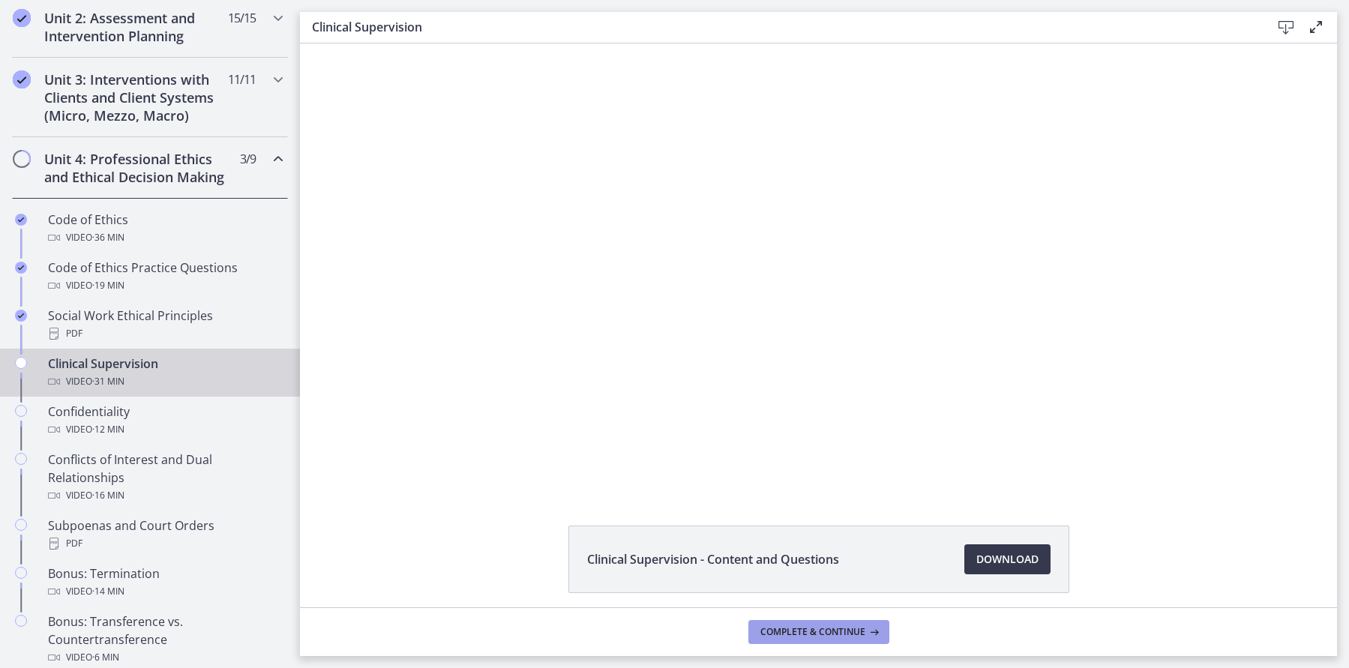
click at [853, 631] on span "Complete & continue" at bounding box center [812, 632] width 105 height 12
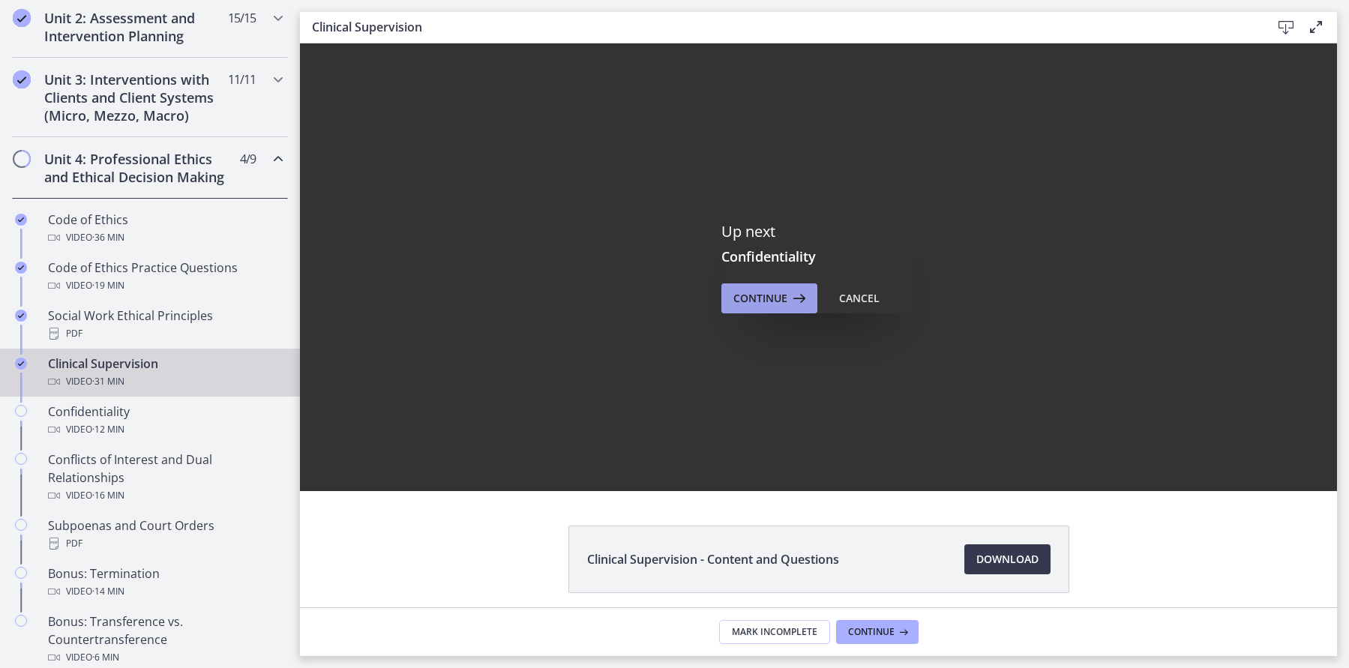
click at [755, 299] on span "Continue" at bounding box center [760, 298] width 54 height 18
